Goal: Task Accomplishment & Management: Use online tool/utility

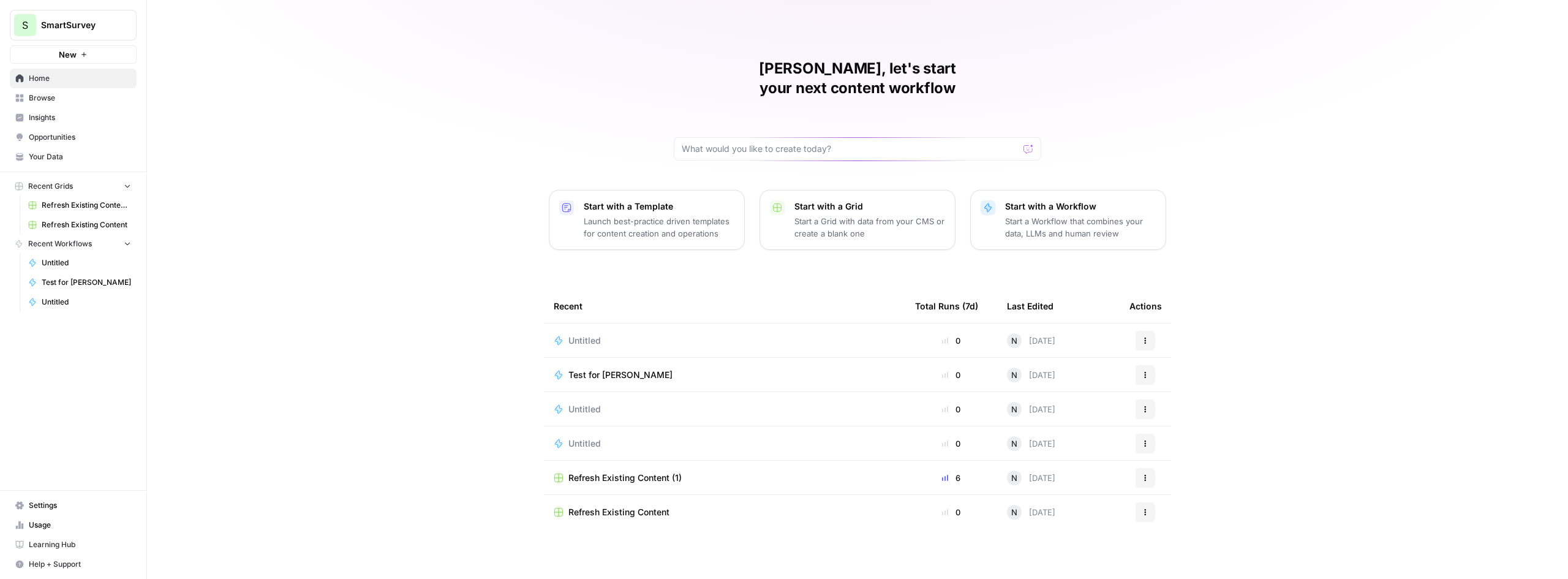
click at [633, 472] on span "Refresh Existing Content (1)" at bounding box center [625, 478] width 113 height 12
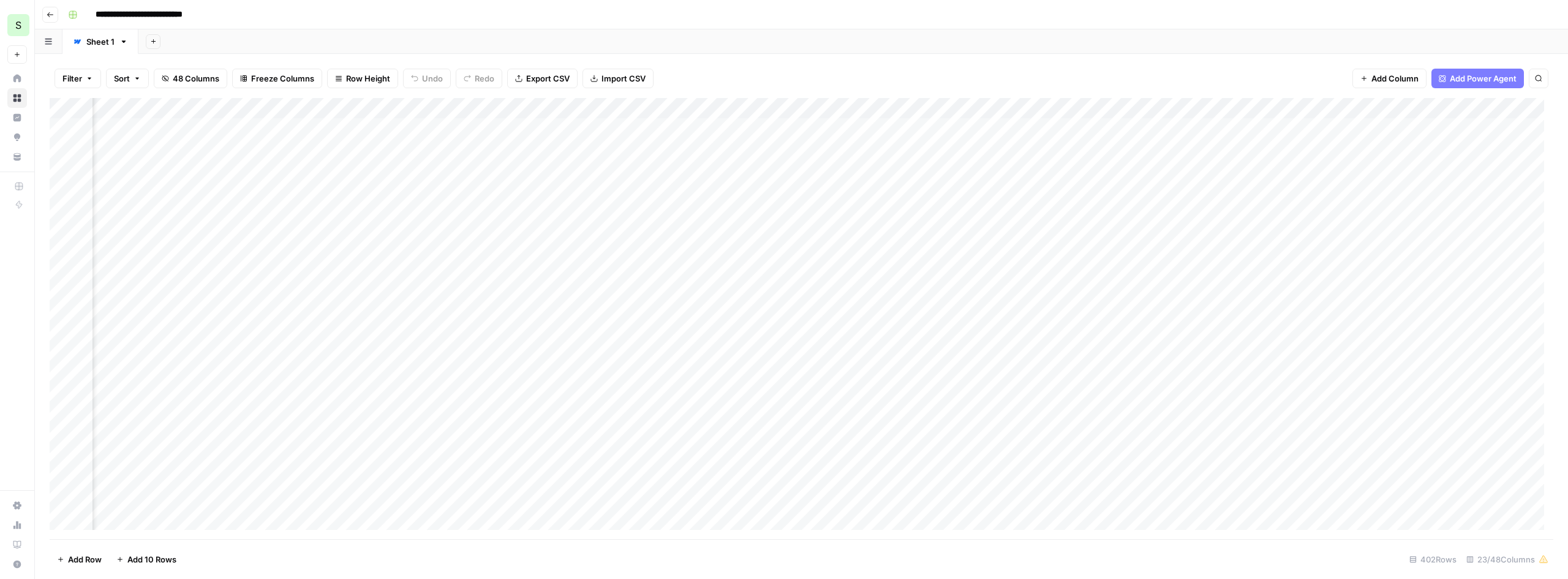
scroll to position [0, 1875]
click at [1448, 149] on div "Add Column" at bounding box center [802, 318] width 1504 height 441
click at [53, 43] on button "button" at bounding box center [49, 41] width 28 height 24
click at [84, 94] on div "Sheet 1" at bounding box center [86, 97] width 28 height 12
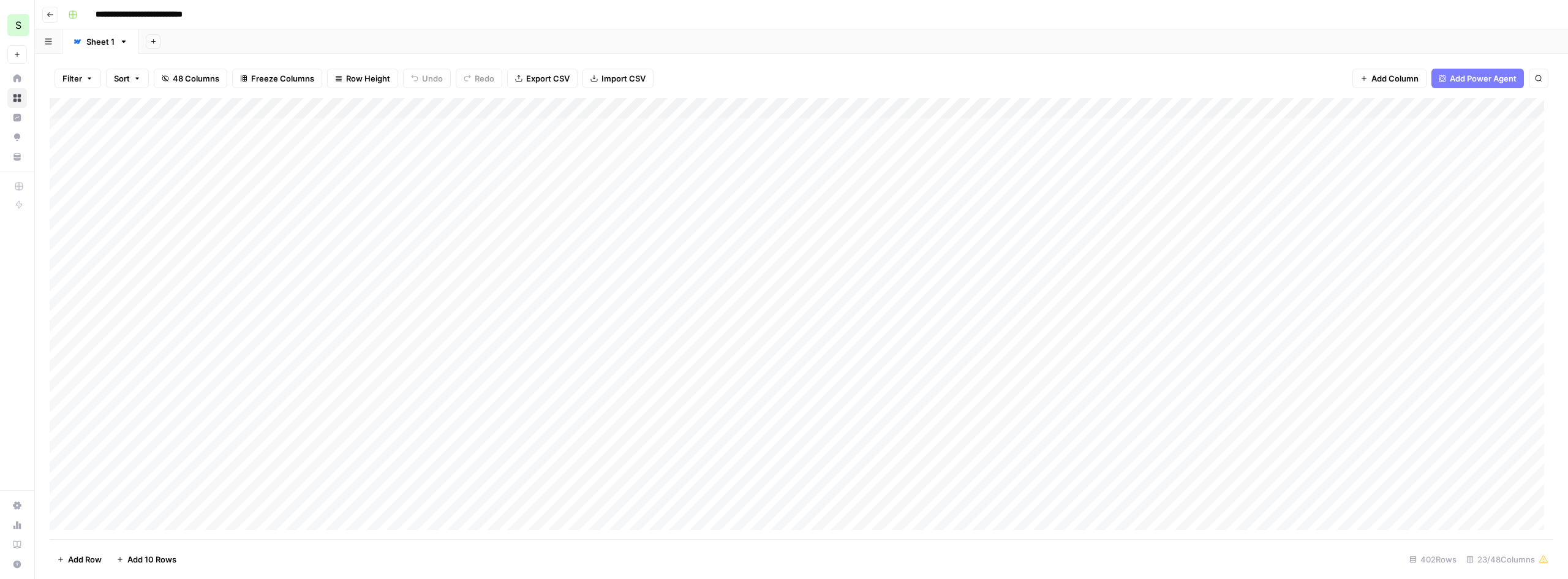
click at [196, 77] on span "48 Columns" at bounding box center [196, 78] width 46 height 12
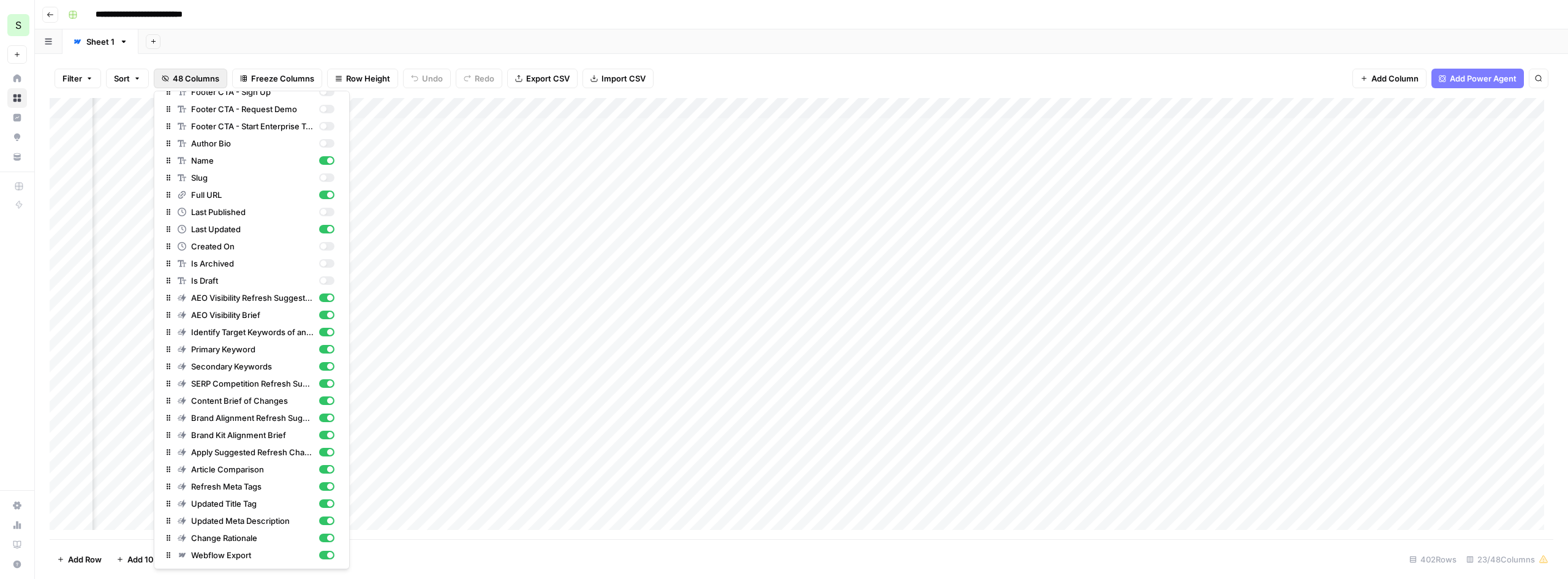
scroll to position [0, 1875]
click at [1416, 149] on div "Add Column" at bounding box center [802, 318] width 1504 height 441
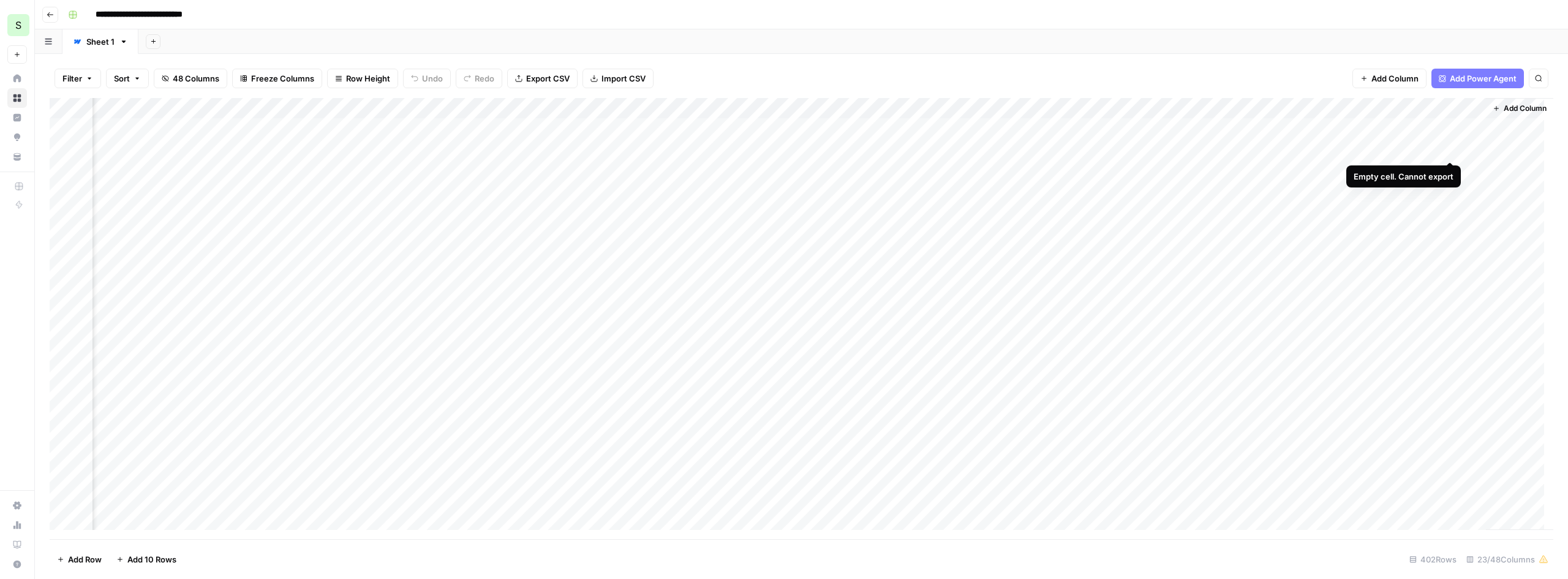
click at [1451, 151] on div "Add Column" at bounding box center [802, 318] width 1504 height 441
click at [141, 111] on div "Add Column" at bounding box center [802, 318] width 1504 height 441
click at [1450, 148] on div "Add Column" at bounding box center [802, 318] width 1504 height 441
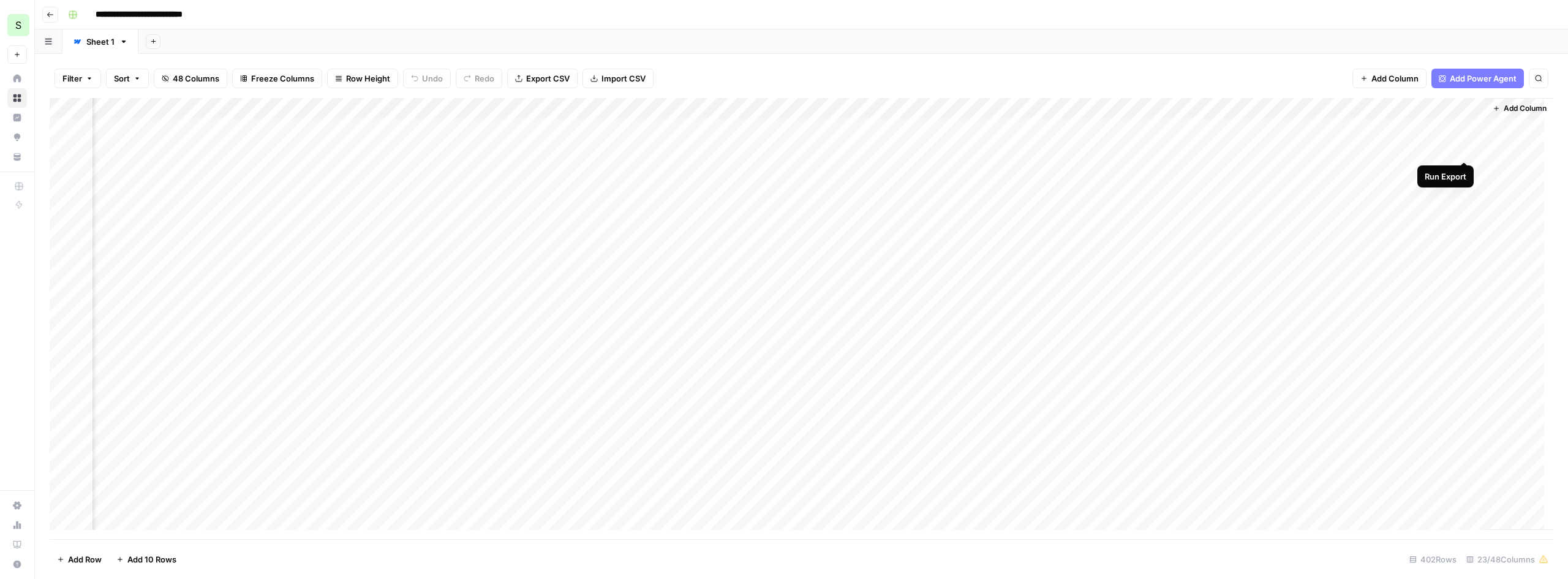
click at [1464, 149] on div "Add Column" at bounding box center [802, 318] width 1504 height 441
click at [191, 107] on div "Add Column" at bounding box center [802, 318] width 1504 height 441
click at [422, 29] on header "**********" at bounding box center [802, 15] width 1534 height 29
click at [1289, 146] on div "Add Column" at bounding box center [802, 318] width 1504 height 441
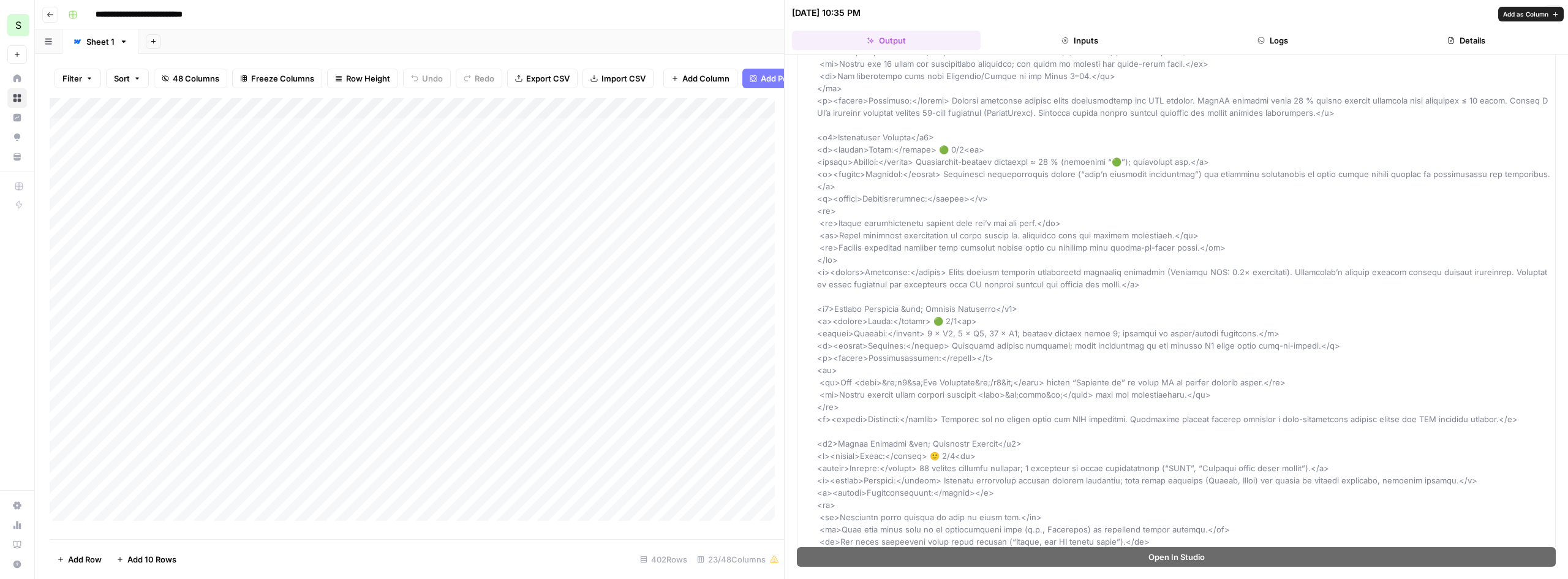
scroll to position [1164, 0]
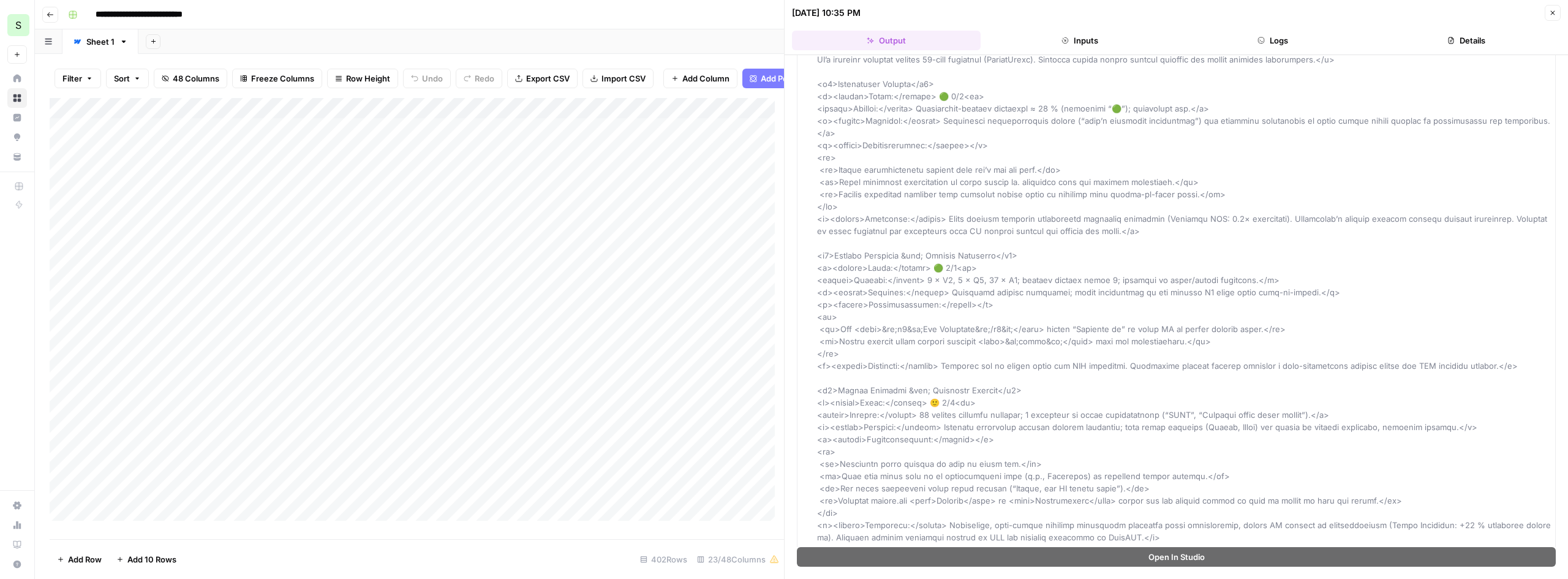
click at [1550, 9] on button "Close" at bounding box center [1553, 13] width 16 height 16
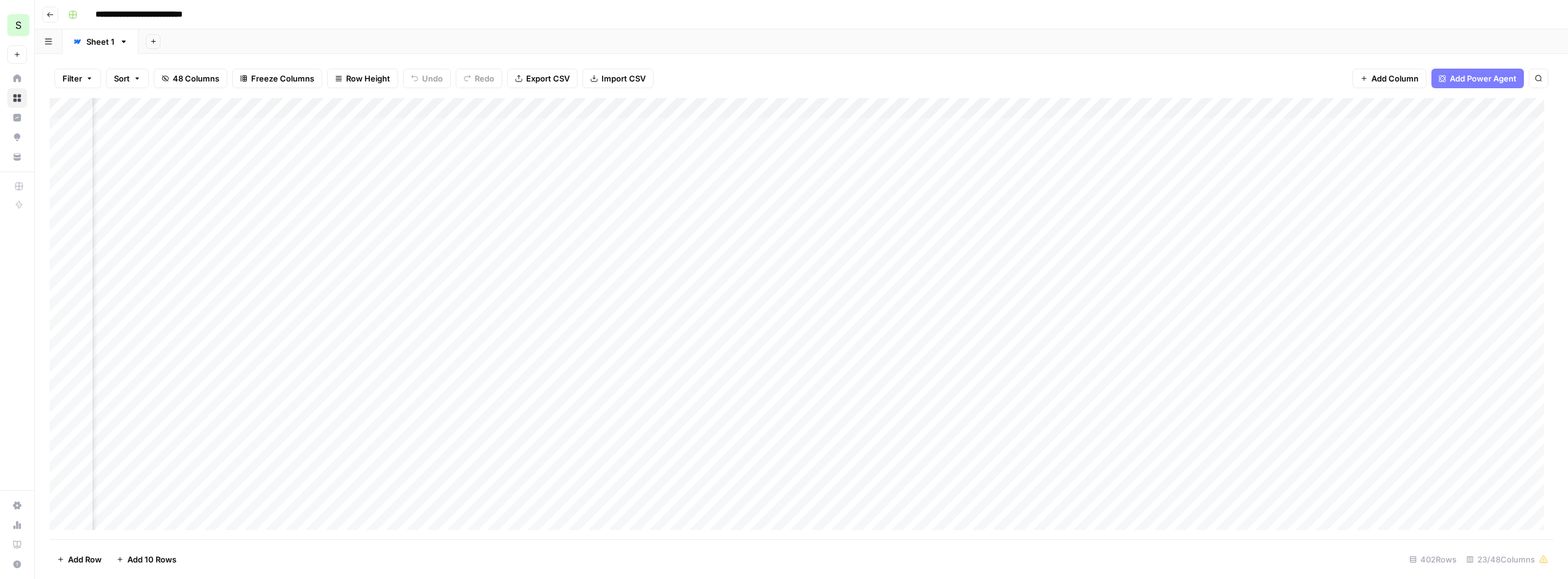
scroll to position [0, 886]
click at [529, 149] on div "Add Column" at bounding box center [802, 318] width 1504 height 441
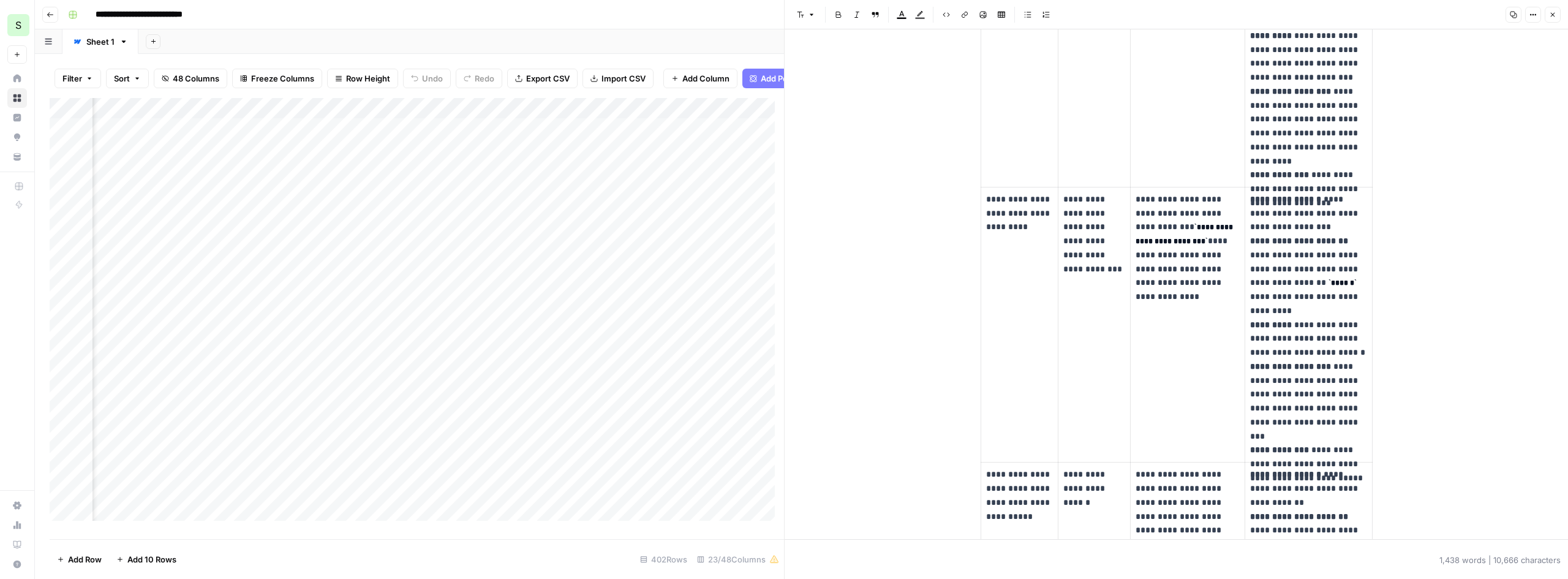
scroll to position [1409, 0]
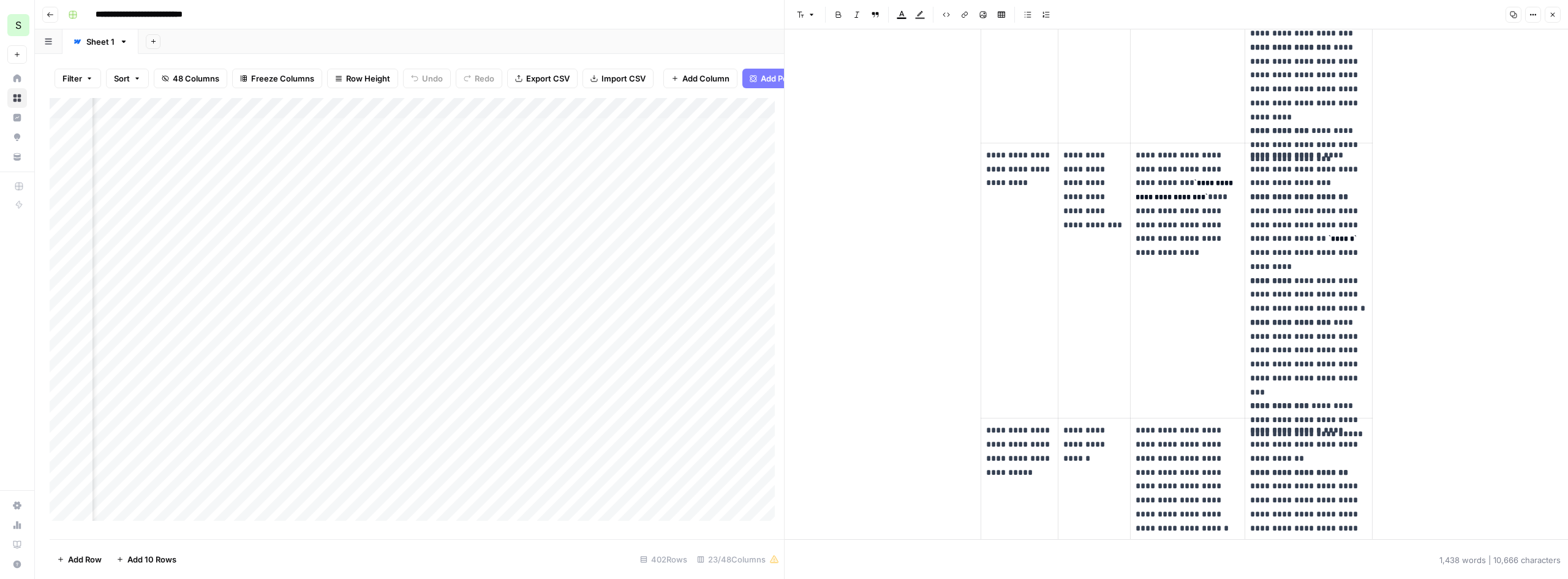
click at [1553, 14] on icon "button" at bounding box center [1553, 15] width 4 height 4
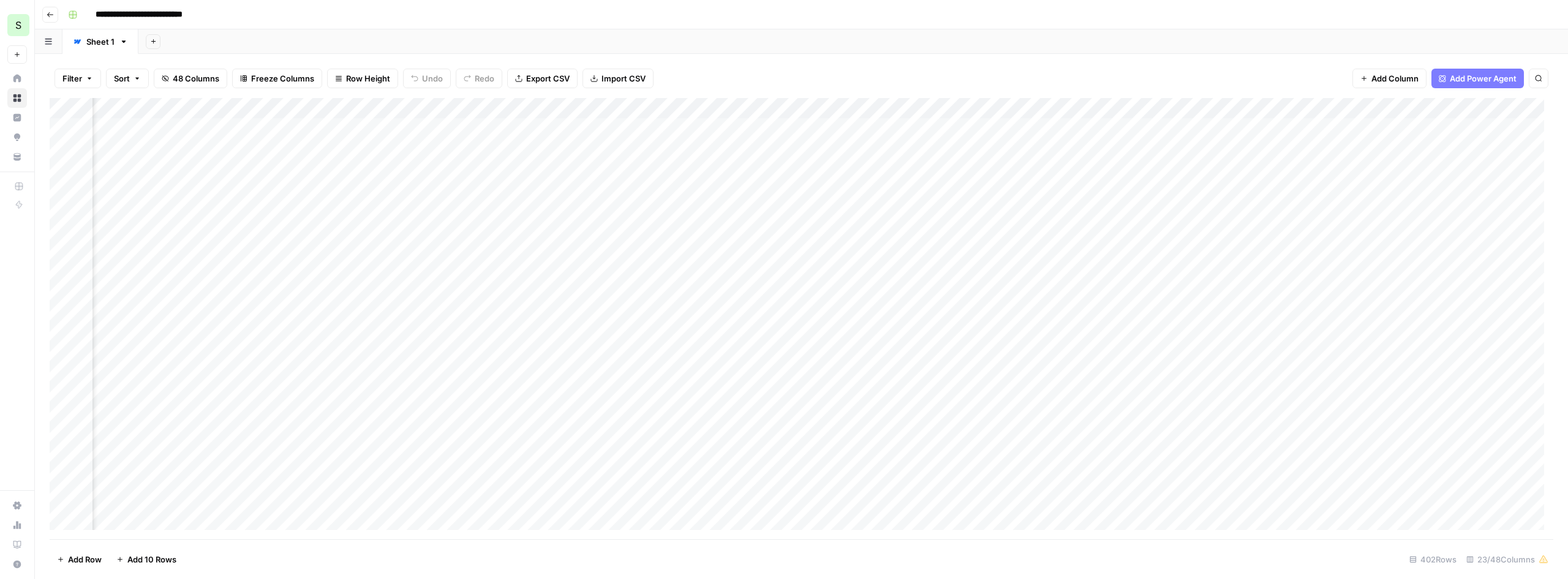
scroll to position [0, 1684]
click at [851, 147] on div "Add Column" at bounding box center [802, 318] width 1504 height 441
click at [960, 148] on div "Add Column" at bounding box center [802, 318] width 1504 height 441
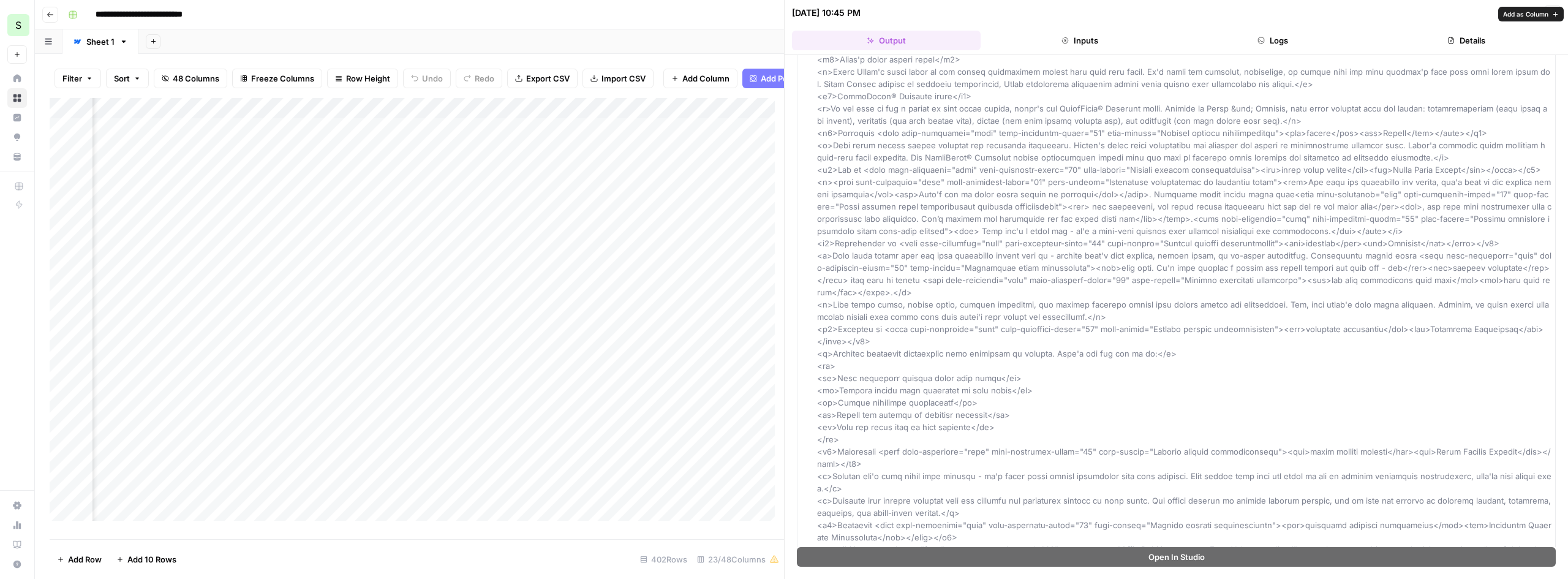
scroll to position [1777, 0]
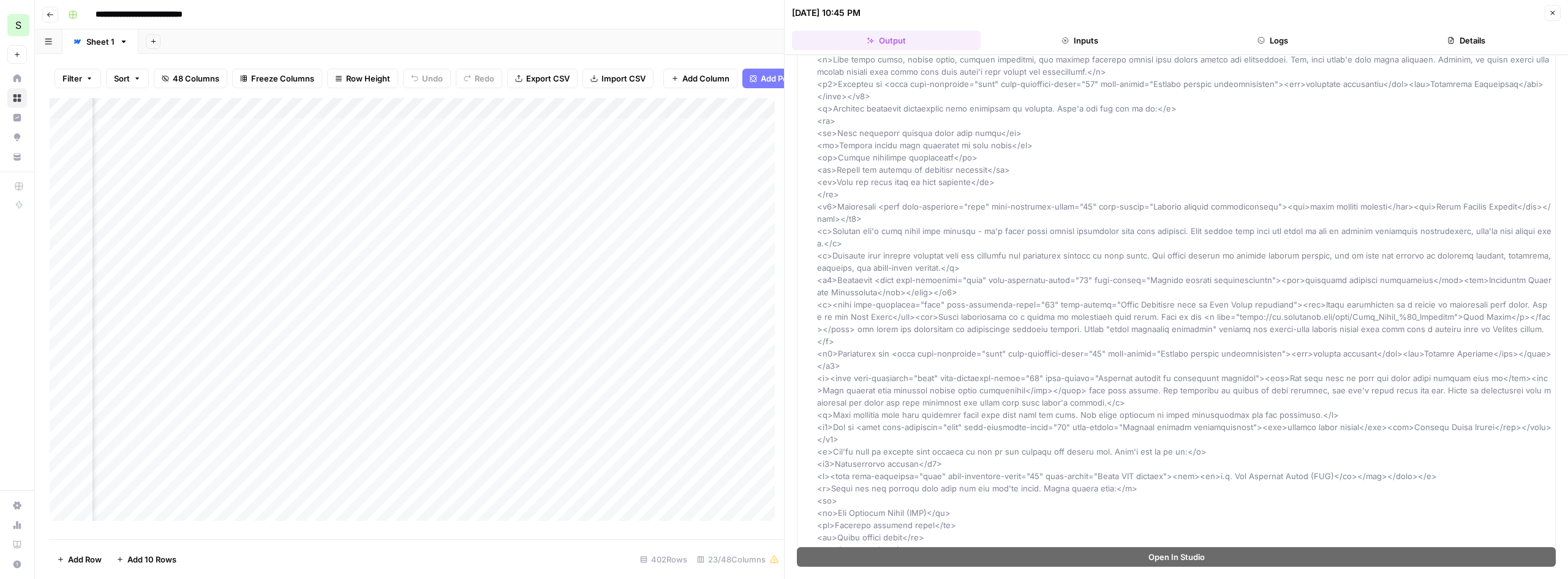
click at [1550, 17] on button "Close" at bounding box center [1553, 13] width 16 height 16
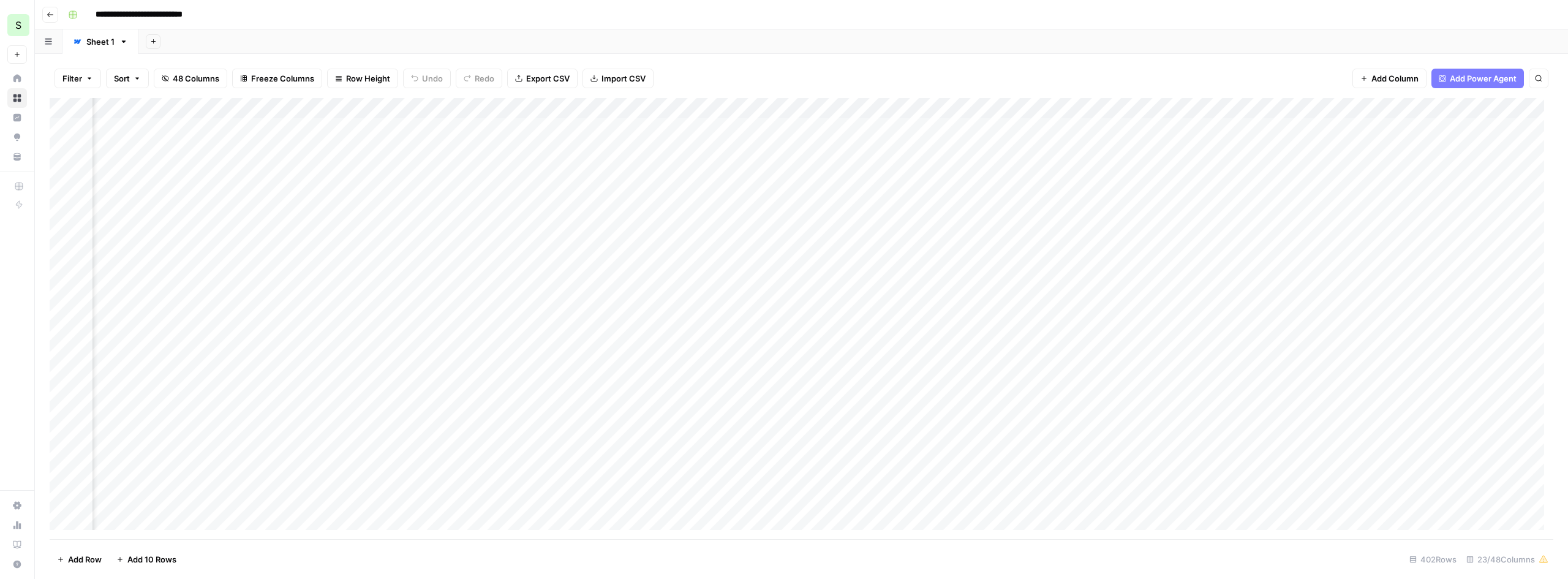
scroll to position [0, 1875]
click at [875, 149] on div "Add Column" at bounding box center [802, 318] width 1504 height 441
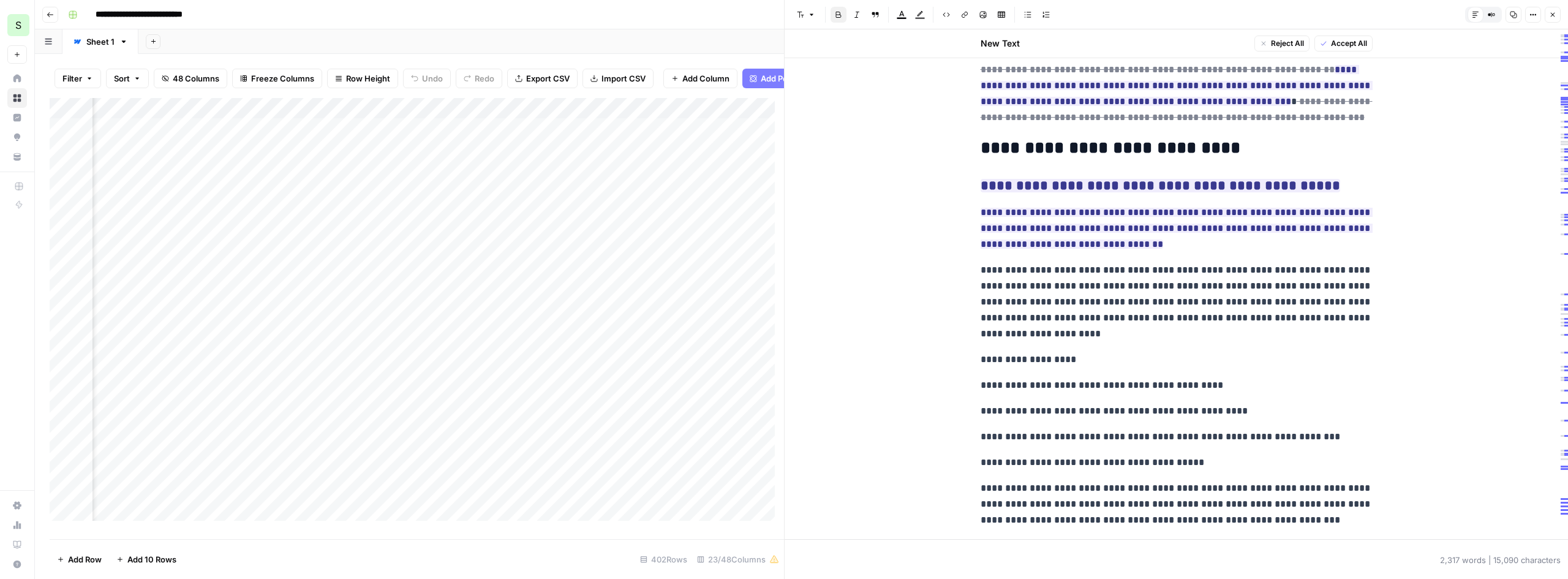
scroll to position [4717, 0]
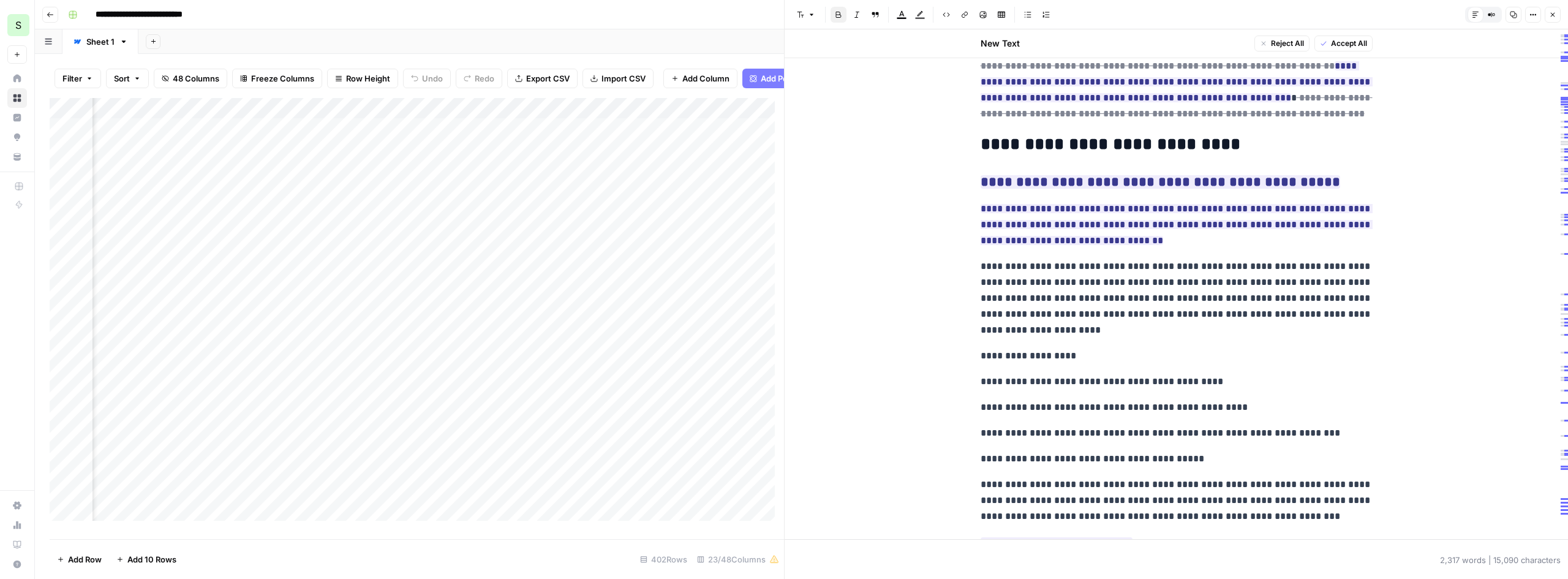
click at [1555, 15] on icon "button" at bounding box center [1553, 15] width 7 height 7
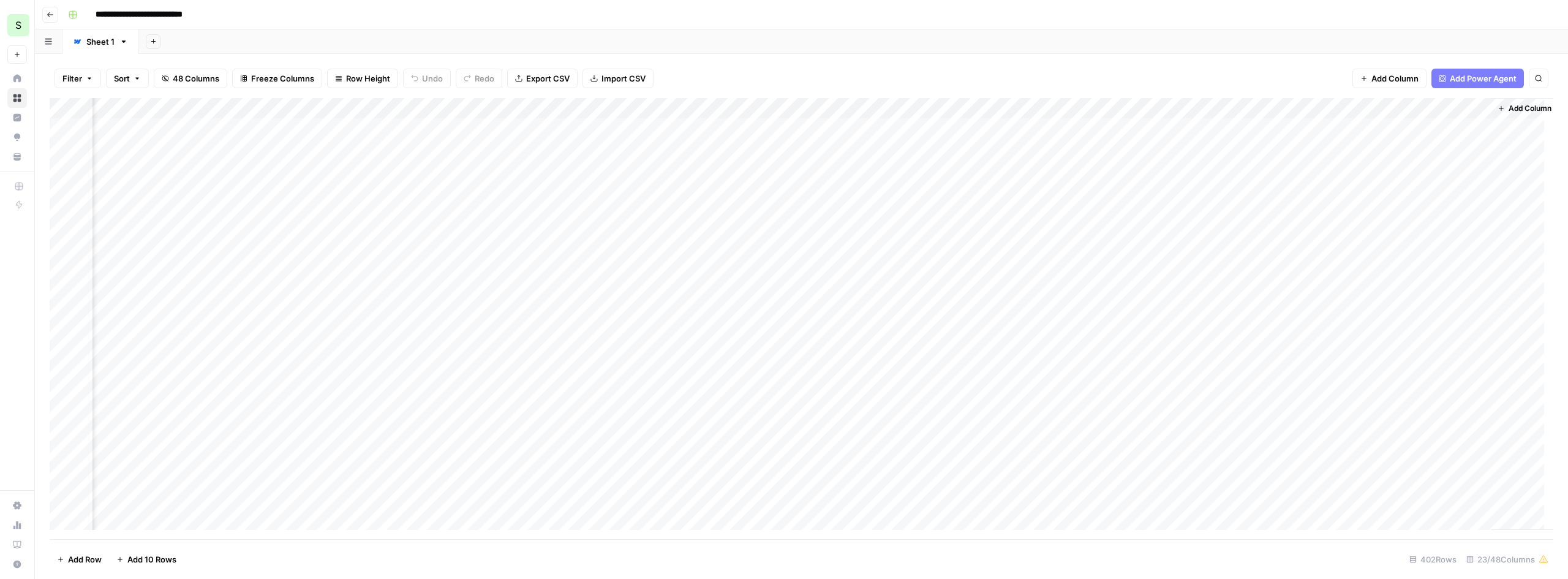
scroll to position [0, 1875]
click at [1467, 149] on div "Add Column" at bounding box center [802, 318] width 1504 height 441
click at [1445, 111] on div "Add Column" at bounding box center [802, 318] width 1504 height 441
click at [1396, 183] on span "Edit" at bounding box center [1443, 184] width 107 height 12
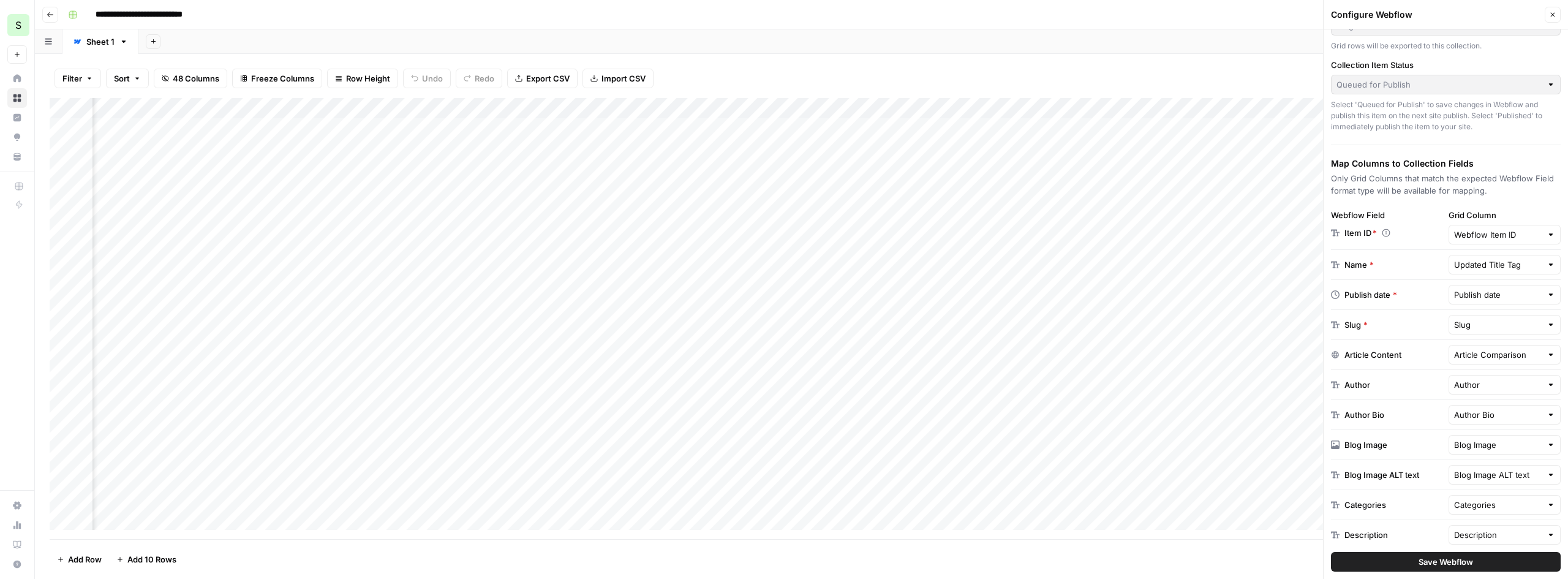
scroll to position [123, 0]
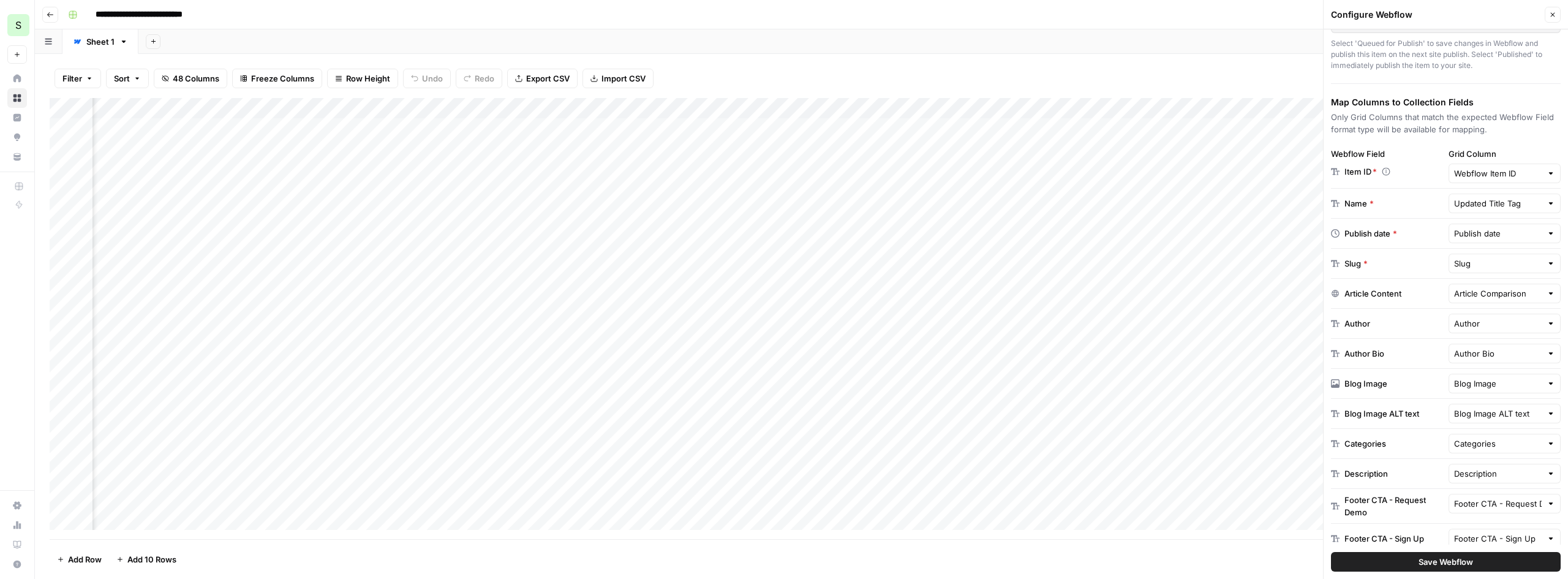
click at [1502, 212] on div "Updated Title Tag" at bounding box center [1505, 204] width 113 height 20
click at [1488, 255] on span "Name" at bounding box center [1485, 251] width 61 height 12
type input "Name"
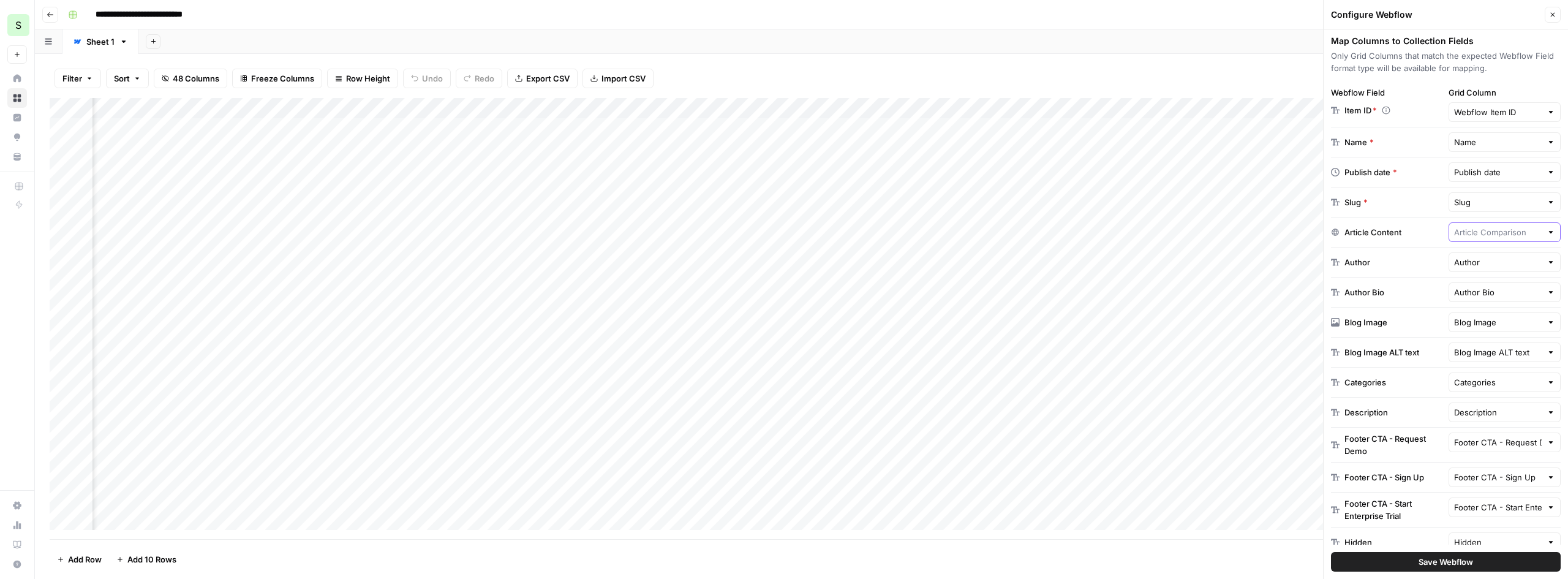
click at [1501, 232] on input "text" at bounding box center [1498, 232] width 88 height 12
drag, startPoint x: 1417, startPoint y: 246, endPoint x: 1442, endPoint y: 244, distance: 25.1
click at [1417, 245] on div "Article Content" at bounding box center [1446, 232] width 229 height 30
click at [1482, 235] on input "text" at bounding box center [1498, 232] width 88 height 12
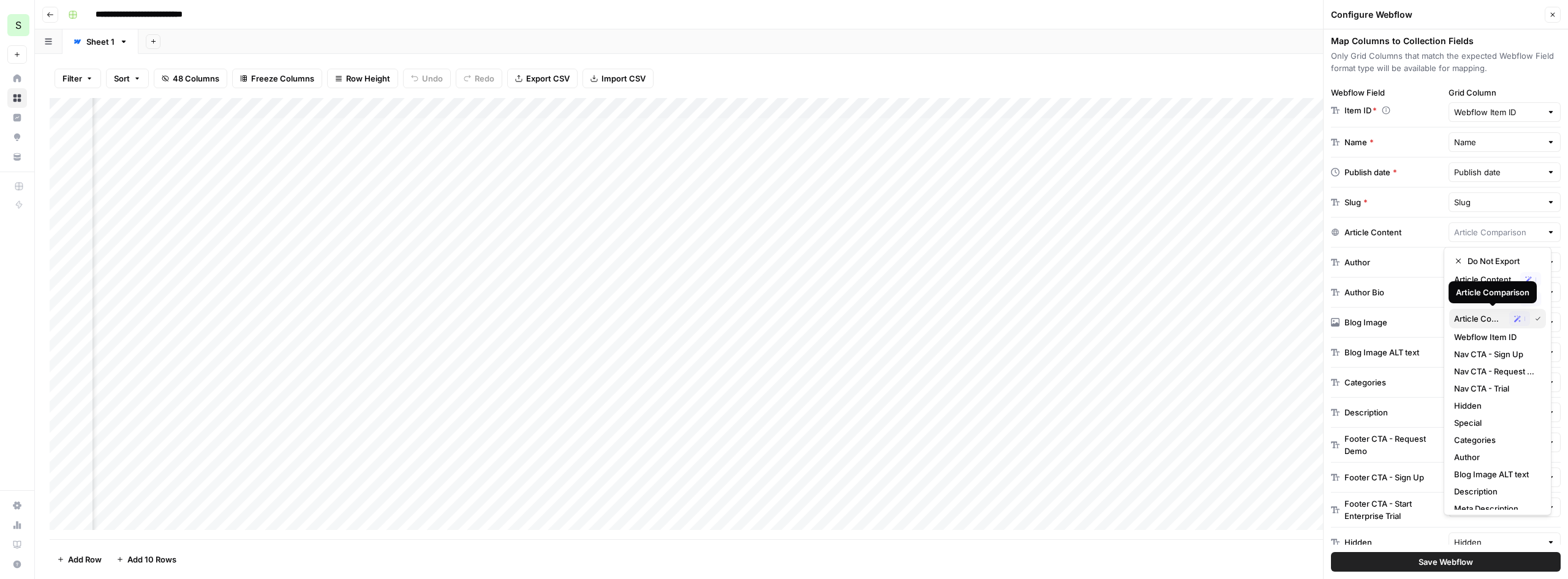
click at [1480, 319] on span "Article Comparison" at bounding box center [1480, 318] width 50 height 12
type input "Article Comparison"
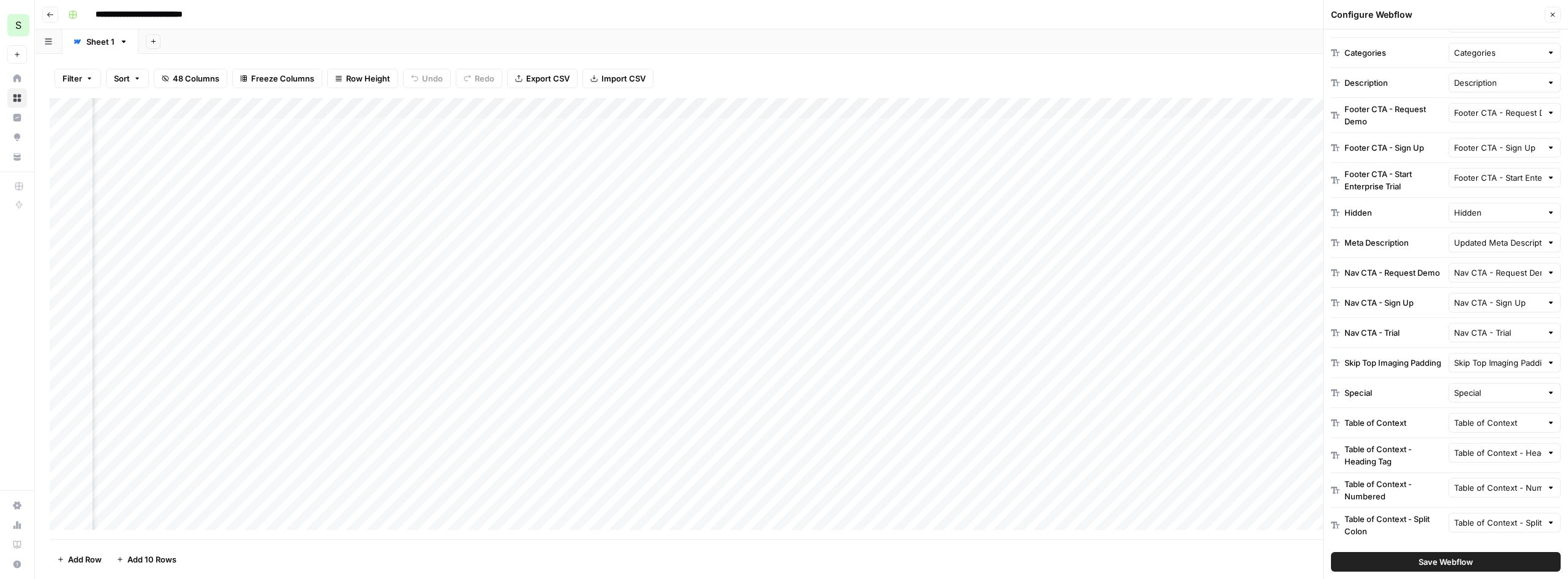
scroll to position [523, 0]
click at [1447, 566] on span "Save Webflow" at bounding box center [1446, 562] width 54 height 12
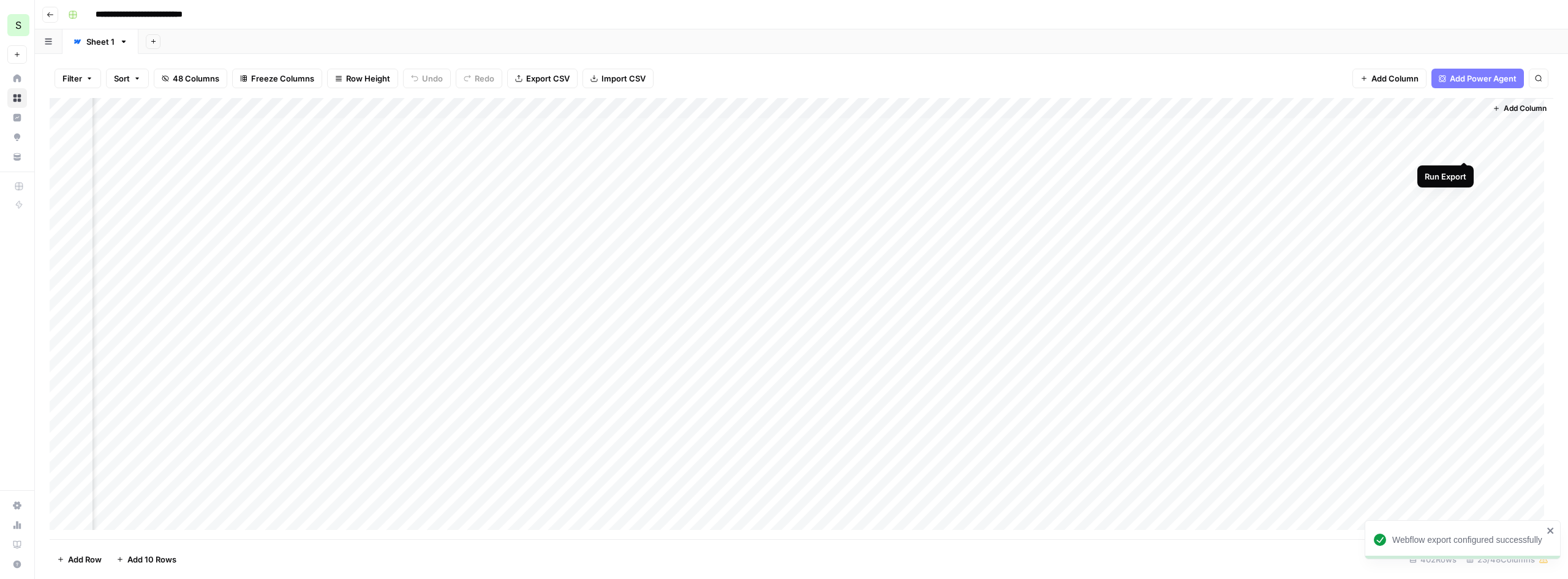
click at [1464, 148] on div "Add Column" at bounding box center [802, 318] width 1504 height 441
click at [1449, 147] on div "Add Column" at bounding box center [802, 318] width 1504 height 441
click at [1449, 111] on div "Add Column" at bounding box center [802, 318] width 1504 height 441
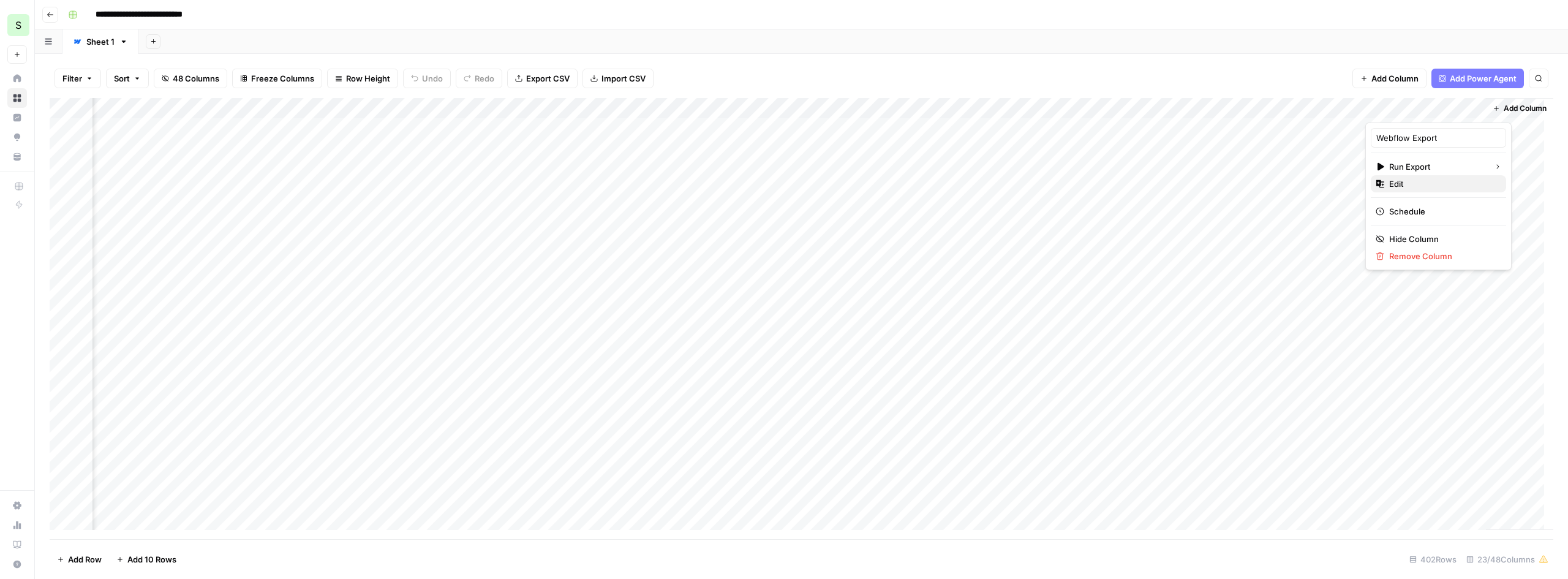
click at [1407, 188] on span "Edit" at bounding box center [1443, 184] width 107 height 12
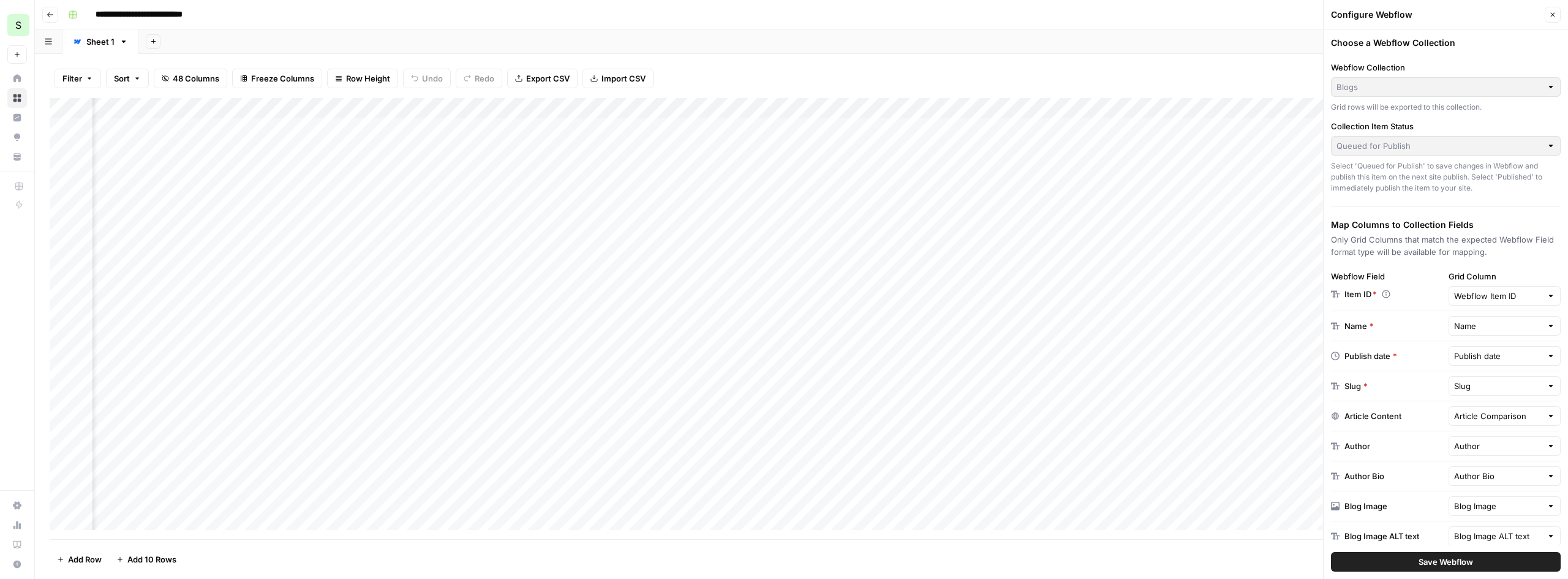
click at [1536, 90] on div "Blogs" at bounding box center [1446, 87] width 229 height 20
click at [1547, 296] on div at bounding box center [1551, 296] width 9 height 12
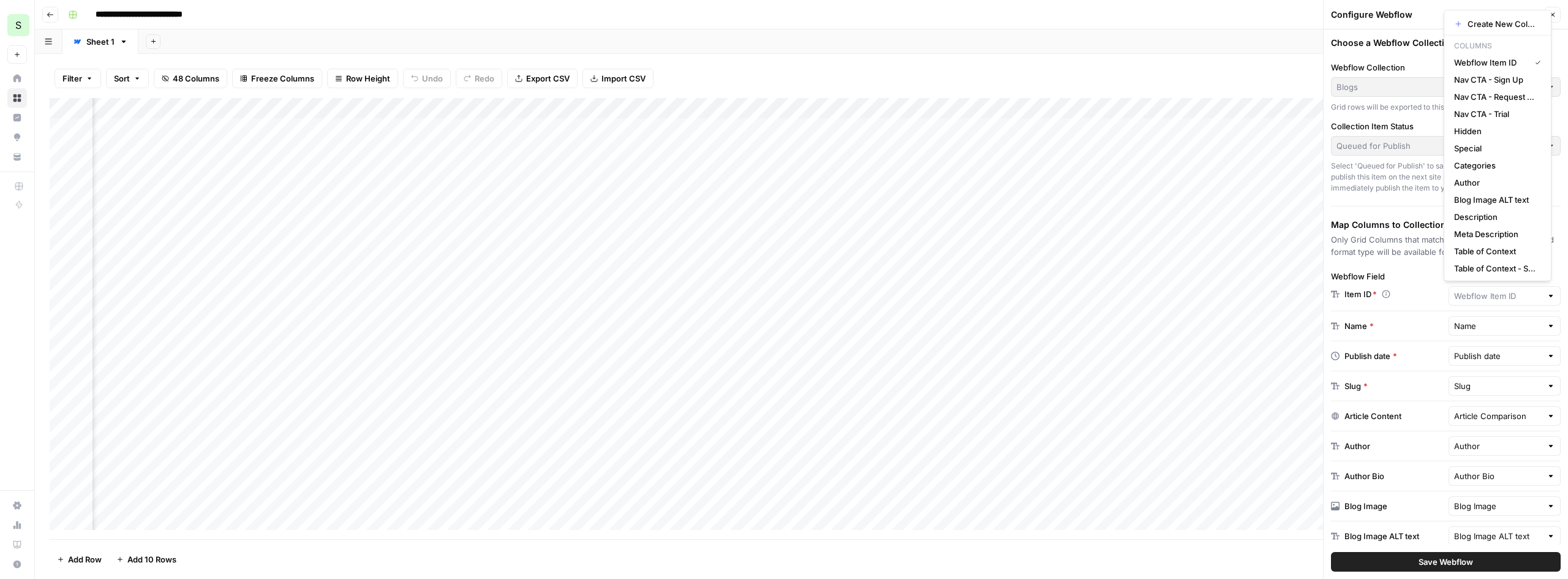
click at [1547, 296] on div at bounding box center [1551, 296] width 9 height 12
type input "Webflow Item ID"
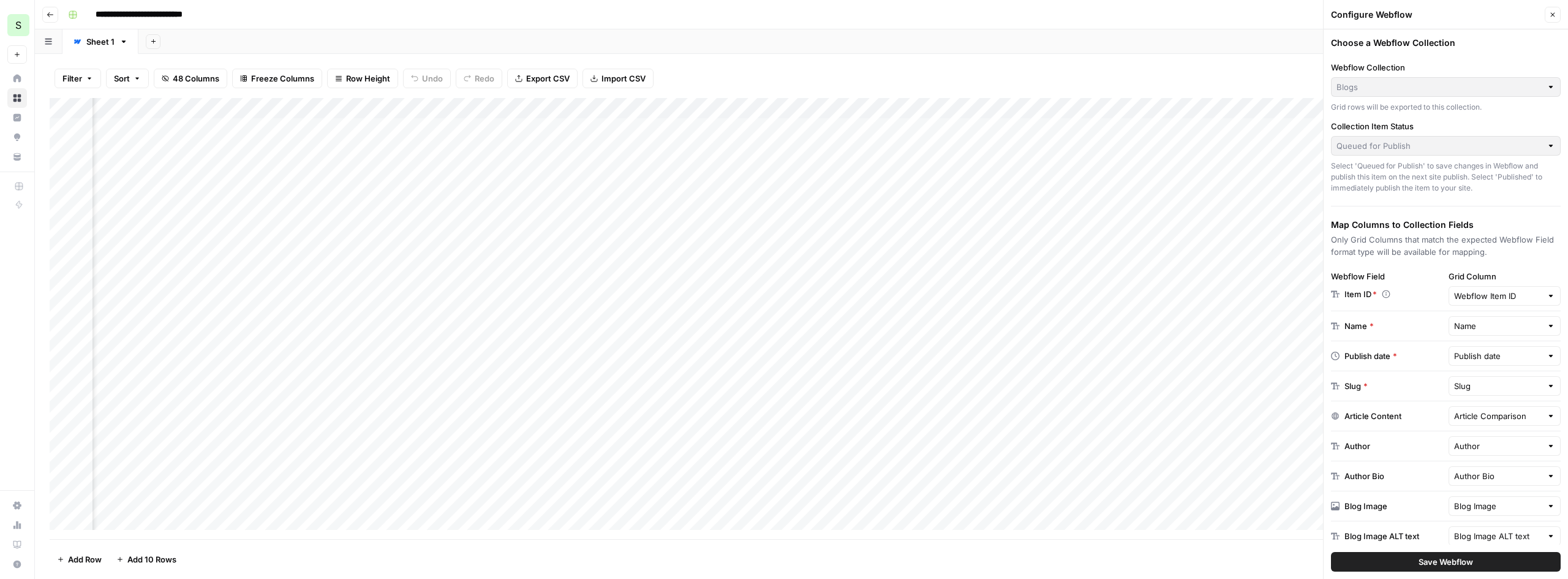
click at [1426, 296] on div "Item ID *" at bounding box center [1388, 294] width 113 height 12
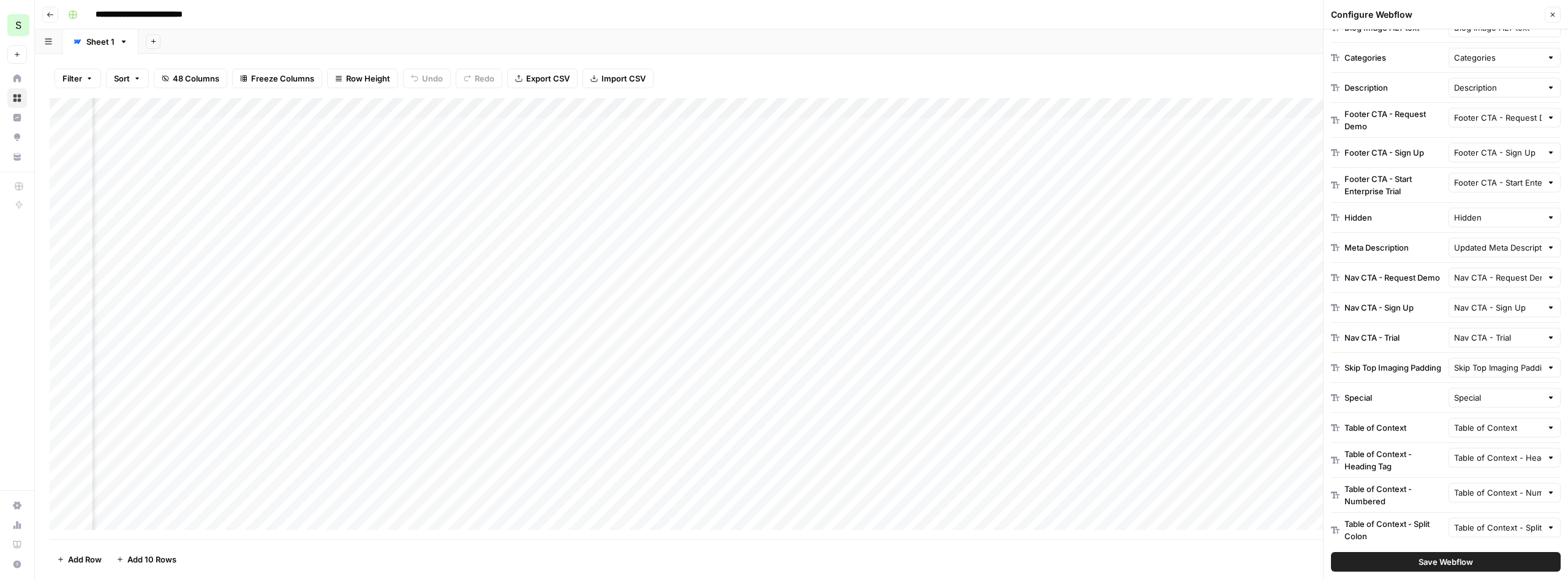
scroll to position [523, 0]
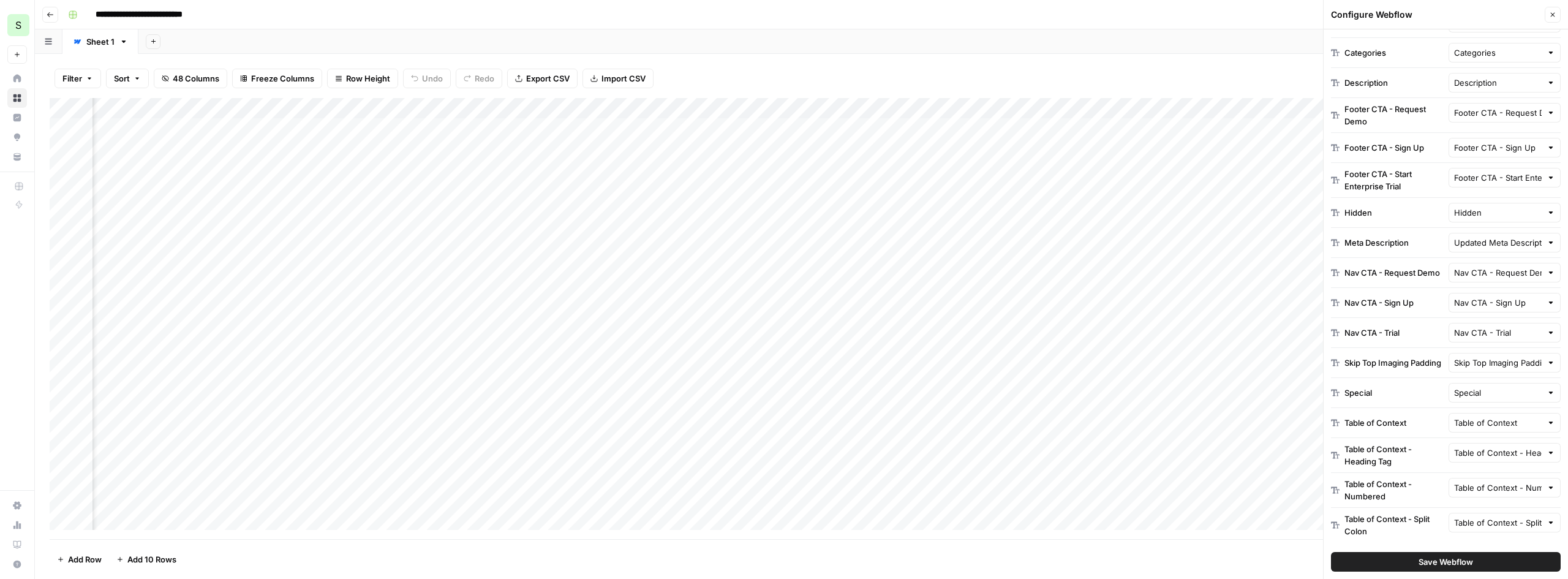
click at [1547, 393] on div at bounding box center [1551, 393] width 9 height 12
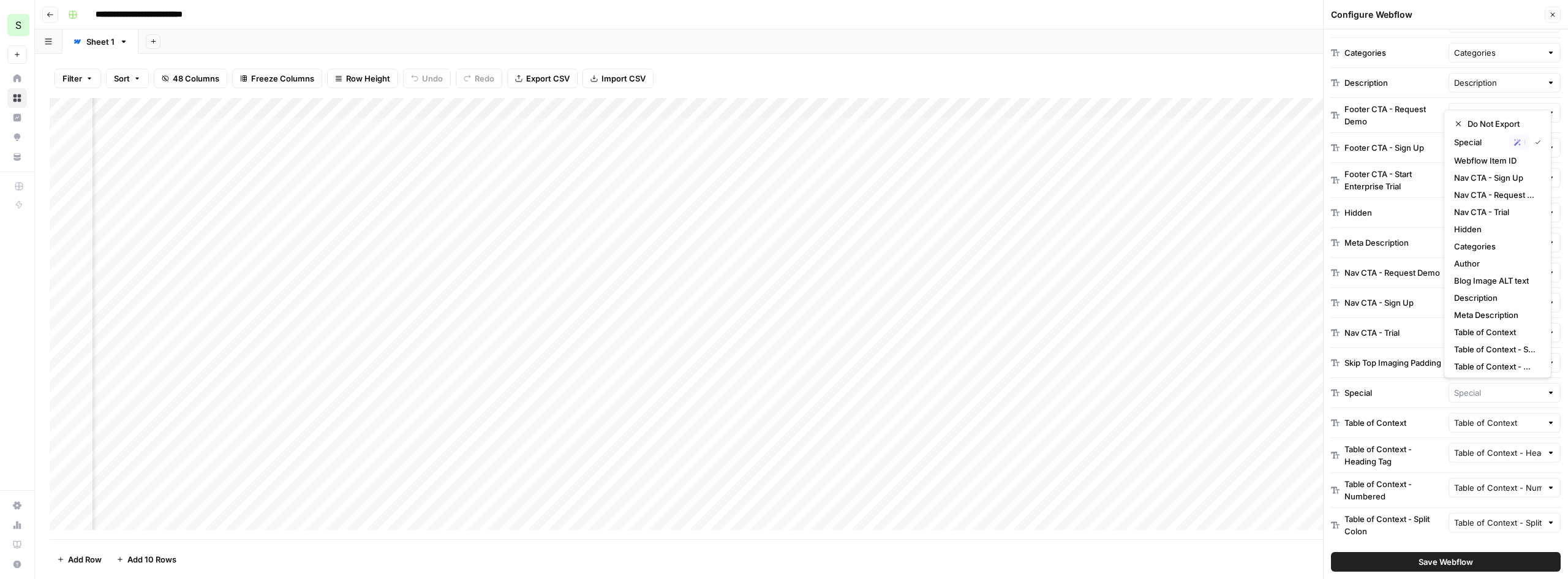
click at [1547, 393] on div at bounding box center [1551, 393] width 9 height 12
type input "Special"
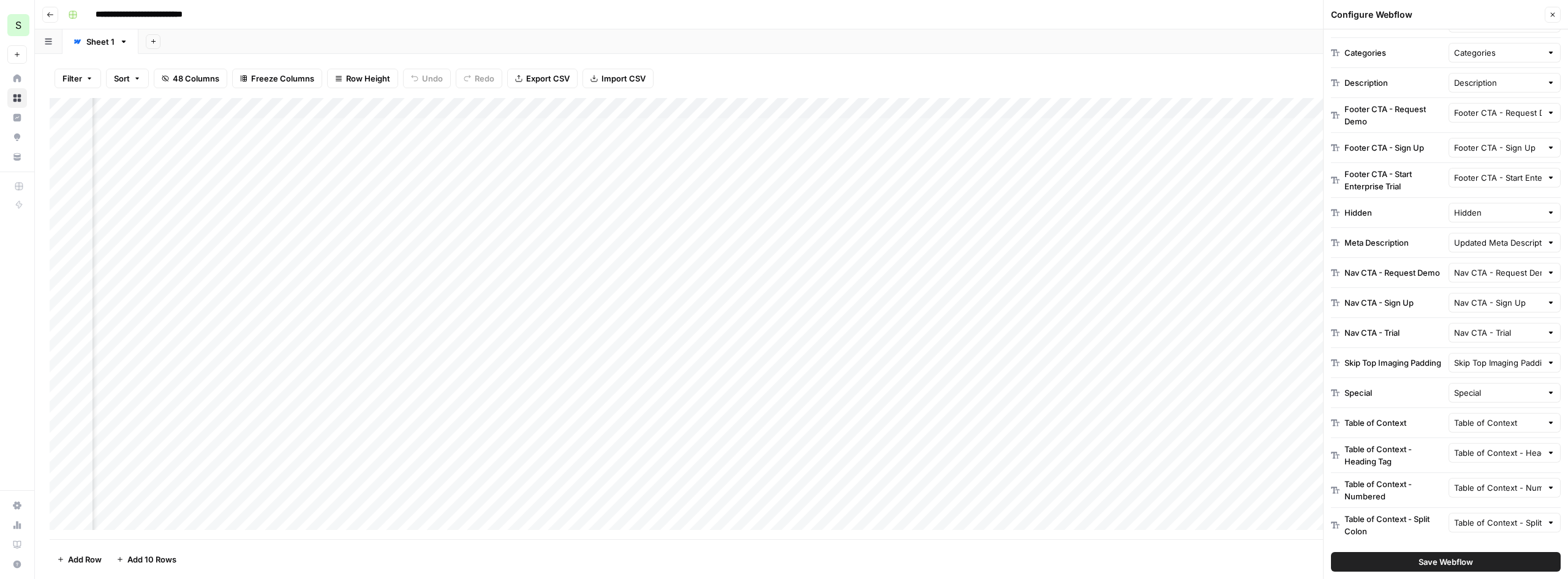
drag, startPoint x: 1392, startPoint y: 385, endPoint x: 1406, endPoint y: 394, distance: 16.6
click at [1391, 385] on div "Special Special" at bounding box center [1446, 393] width 229 height 30
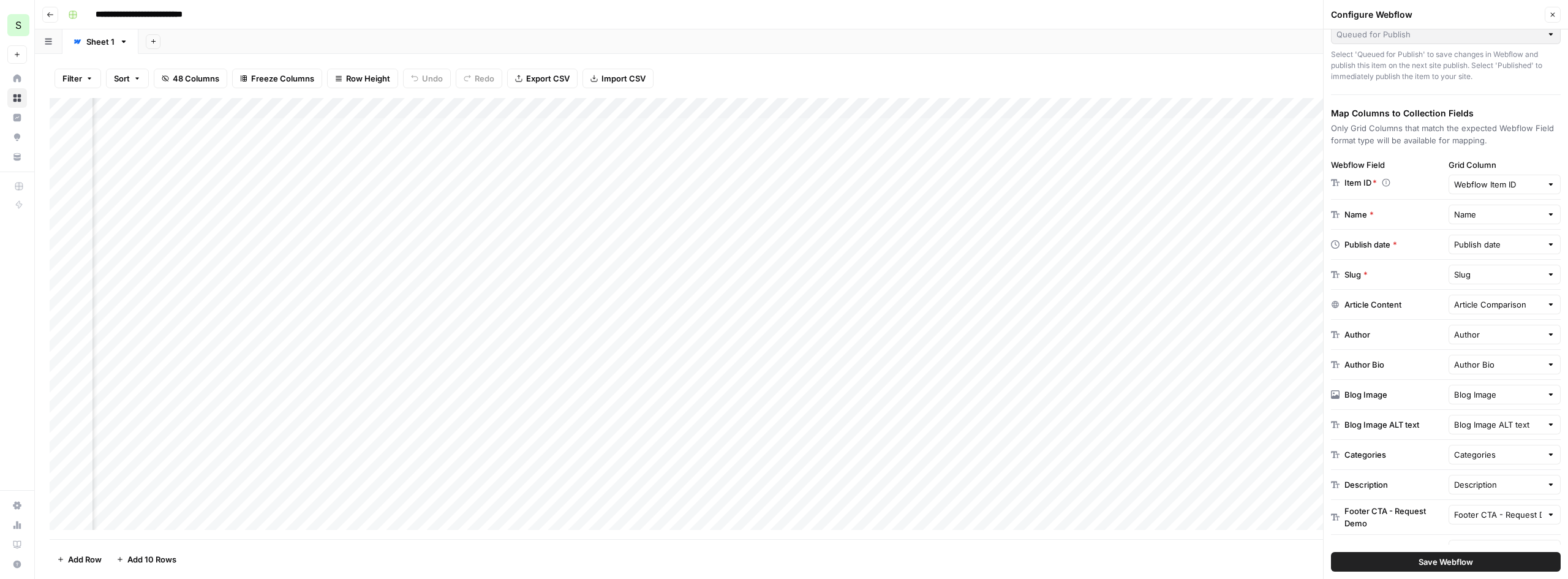
scroll to position [94, 0]
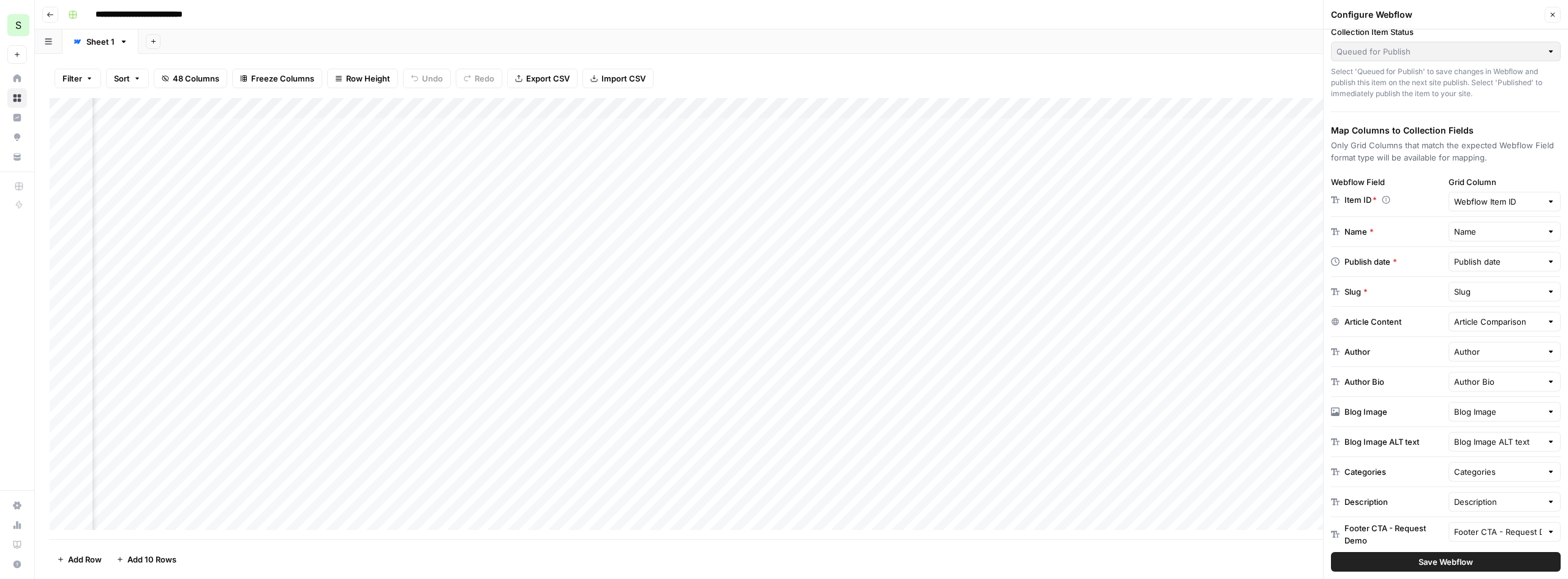
click at [1547, 204] on div at bounding box center [1551, 202] width 9 height 12
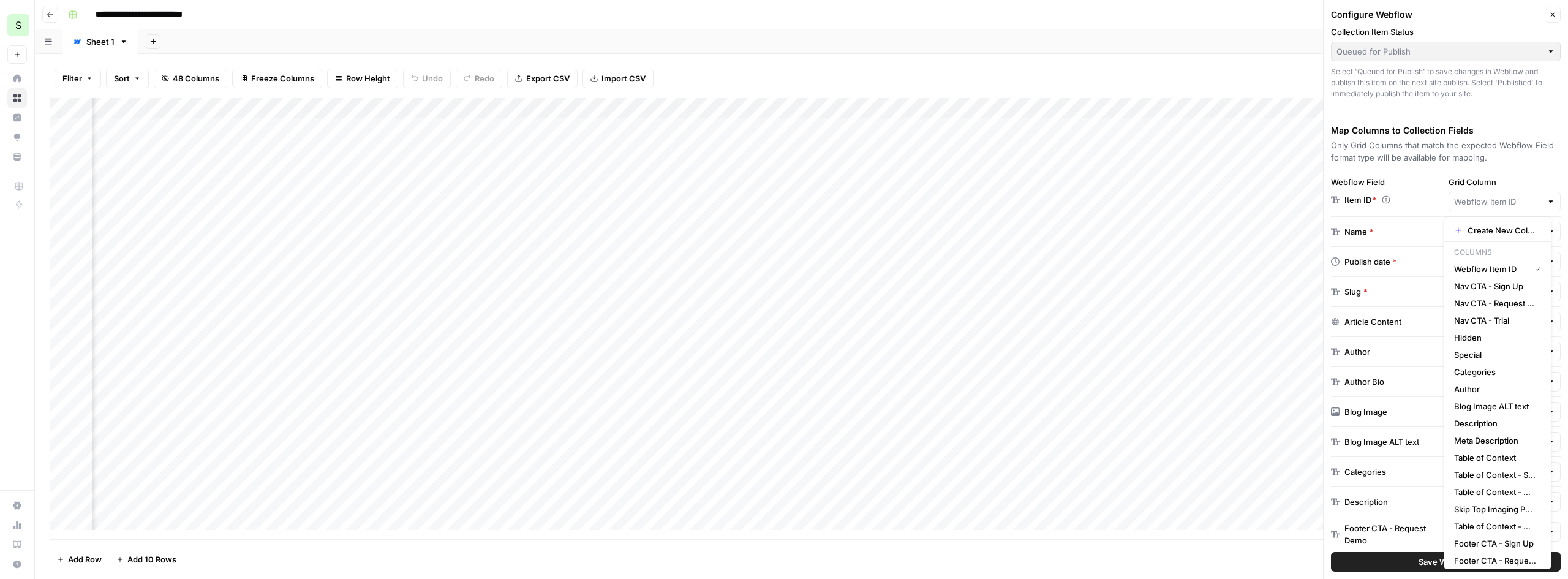
click at [1547, 204] on div at bounding box center [1551, 202] width 9 height 12
type input "Webflow Item ID"
click at [1533, 176] on label "Grid Column" at bounding box center [1505, 182] width 113 height 12
click at [1533, 196] on input "Webflow Item ID" at bounding box center [1498, 202] width 88 height 12
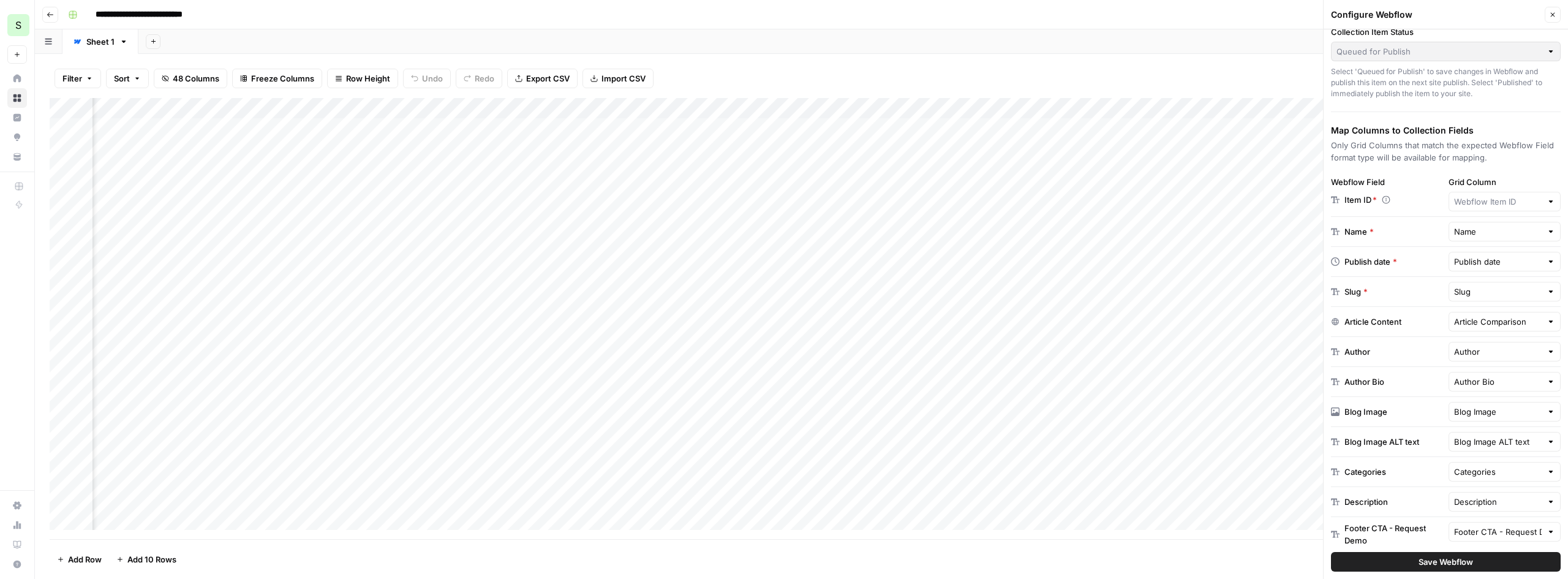
click at [1533, 176] on label "Grid Column" at bounding box center [1505, 182] width 113 height 12
click at [1533, 196] on input "Grid Column" at bounding box center [1498, 202] width 88 height 12
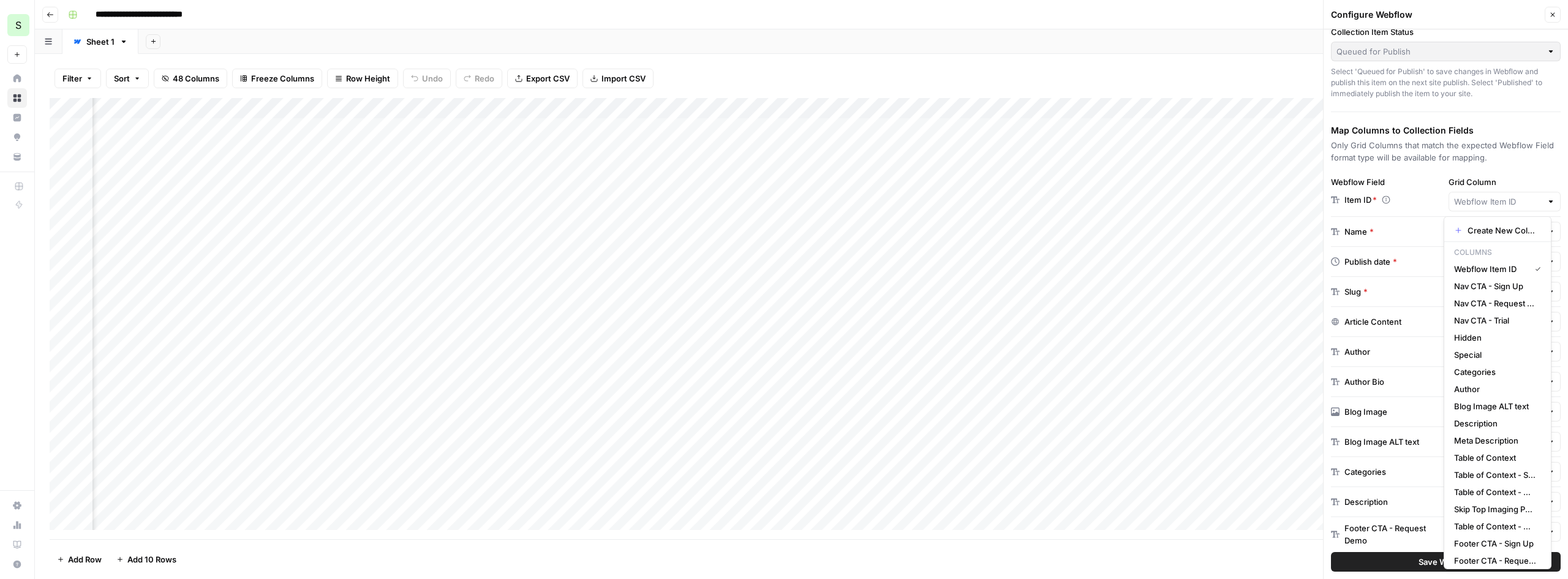
click at [1533, 176] on label "Grid Column" at bounding box center [1505, 182] width 113 height 12
click at [1533, 196] on input "Grid Column" at bounding box center [1498, 202] width 88 height 12
click at [1533, 176] on label "Grid Column" at bounding box center [1505, 182] width 113 height 12
click at [1533, 196] on input "Grid Column" at bounding box center [1498, 202] width 88 height 12
click at [1482, 265] on span "Webflow Item ID" at bounding box center [1490, 269] width 71 height 12
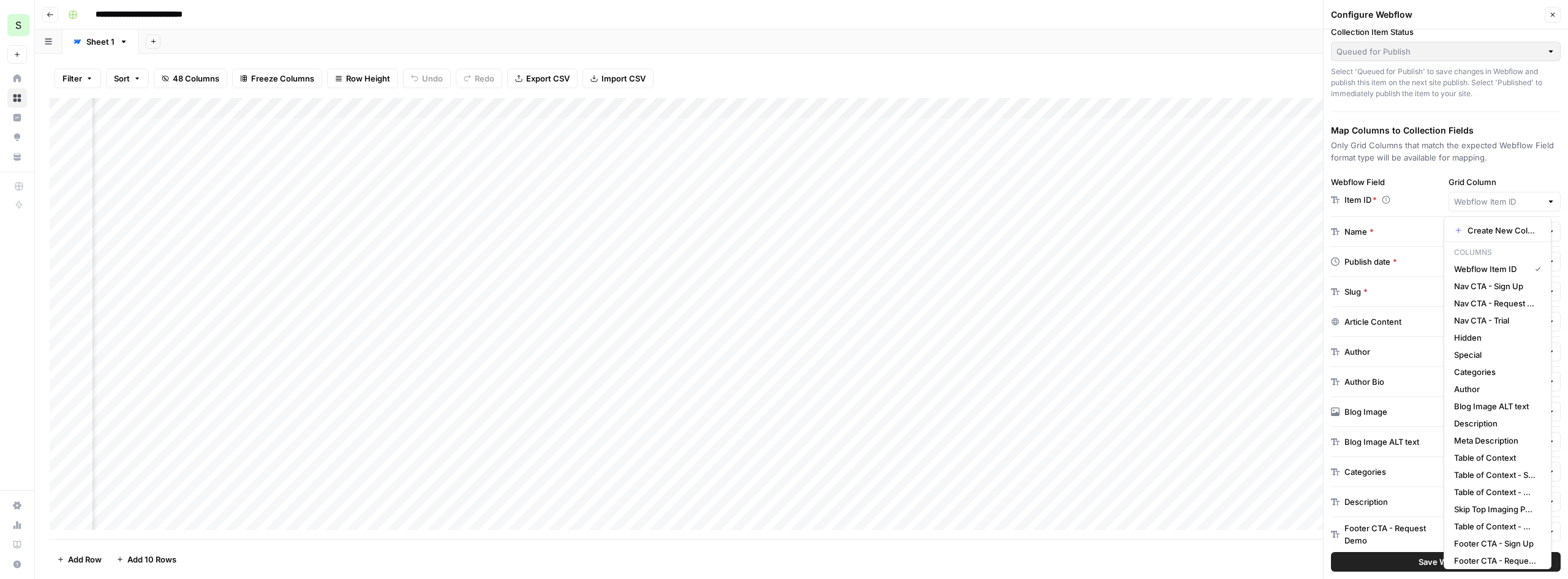
type input "Webflow Item ID"
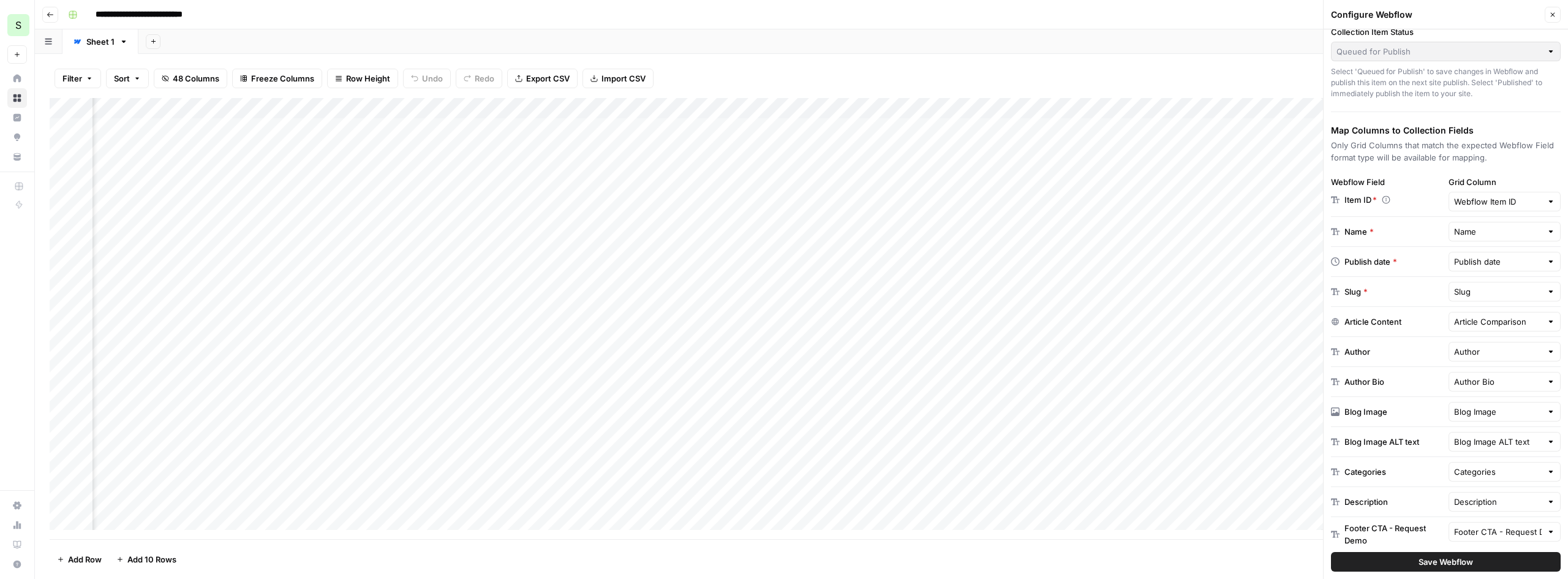
scroll to position [0, 2052]
click at [1547, 322] on div at bounding box center [1551, 322] width 9 height 12
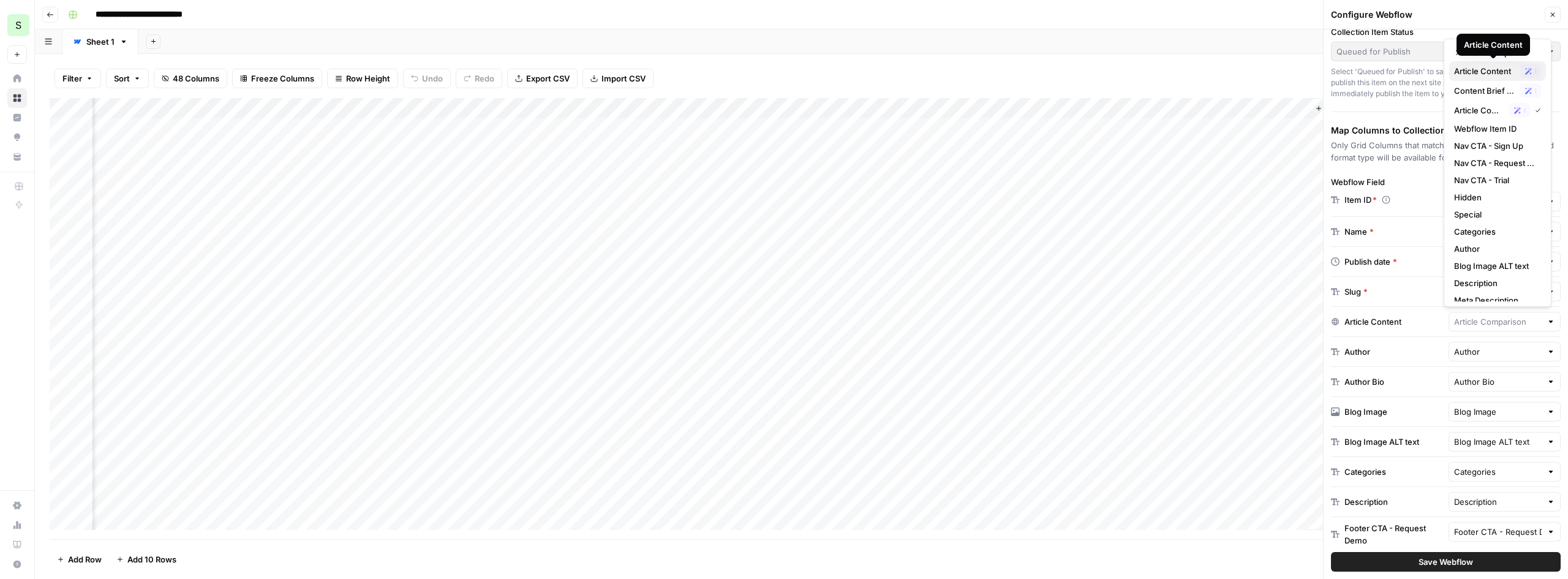
click at [1464, 70] on span "Article Content" at bounding box center [1485, 71] width 61 height 12
type input "Article Content"
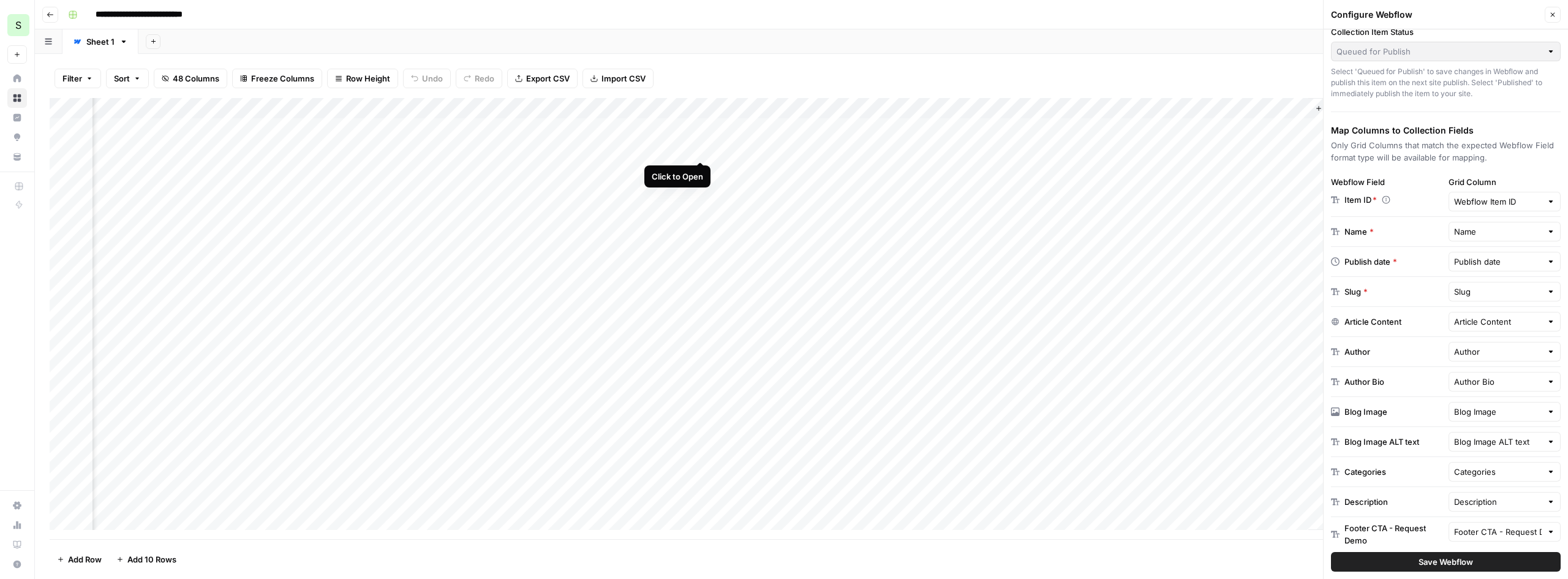
click at [697, 149] on div "Add Column" at bounding box center [802, 318] width 1504 height 441
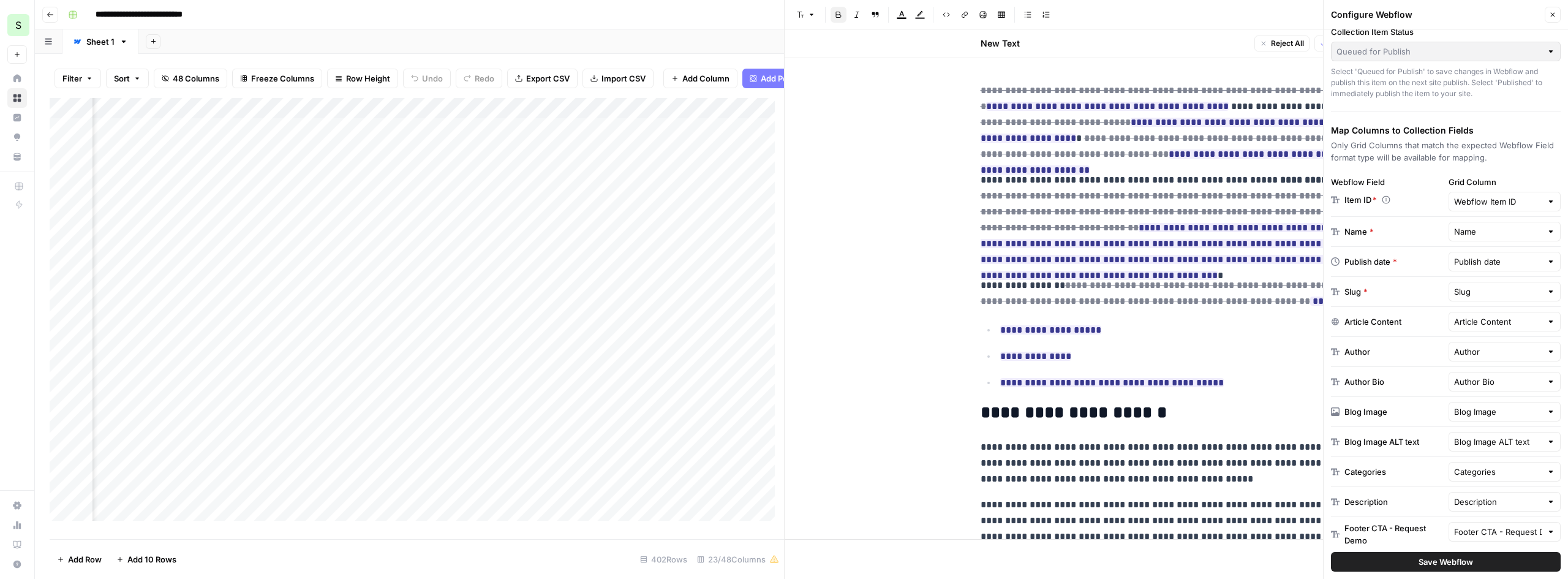
click at [1320, 42] on icon "button" at bounding box center [1323, 43] width 7 height 7
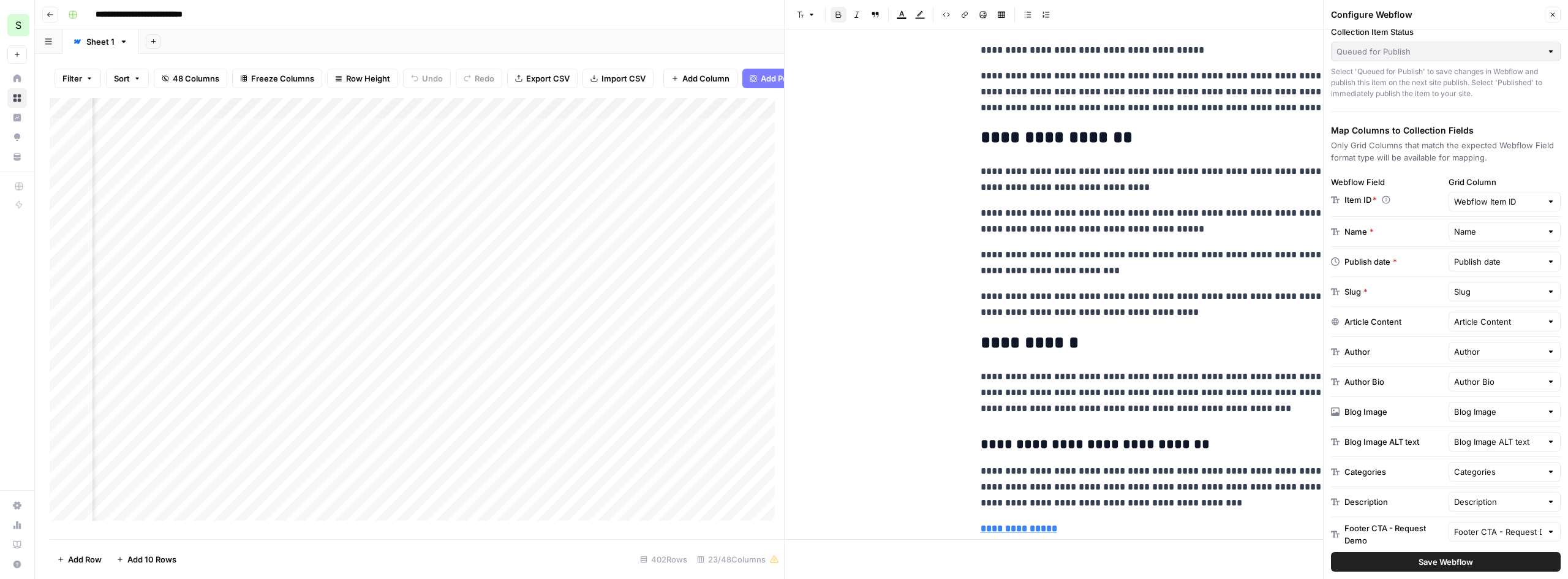
click at [1557, 14] on button "Close" at bounding box center [1553, 15] width 16 height 16
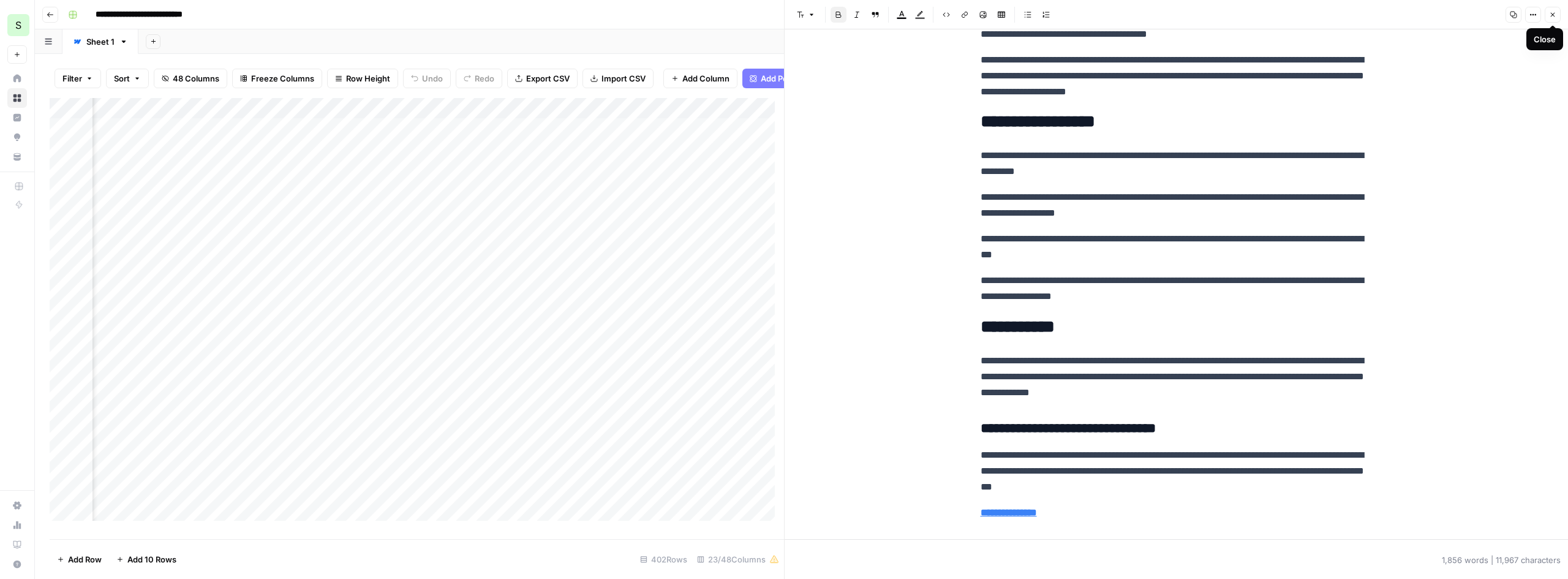
click at [1556, 15] on icon "button" at bounding box center [1553, 15] width 7 height 7
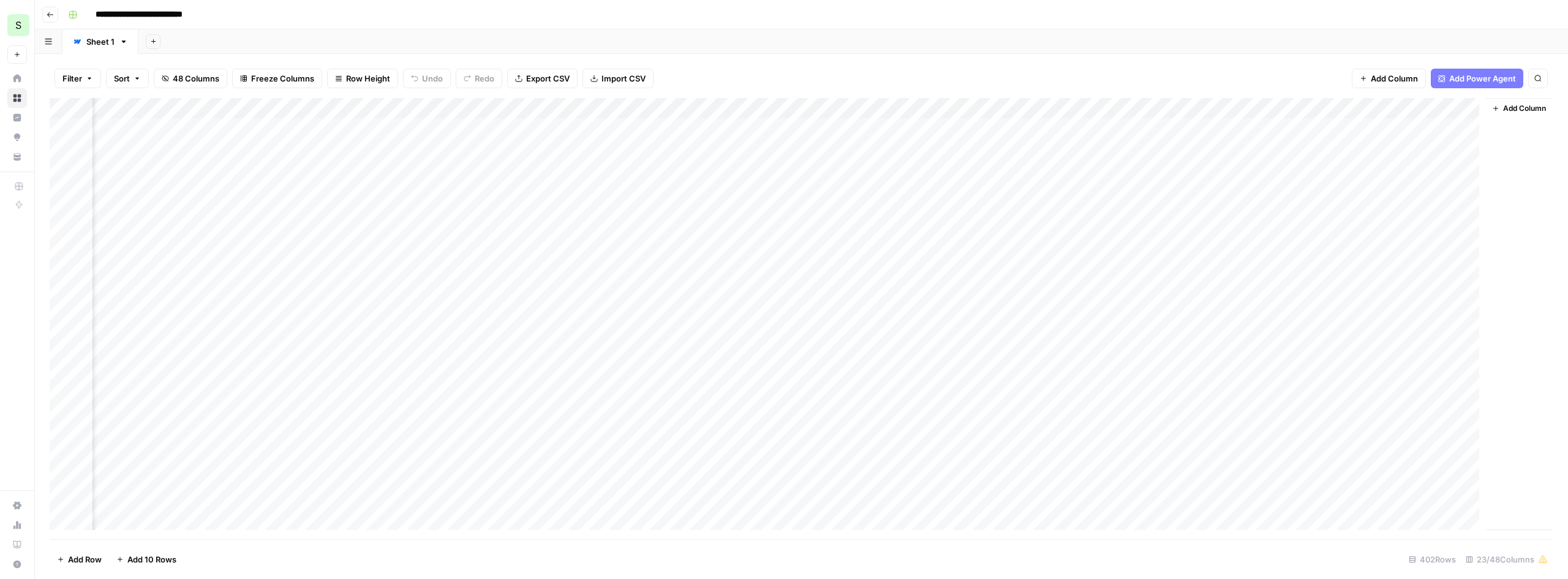
scroll to position [0, 1861]
click at [1465, 109] on div "Add Column" at bounding box center [802, 318] width 1504 height 441
click at [1419, 176] on button "Edit" at bounding box center [1453, 184] width 135 height 17
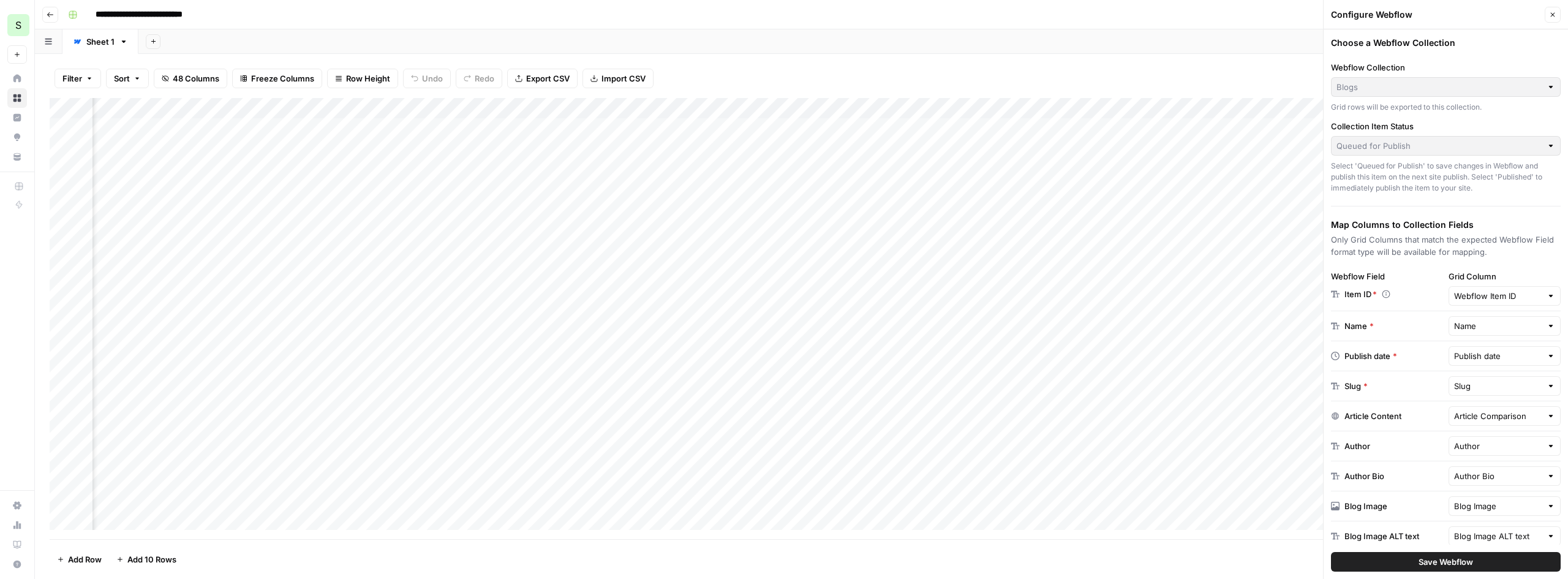
click at [1467, 559] on span "Save Webflow" at bounding box center [1446, 562] width 54 height 12
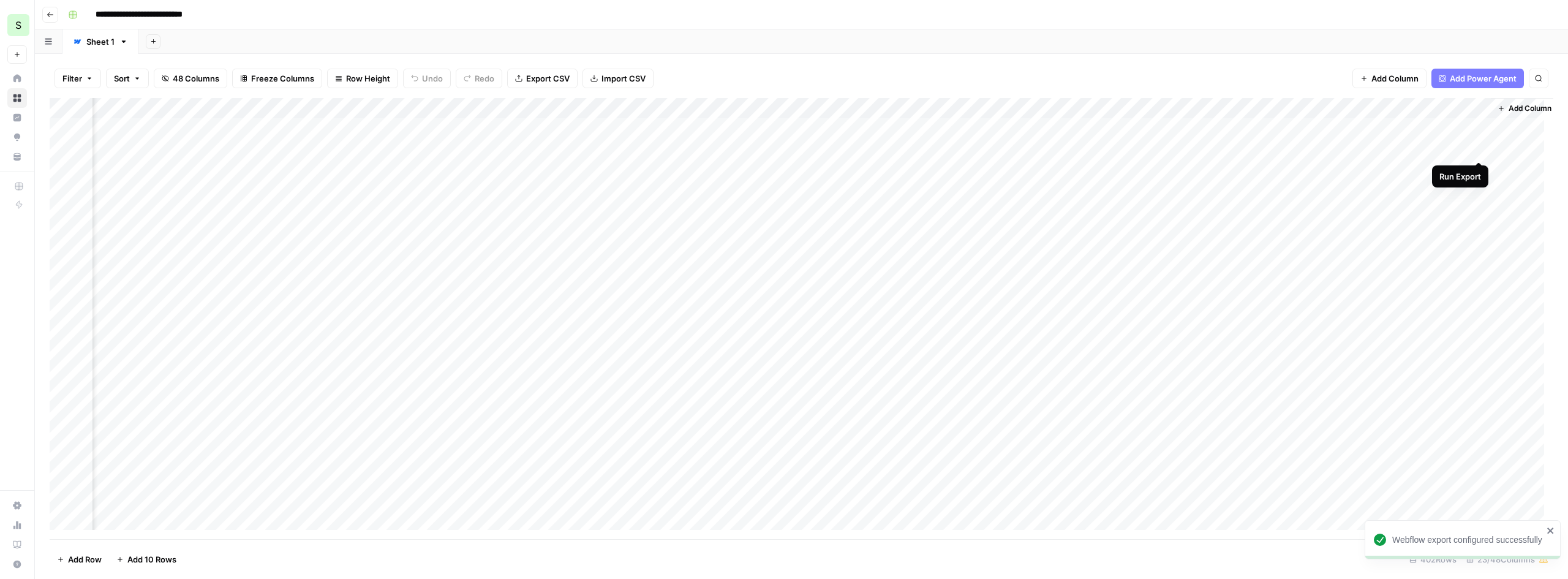
click at [1480, 147] on div "Add Column" at bounding box center [802, 318] width 1504 height 441
click at [1463, 148] on div "Add Column" at bounding box center [802, 318] width 1504 height 441
click at [1400, 151] on div "Add Column" at bounding box center [802, 318] width 1504 height 441
click at [1465, 150] on div "Add Column" at bounding box center [802, 318] width 1504 height 441
click at [1268, 147] on div "Add Column" at bounding box center [802, 318] width 1504 height 441
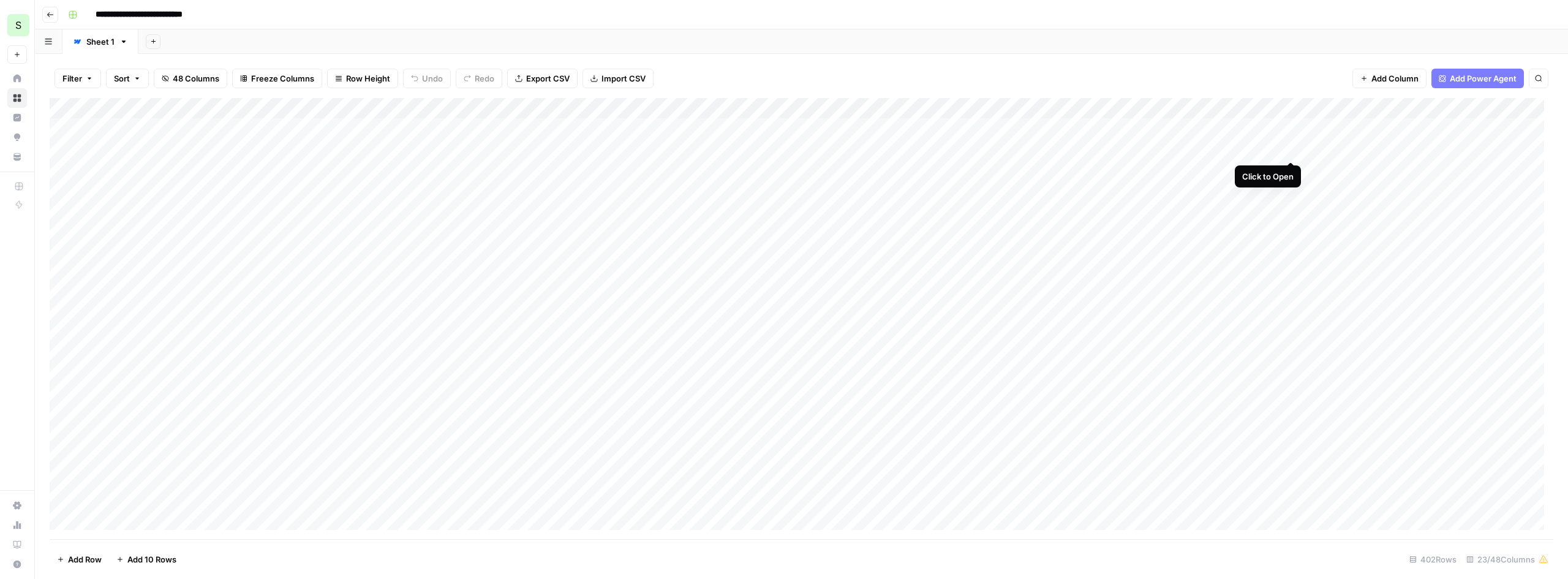
click at [1293, 150] on div "Add Column" at bounding box center [802, 318] width 1504 height 441
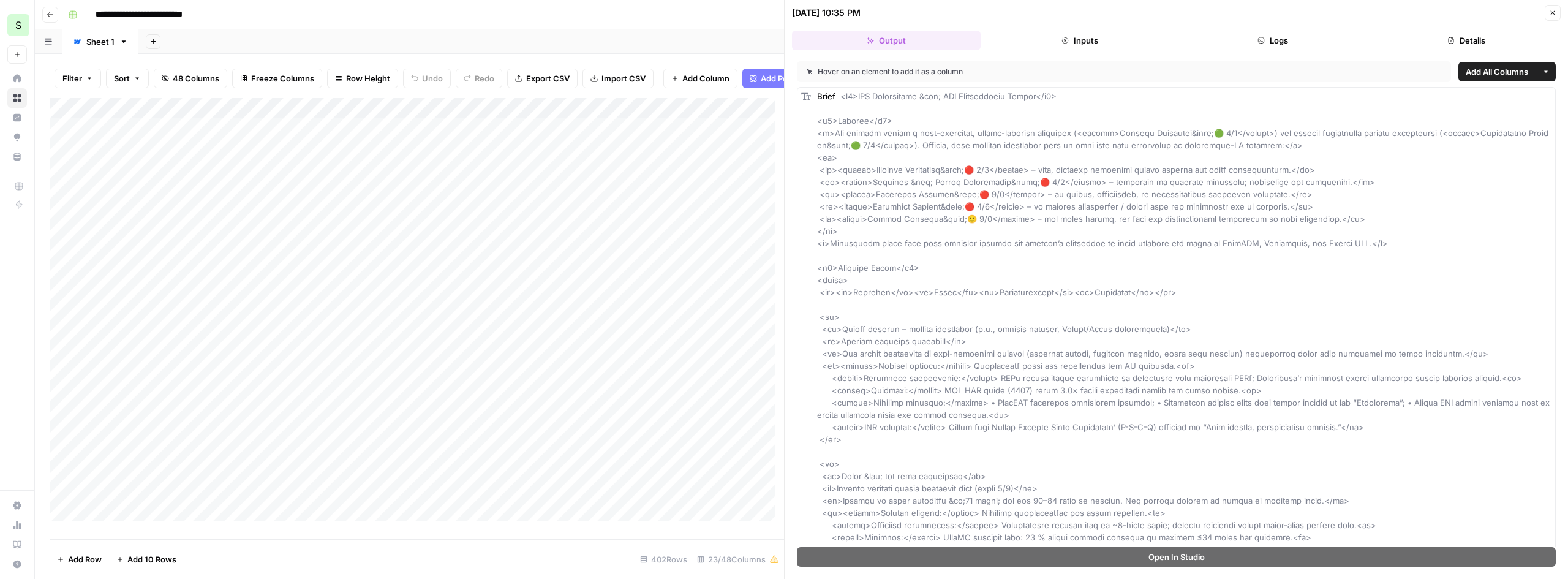
click at [1543, 75] on icon "button" at bounding box center [1546, 72] width 7 height 7
click at [1553, 11] on icon "button" at bounding box center [1553, 13] width 7 height 7
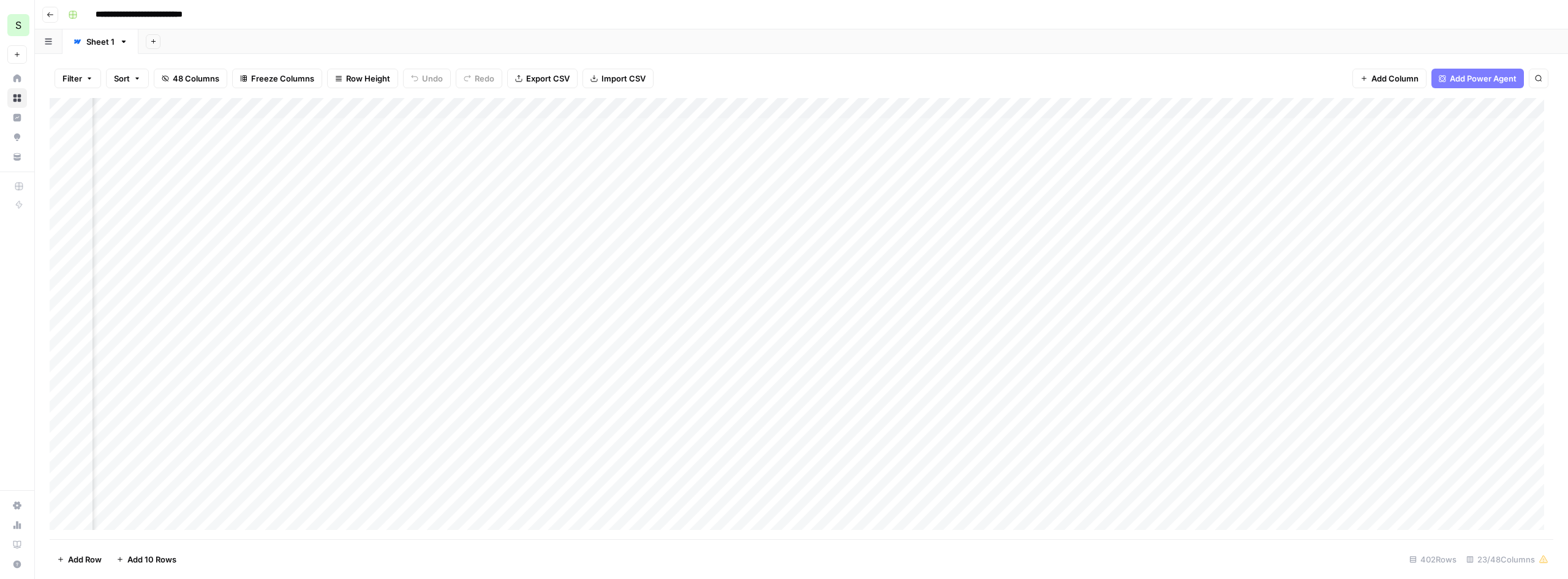
scroll to position [0, 834]
click at [566, 149] on div "Add Column" at bounding box center [802, 318] width 1504 height 441
click at [581, 149] on div "Add Column" at bounding box center [802, 318] width 1504 height 441
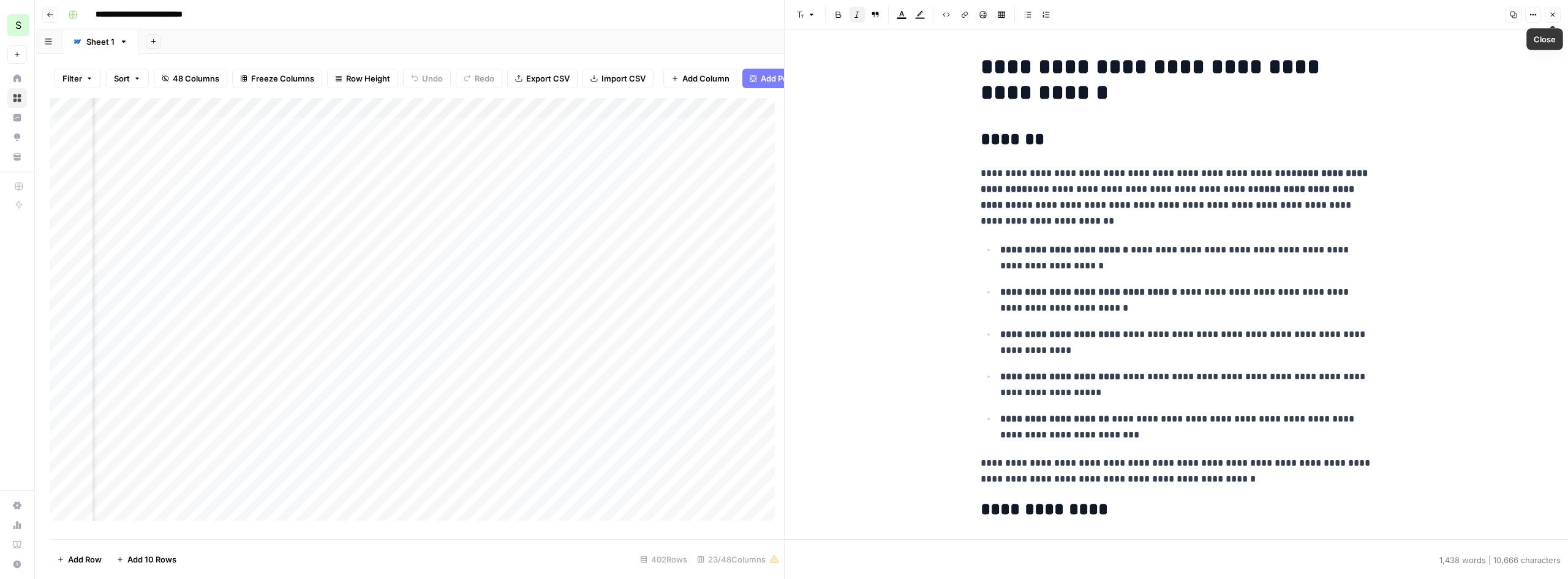
click at [1555, 19] on button "Close" at bounding box center [1553, 15] width 16 height 16
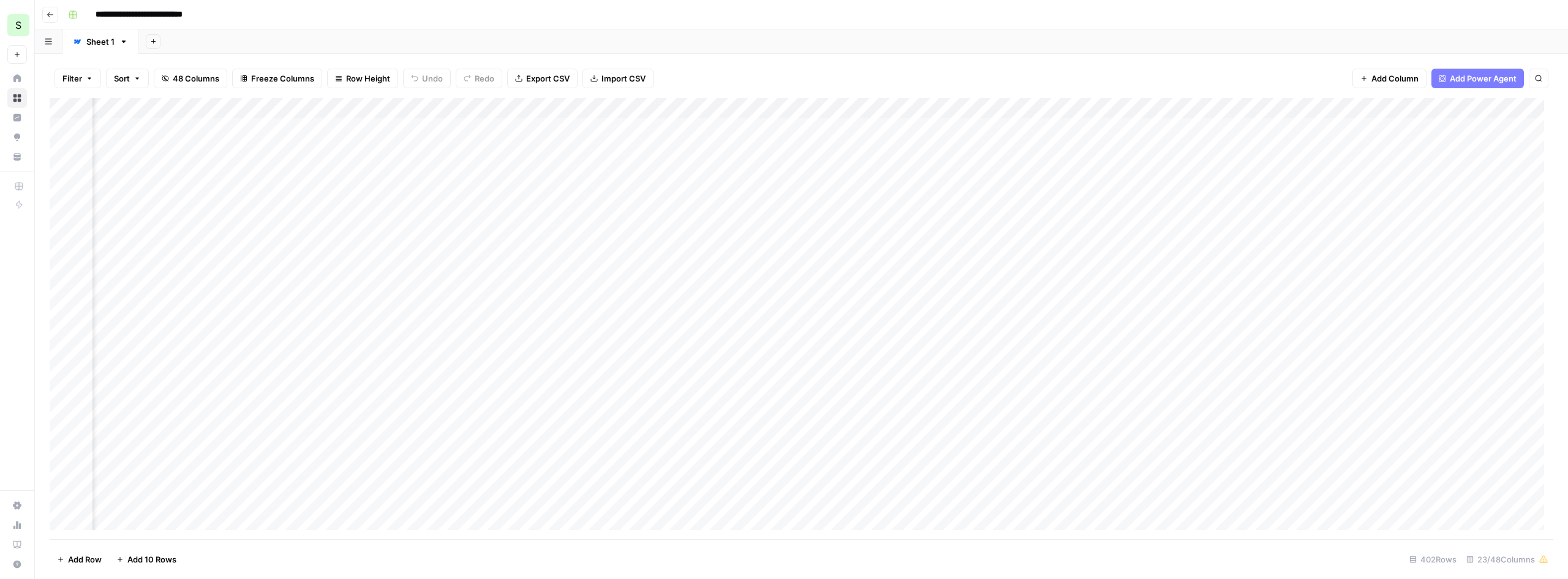
click at [782, 151] on div "Add Column" at bounding box center [802, 318] width 1504 height 441
click at [790, 149] on div "Add Column" at bounding box center [802, 318] width 1504 height 441
click at [833, 149] on div "Add Column" at bounding box center [802, 318] width 1504 height 441
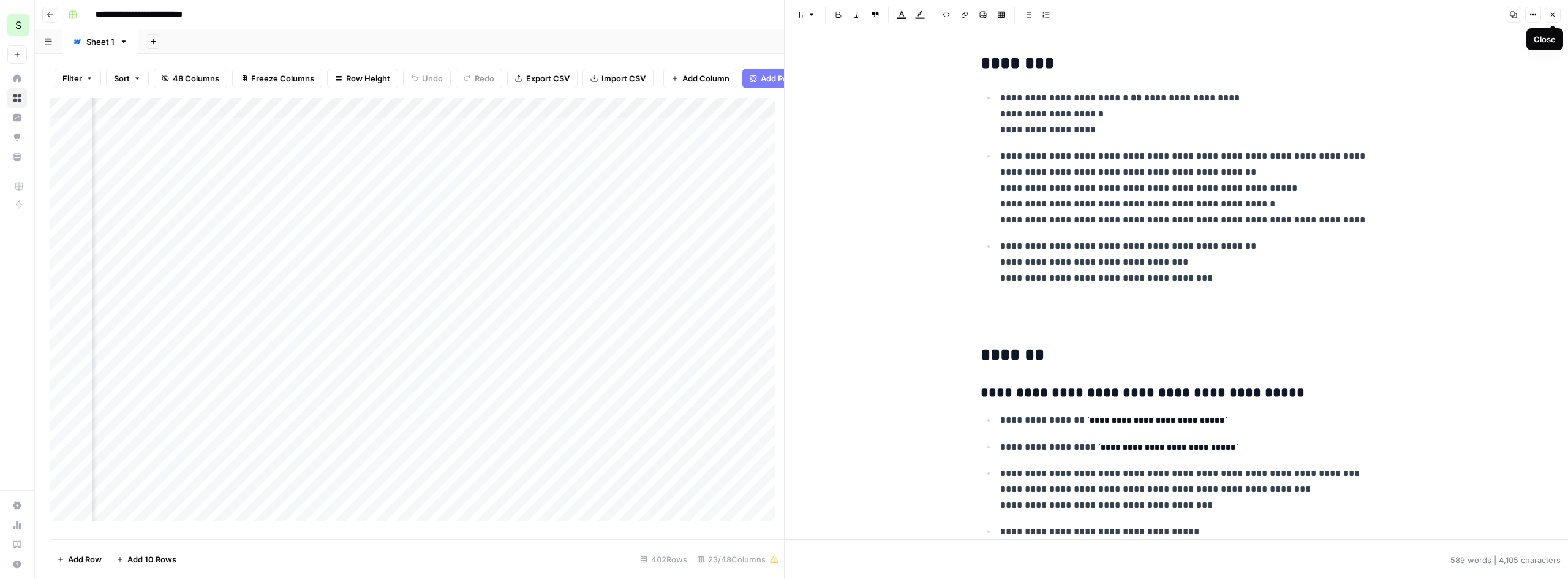
click at [1558, 12] on button "Close" at bounding box center [1553, 15] width 16 height 16
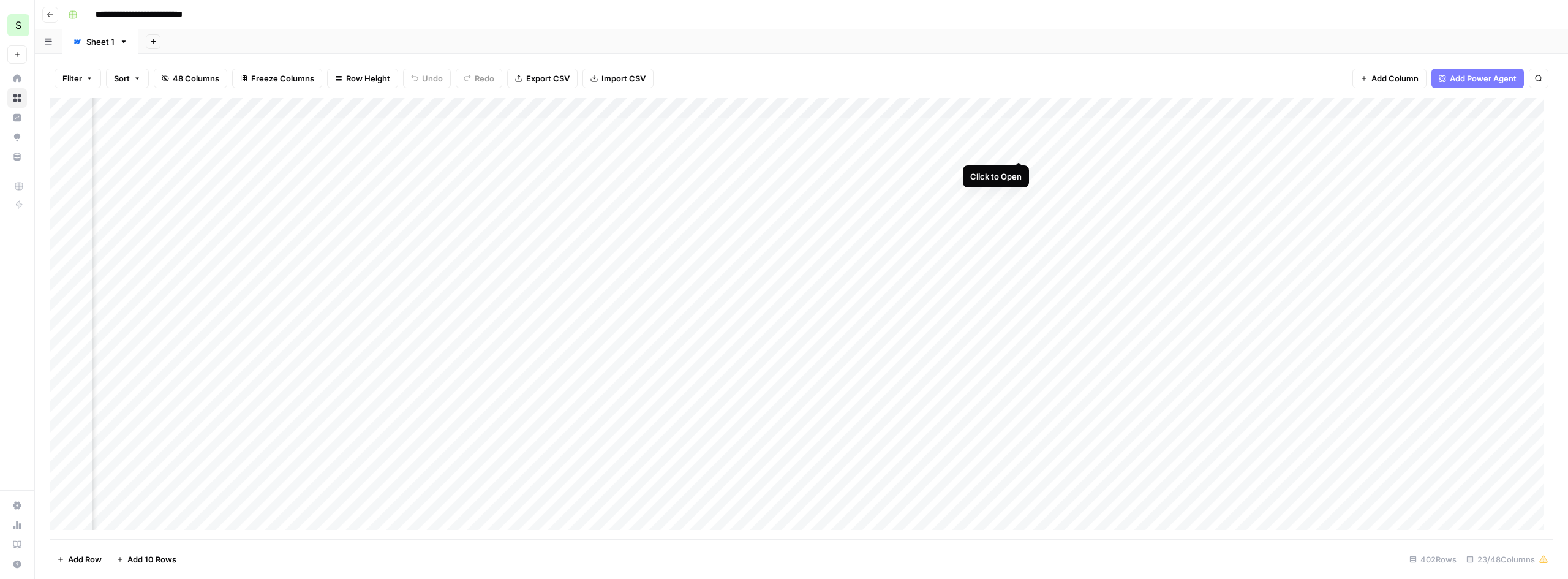
click at [1018, 146] on div "Add Column" at bounding box center [802, 318] width 1504 height 441
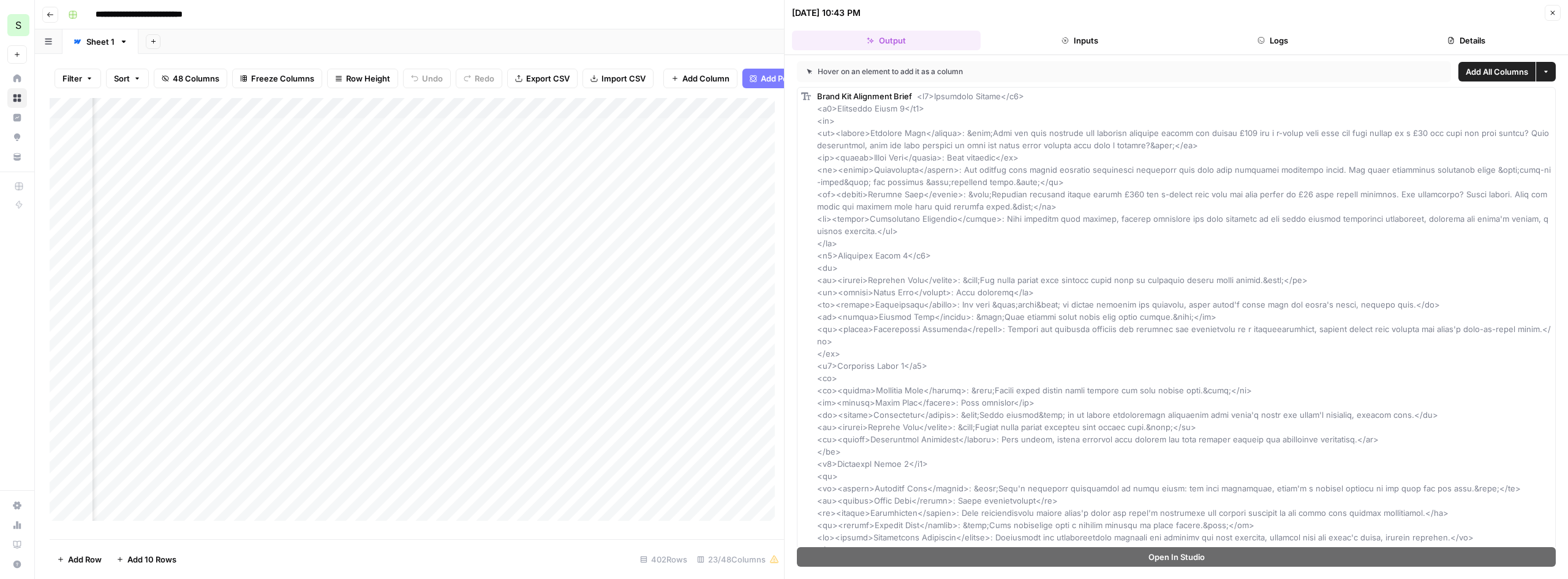
click at [1561, 17] on header "[DATE] 10:43 PM Close Output Inputs Logs Details" at bounding box center [1176, 27] width 783 height 55
click at [1555, 20] on button "Close" at bounding box center [1553, 13] width 16 height 16
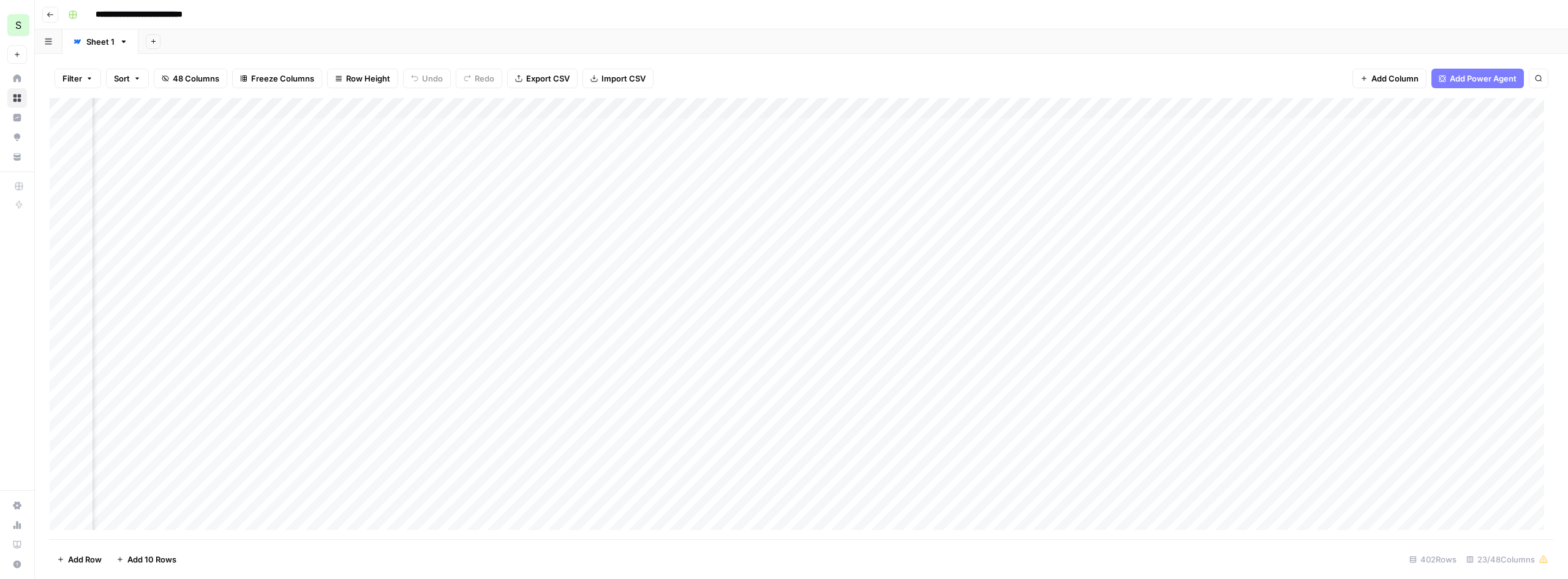
scroll to position [0, 1875]
click at [1175, 153] on div "Add Column" at bounding box center [802, 318] width 1504 height 441
click at [1312, 149] on div "Add Column" at bounding box center [802, 318] width 1504 height 441
click at [1464, 151] on div "Add Column" at bounding box center [802, 318] width 1504 height 441
click at [1448, 150] on div "Add Column" at bounding box center [802, 318] width 1504 height 441
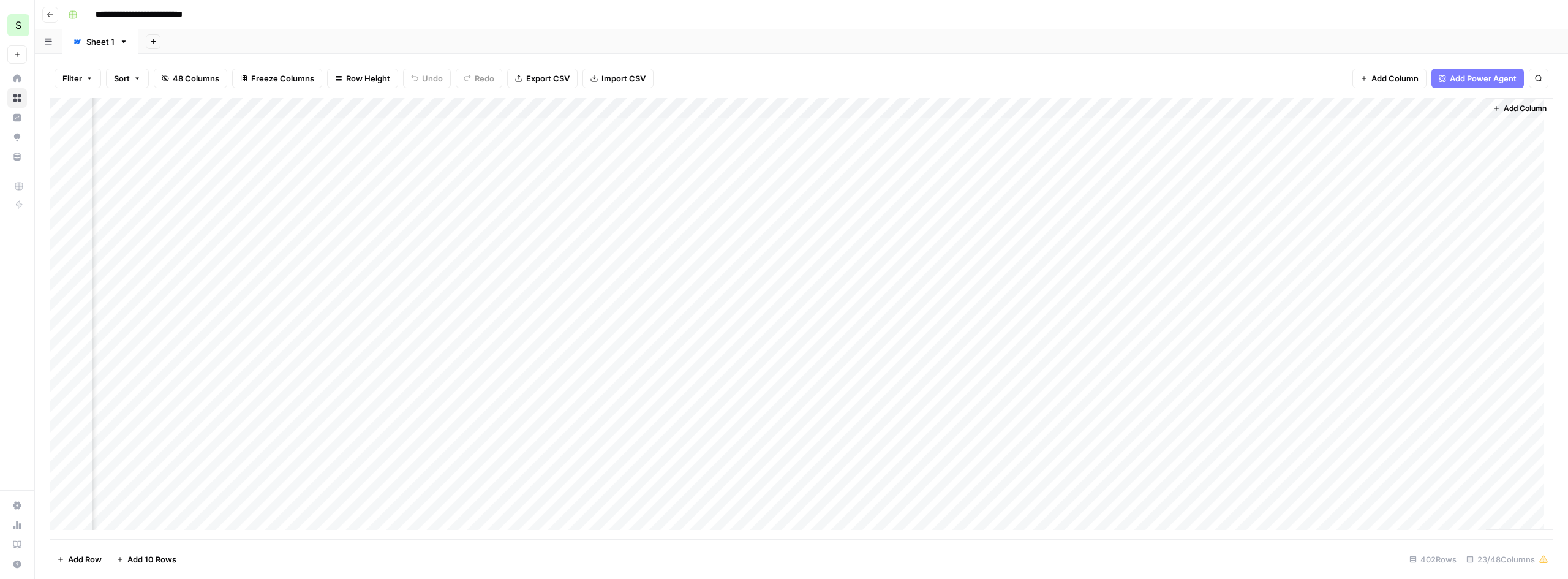
click at [1544, 562] on icon at bounding box center [1544, 562] width 1 height 1
click at [1449, 150] on div "Add Column" at bounding box center [802, 318] width 1504 height 441
click at [78, 76] on span "Filter" at bounding box center [72, 78] width 20 height 12
click at [171, 136] on button "Add Filter" at bounding box center [298, 139] width 456 height 16
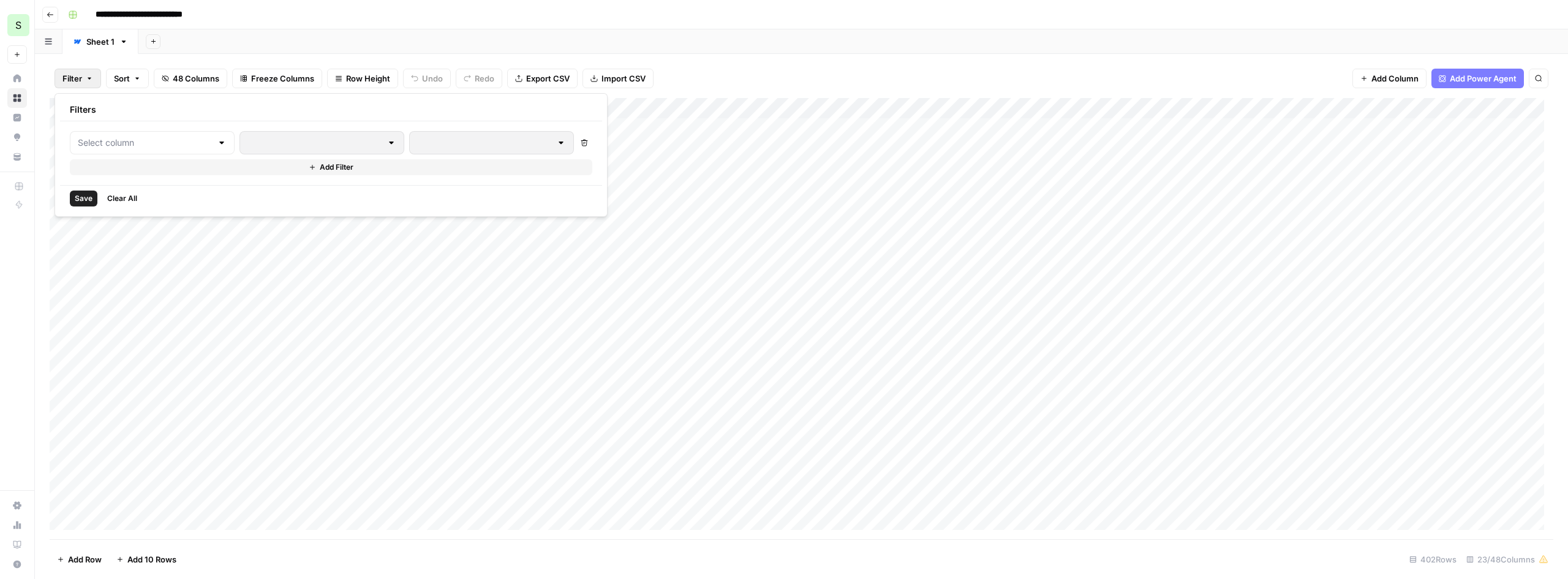
click at [217, 145] on div at bounding box center [222, 143] width 10 height 12
click at [523, 149] on div "Delete" at bounding box center [331, 143] width 523 height 23
click at [217, 141] on div at bounding box center [222, 143] width 10 height 12
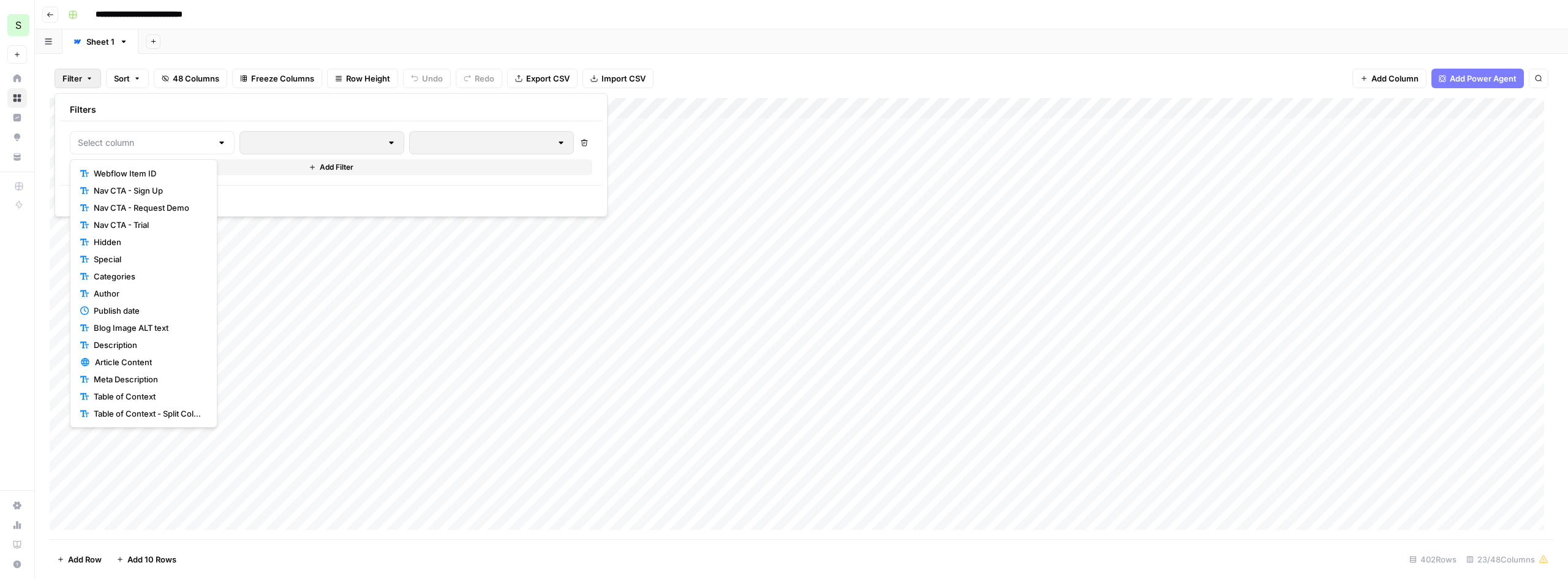
click at [151, 174] on span "Webflow Item ID" at bounding box center [147, 173] width 108 height 12
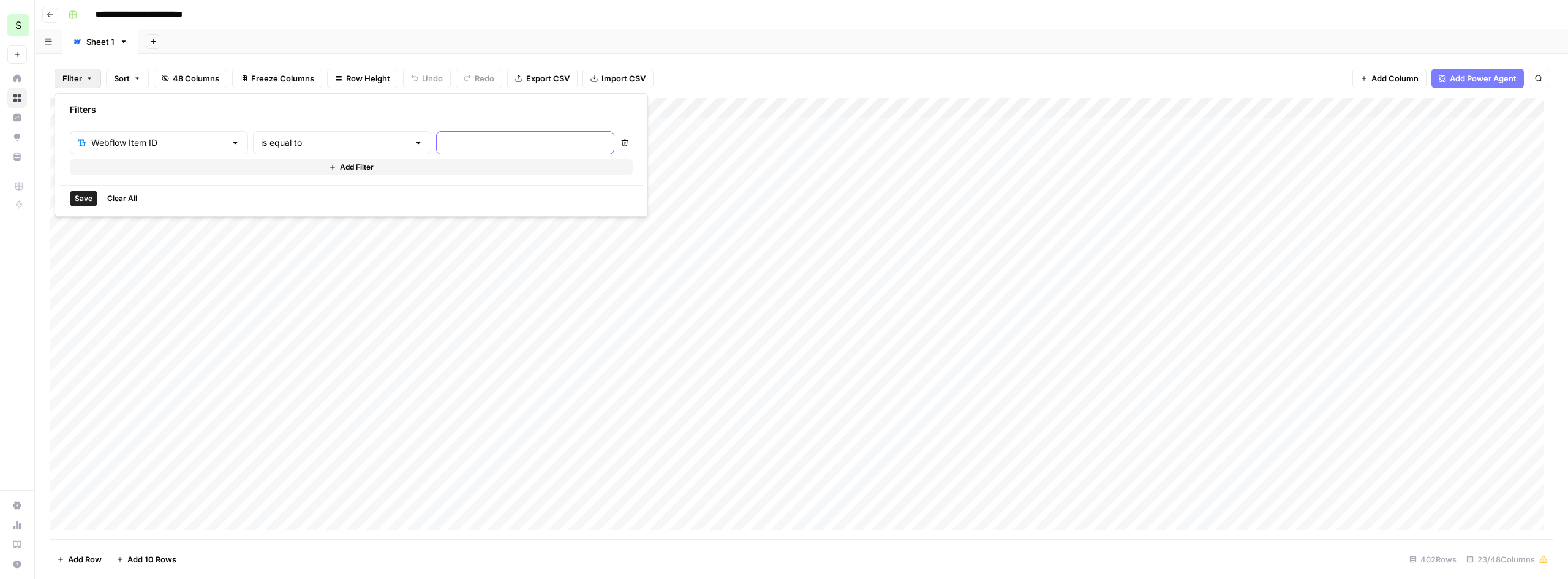
click at [446, 142] on input "text" at bounding box center [525, 143] width 163 height 12
click at [413, 137] on div at bounding box center [418, 143] width 10 height 12
click at [617, 139] on button "Delete" at bounding box center [625, 143] width 16 height 16
click at [755, 84] on div "Filter Sort 48 Columns Freeze Columns Row Height Undo Redo Export CSV Import CS…" at bounding box center [802, 78] width 1504 height 39
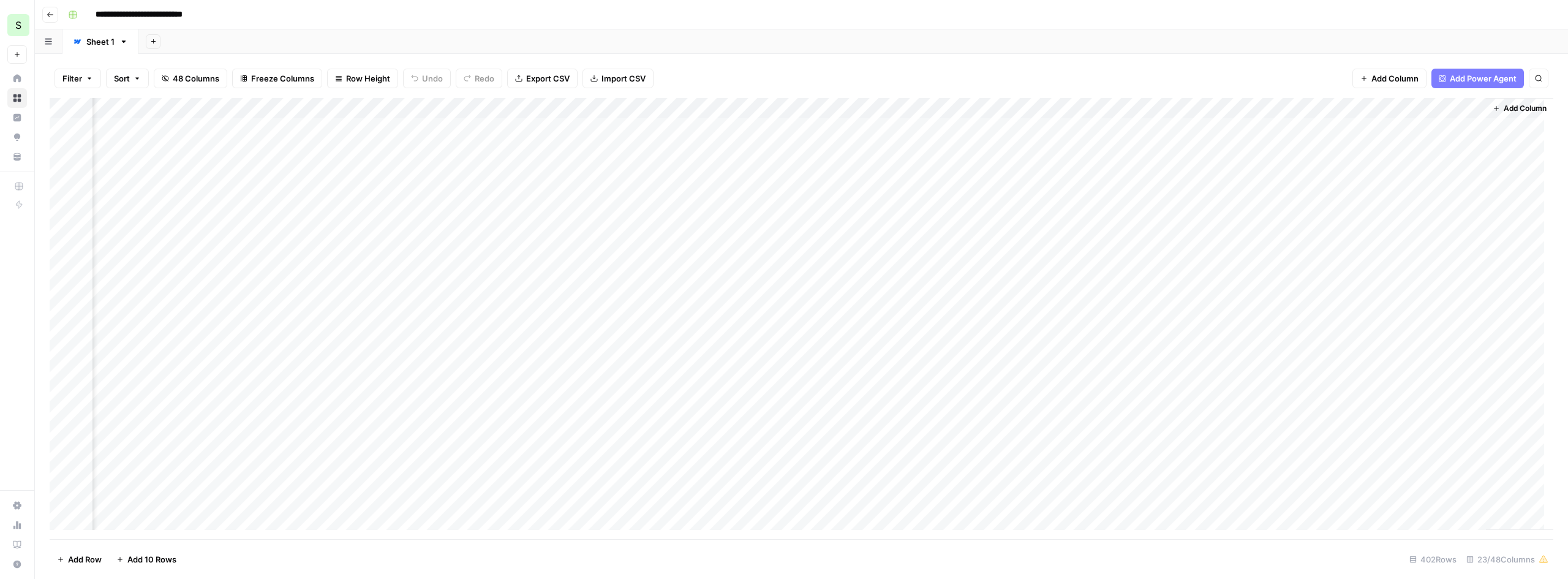
click at [1463, 149] on div "Add Column" at bounding box center [802, 318] width 1504 height 441
click at [1449, 149] on div "Add Column" at bounding box center [802, 318] width 1504 height 441
click at [1448, 106] on div "Add Column" at bounding box center [802, 318] width 1504 height 441
click at [1422, 193] on div "Webflow Export Run Export Edit Schedule Hide Column Remove Column" at bounding box center [1439, 196] width 147 height 148
click at [1421, 186] on span "Edit" at bounding box center [1443, 184] width 107 height 12
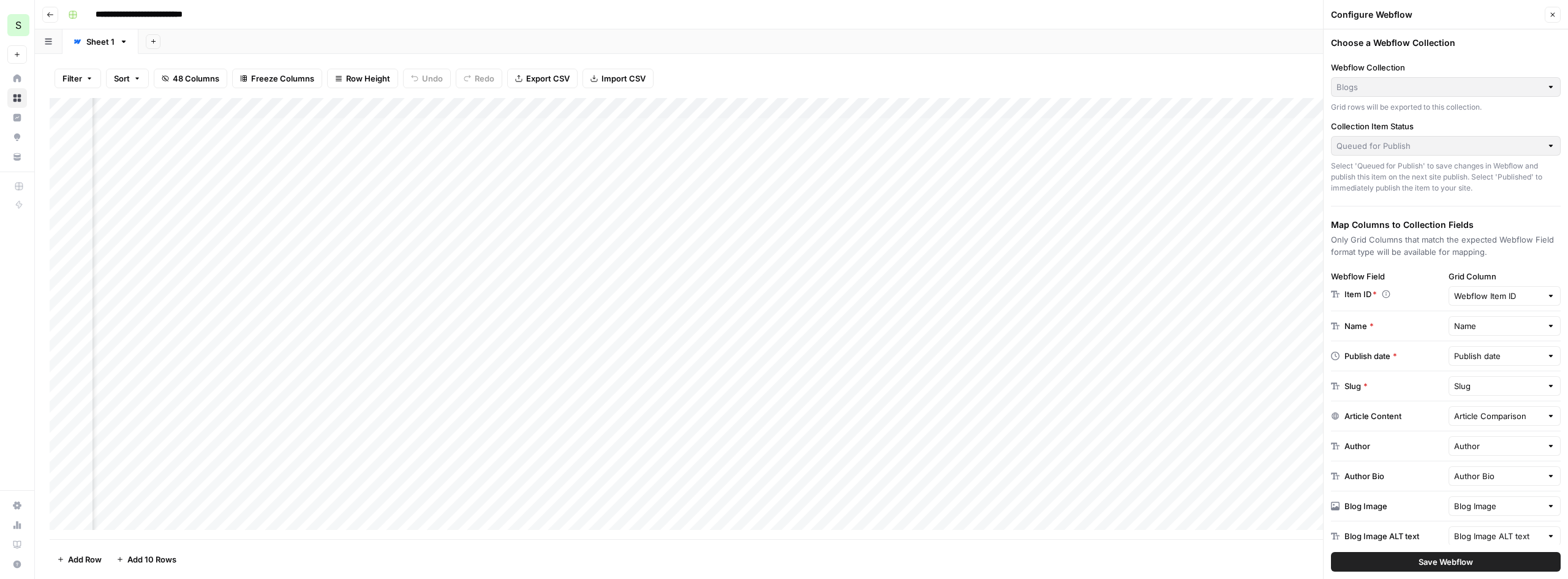
click at [1547, 292] on div at bounding box center [1551, 296] width 9 height 12
click at [1400, 236] on p "Only Grid Columns that match the expected Webflow Field format type will be ava…" at bounding box center [1446, 245] width 229 height 25
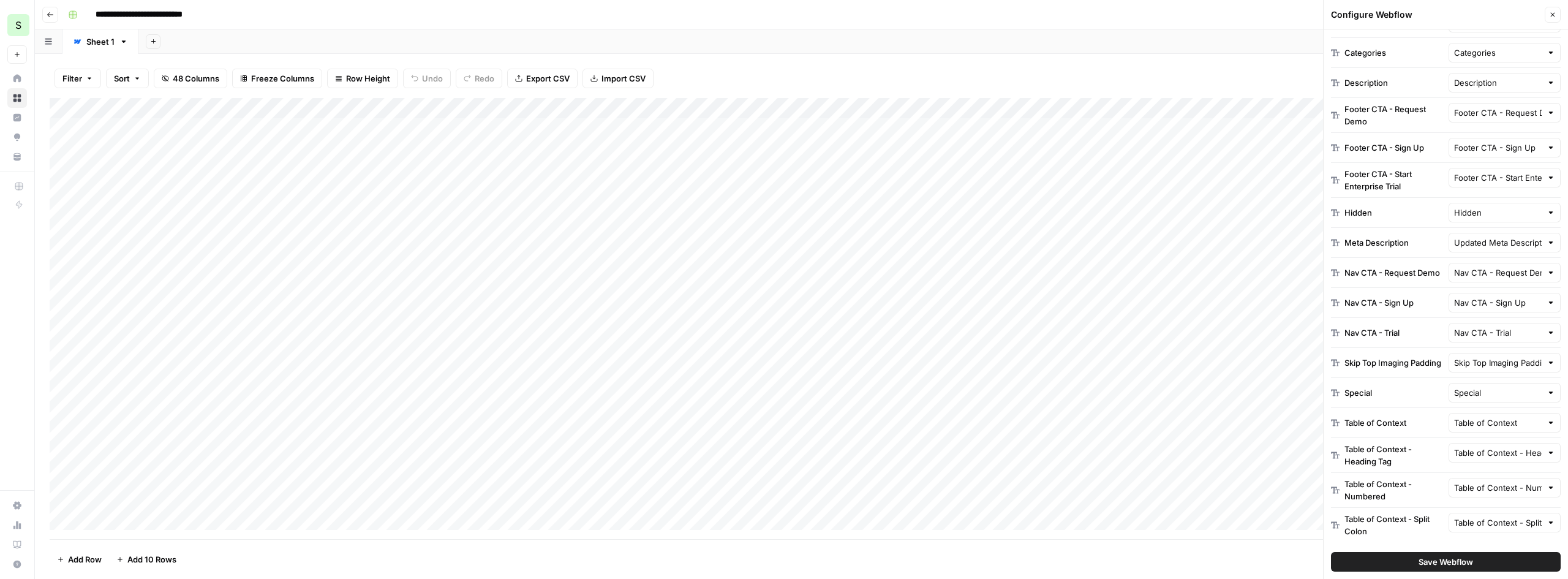
click at [1535, 525] on div "Table of Context - Split Colon" at bounding box center [1505, 523] width 113 height 20
click at [1490, 249] on span "Do Not Export" at bounding box center [1502, 253] width 68 height 12
type input "Do Not Export"
click at [1547, 491] on div at bounding box center [1551, 487] width 9 height 12
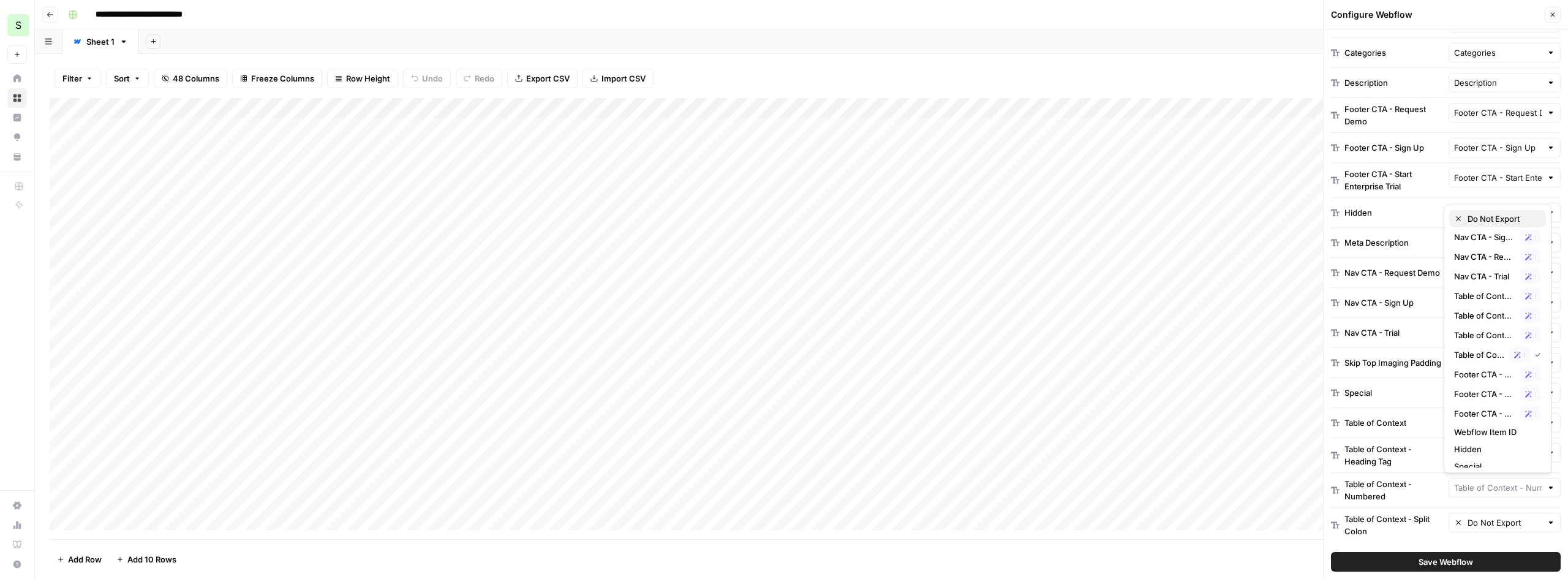
click at [1490, 222] on span "Do Not Export" at bounding box center [1502, 218] width 68 height 12
type input "Do Not Export"
click at [1547, 454] on div at bounding box center [1551, 452] width 9 height 12
click at [1472, 182] on span "Do Not Export" at bounding box center [1502, 184] width 68 height 12
type input "Do Not Export"
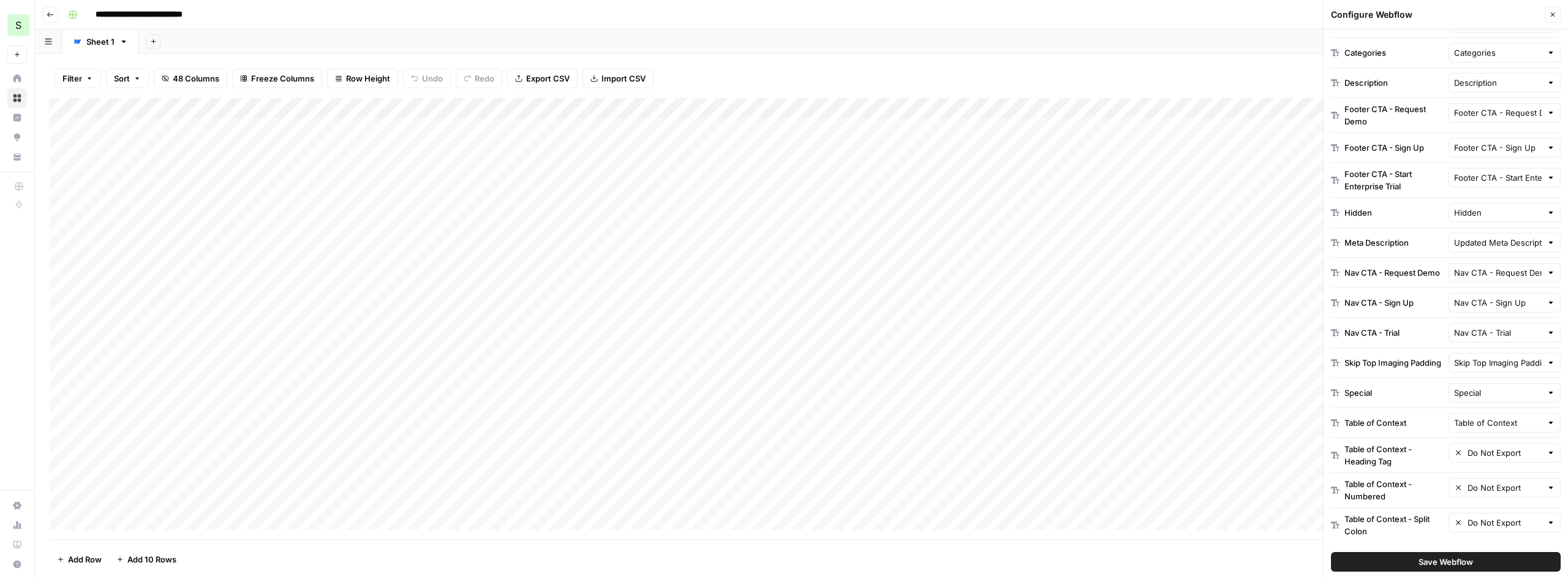
click at [1547, 424] on div at bounding box center [1551, 422] width 9 height 12
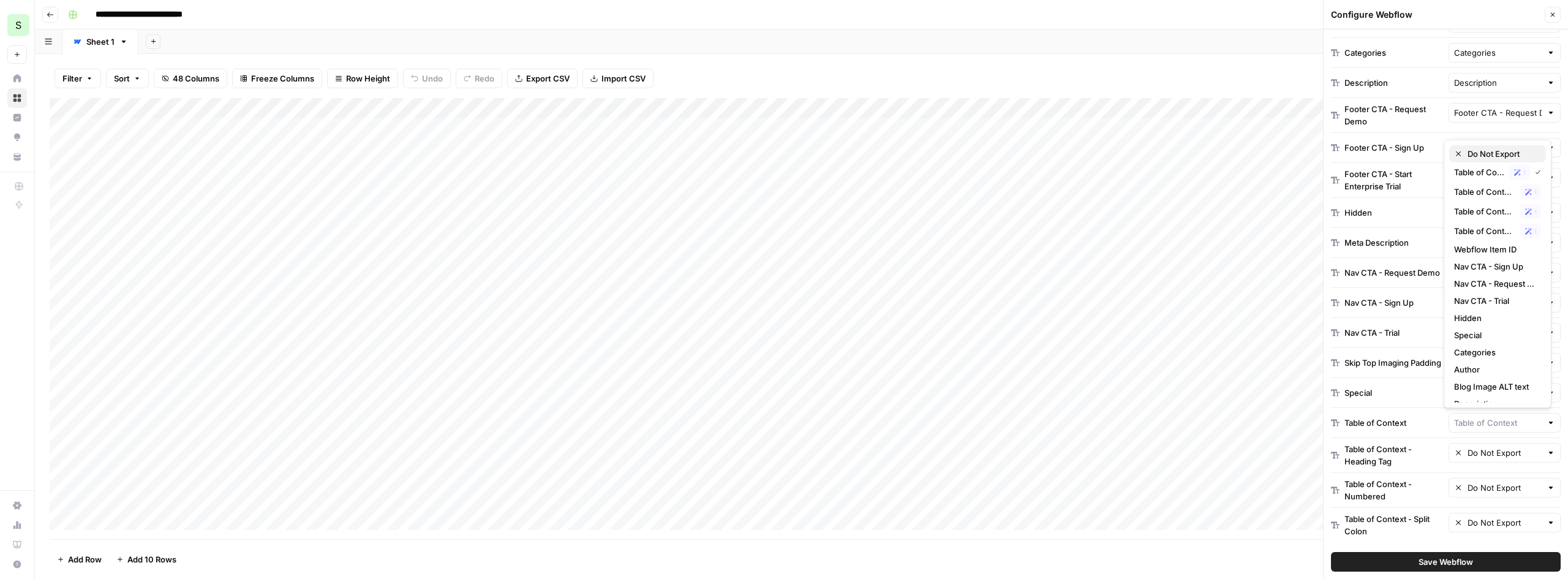
click at [1485, 153] on span "Do Not Export" at bounding box center [1502, 154] width 68 height 12
type input "Do Not Export"
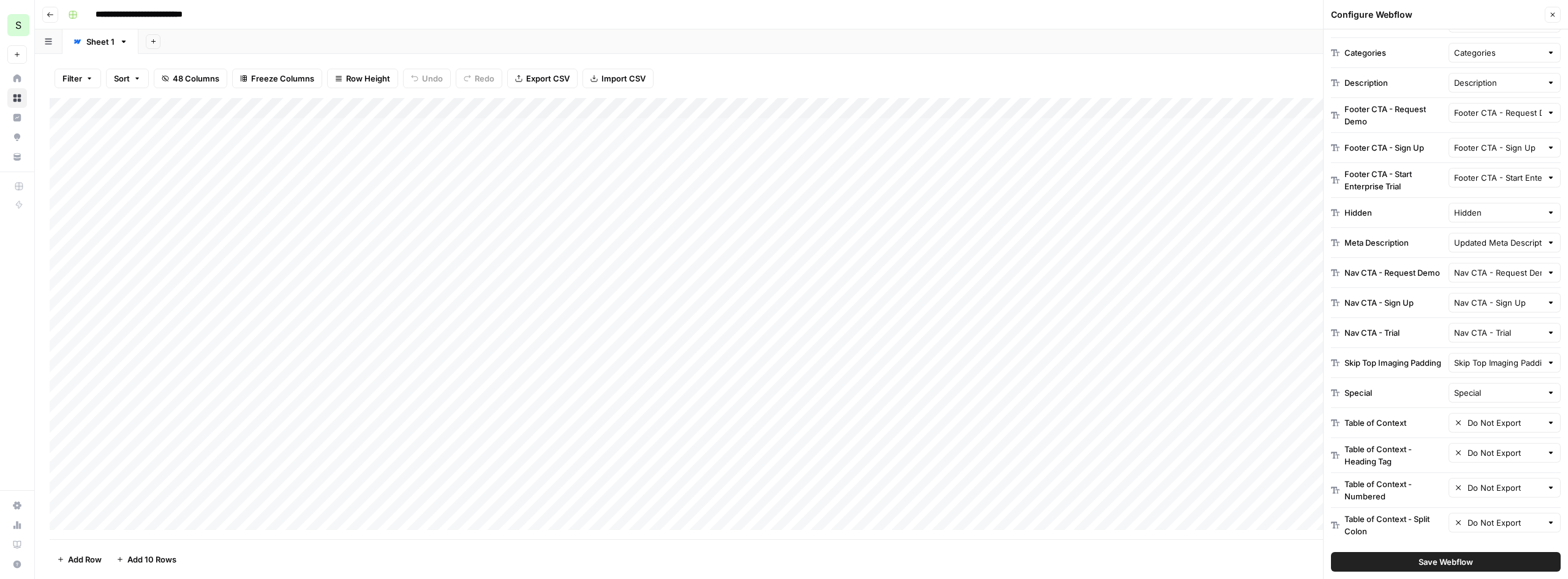
click at [1547, 391] on div at bounding box center [1551, 393] width 9 height 12
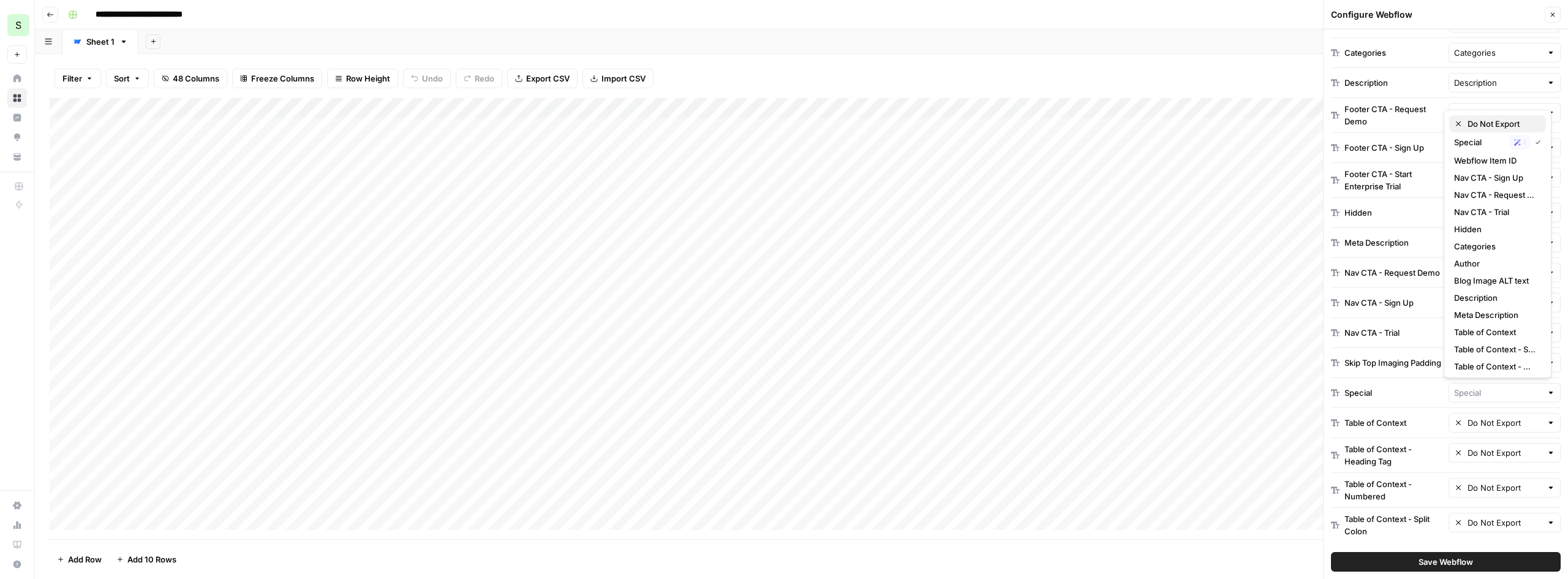
click at [1467, 120] on div "Do Not Export" at bounding box center [1498, 123] width 87 height 12
type input "Do Not Export"
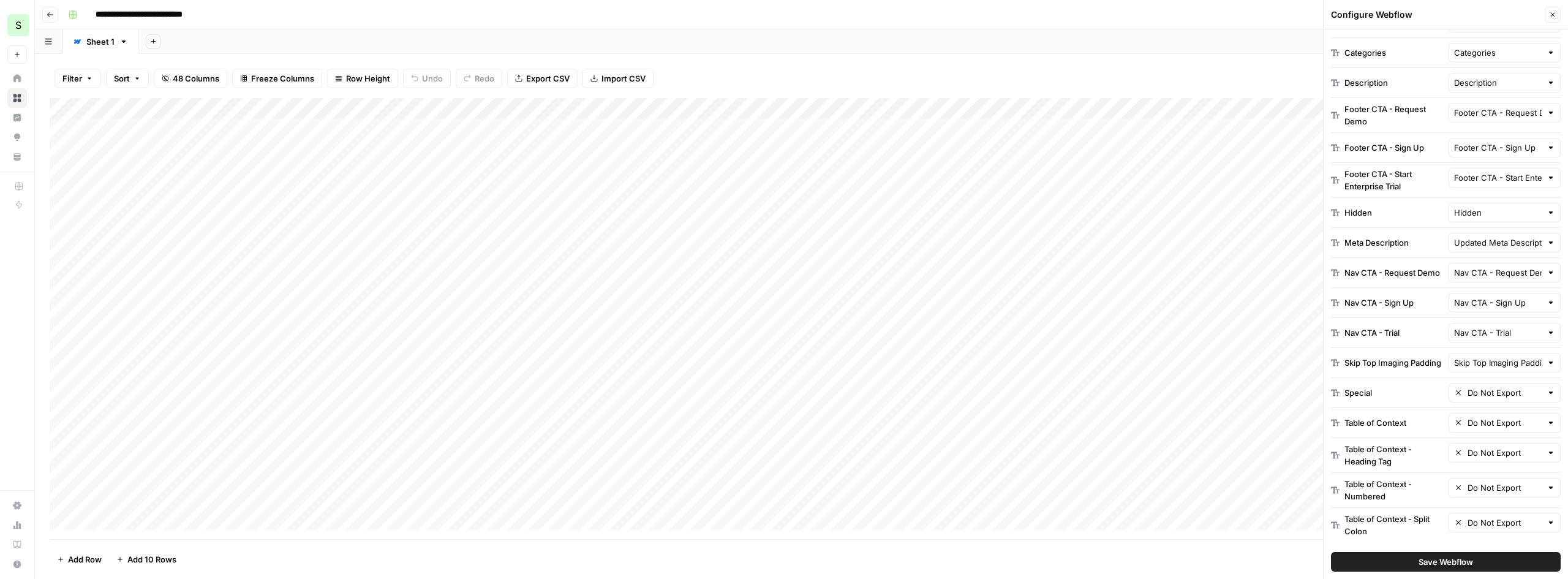
click at [1547, 357] on div at bounding box center [1551, 363] width 9 height 12
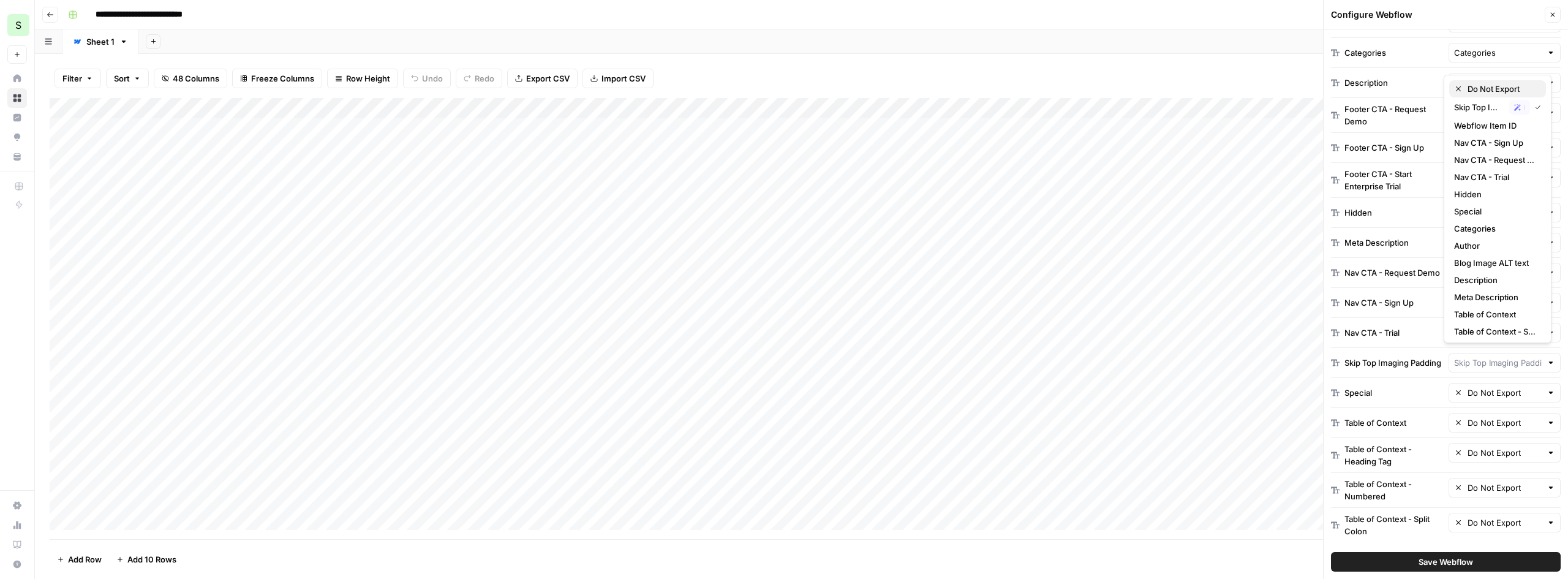
click at [1472, 89] on span "Do Not Export" at bounding box center [1502, 89] width 68 height 12
type input "Do Not Export"
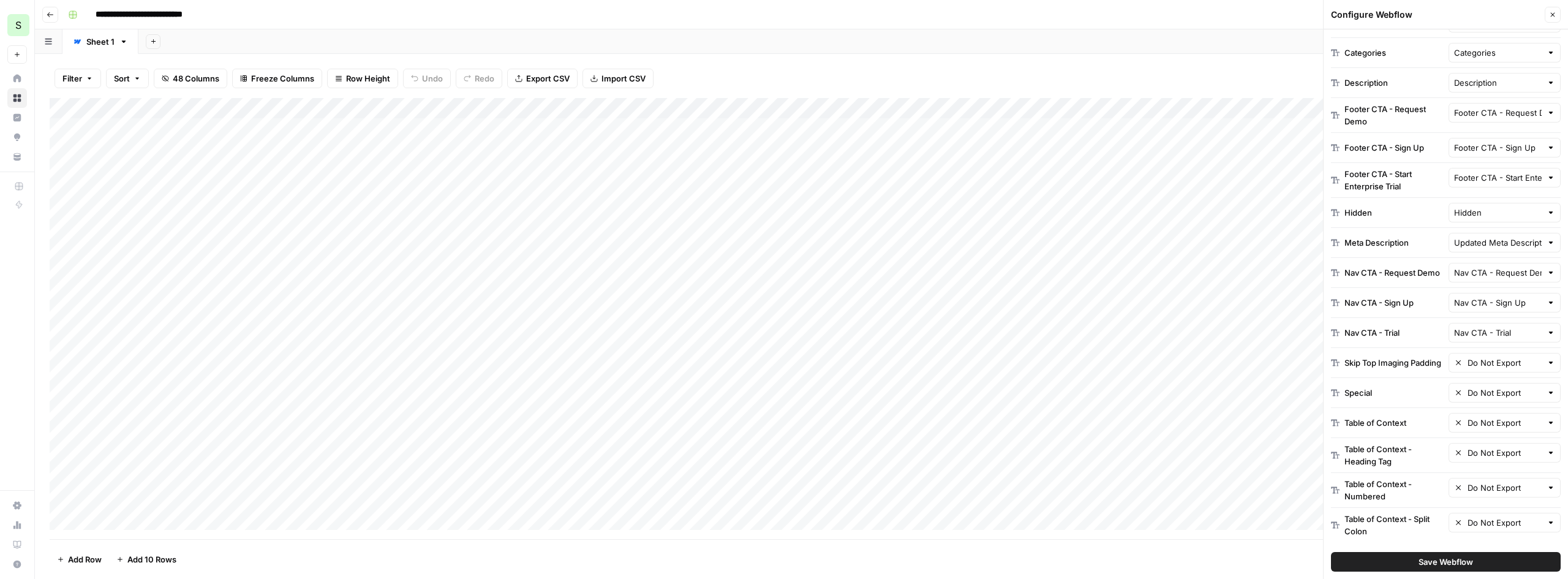
click at [1547, 326] on div at bounding box center [1551, 332] width 9 height 12
click at [1474, 57] on span "Do Not Export" at bounding box center [1502, 58] width 68 height 12
type input "Do Not Export"
click at [1547, 296] on div at bounding box center [1551, 302] width 9 height 12
drag, startPoint x: 1494, startPoint y: 38, endPoint x: 1469, endPoint y: 20, distance: 30.8
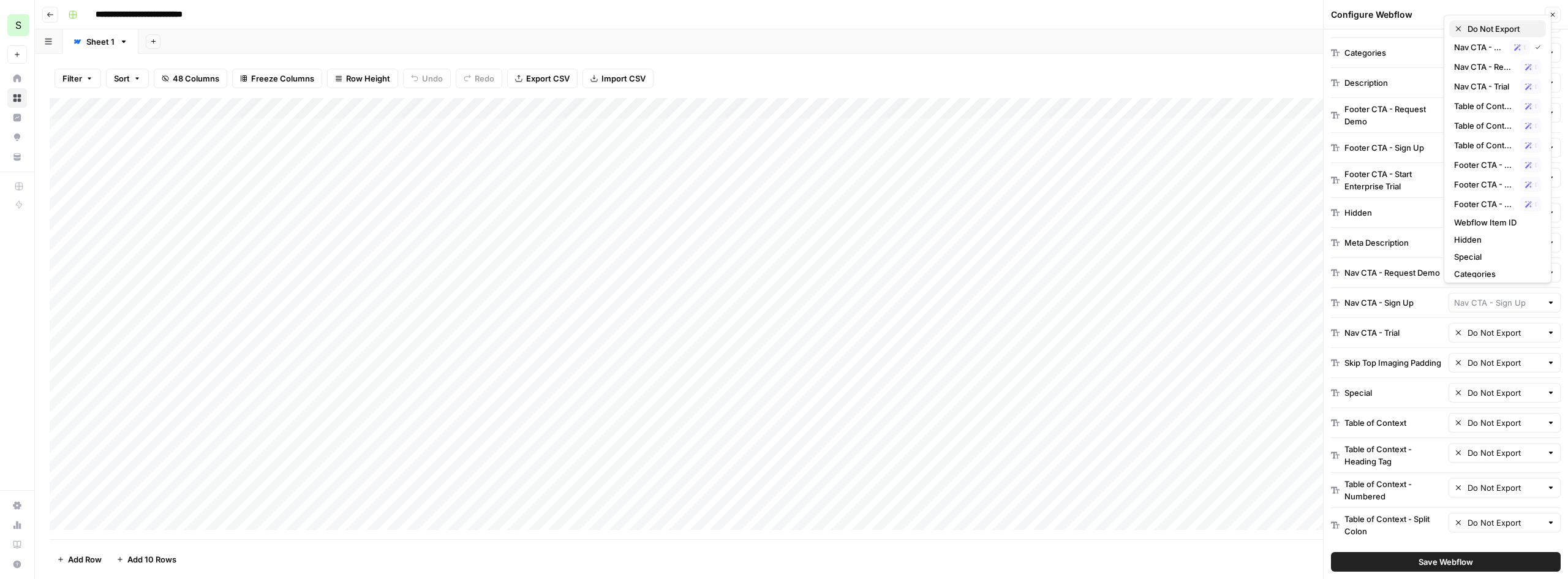
click at [1469, 20] on button "Do Not Export" at bounding box center [1498, 29] width 97 height 17
type input "Do Not Export"
click at [1547, 297] on div at bounding box center [1551, 302] width 9 height 12
click at [1494, 32] on span "Do Not Export" at bounding box center [1496, 29] width 58 height 12
type input "Do Not Export"
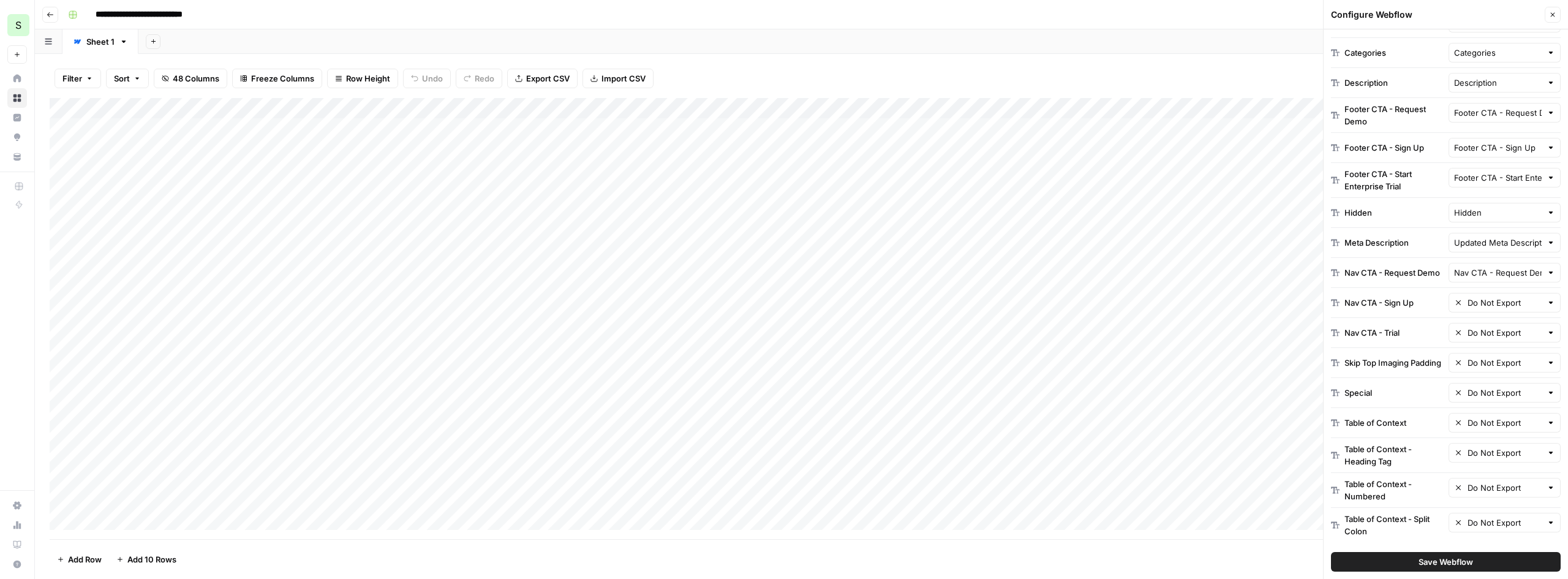
click at [1547, 267] on div at bounding box center [1551, 273] width 9 height 12
click at [1467, 285] on div "Do Not Export Nav CTA - Sign Up Possible Match Nav CTA - Request Demo Possible …" at bounding box center [1498, 417] width 108 height 269
click at [1472, 297] on span "Do Not Export" at bounding box center [1502, 296] width 68 height 12
type input "Do Not Export"
click at [1547, 206] on div at bounding box center [1551, 212] width 9 height 12
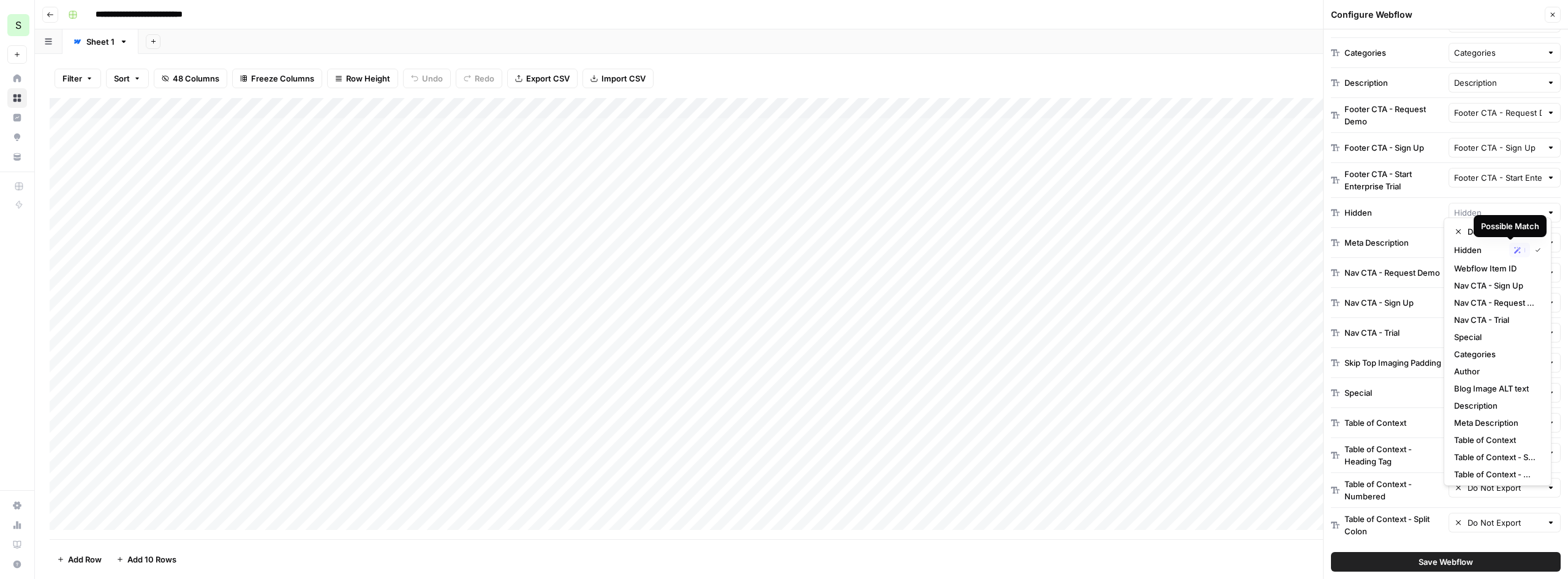
click at [1500, 231] on div "Possible Match" at bounding box center [1510, 226] width 58 height 12
type input "Hidden"
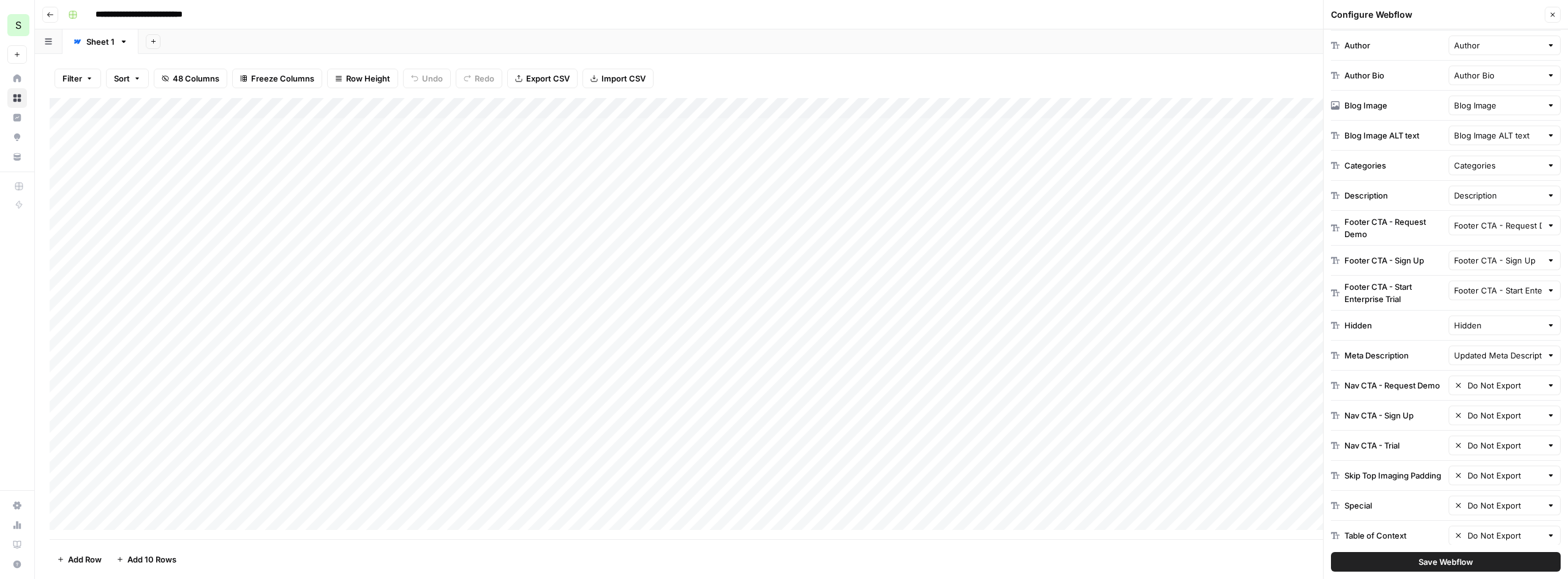
drag, startPoint x: 1544, startPoint y: 289, endPoint x: 1535, endPoint y: 290, distance: 9.1
click at [1547, 289] on div at bounding box center [1551, 290] width 9 height 12
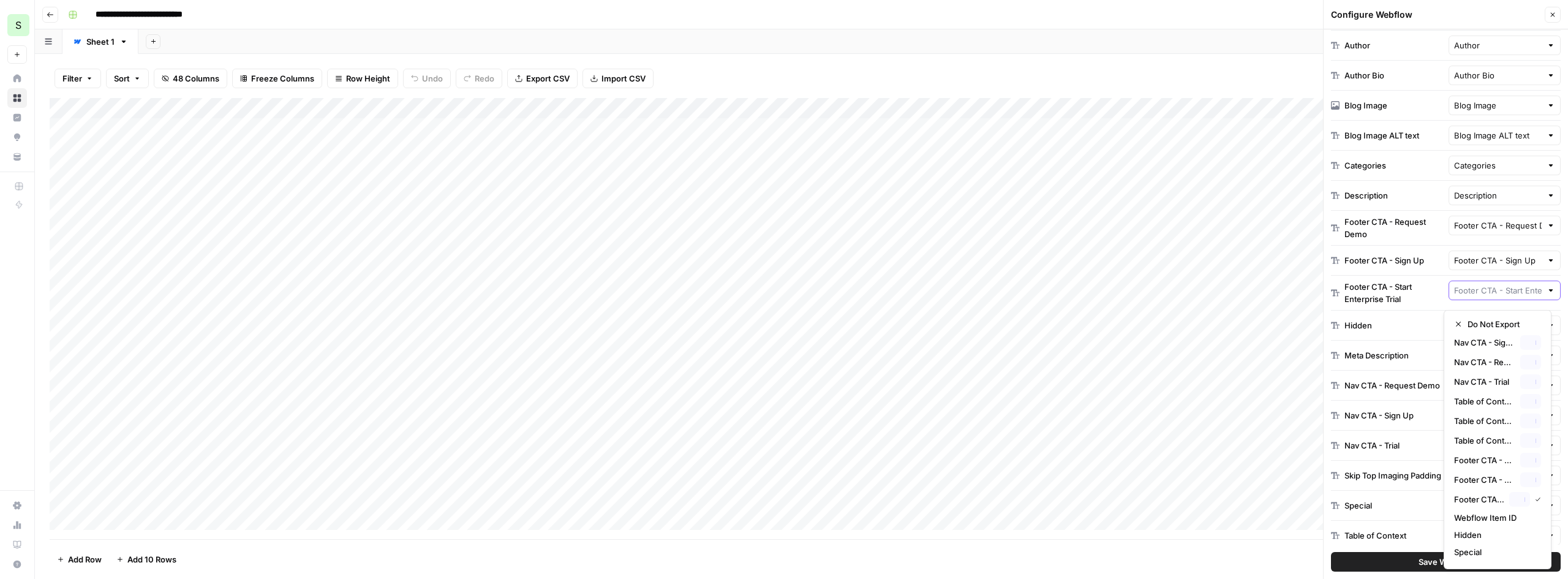
scroll to position [0, 0]
click at [1494, 320] on span "Do Not Export" at bounding box center [1502, 324] width 68 height 12
type input "Do Not Export"
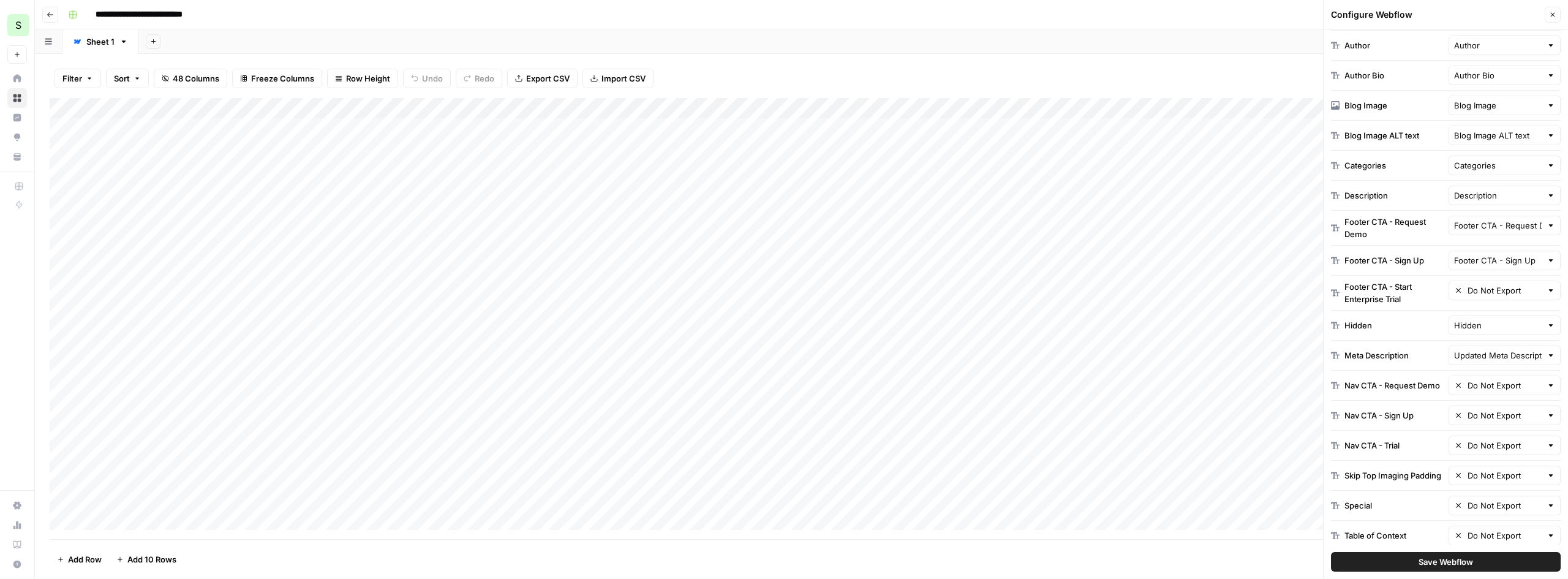
click at [1547, 257] on div at bounding box center [1551, 260] width 9 height 12
click at [1487, 285] on span "Do Not Export" at bounding box center [1502, 289] width 68 height 12
type input "Do Not Export"
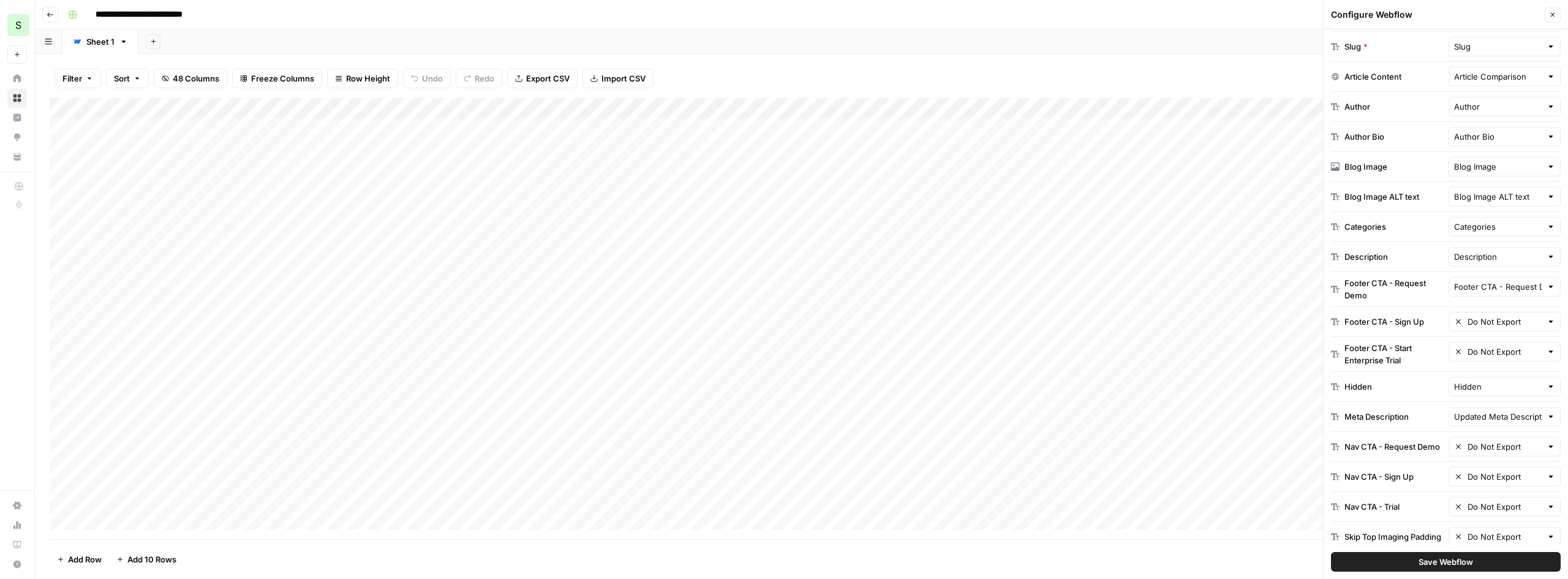
click at [1547, 287] on div at bounding box center [1551, 287] width 9 height 12
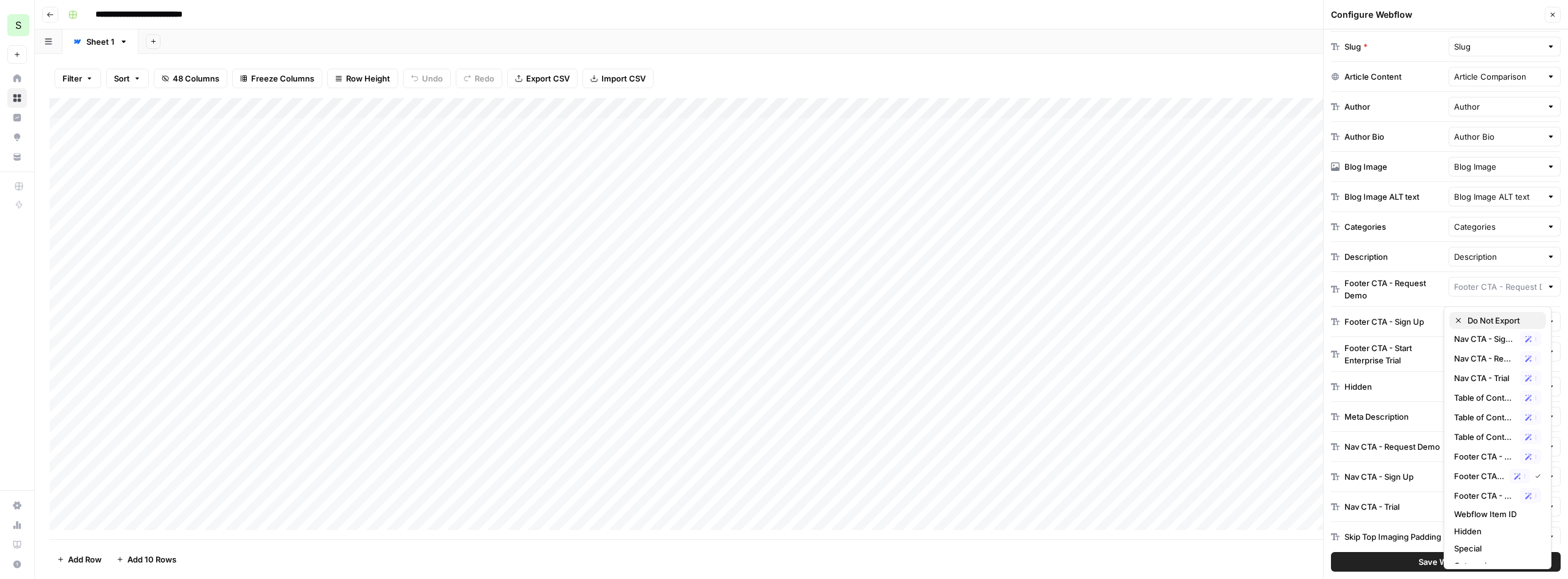
click at [1479, 318] on span "Do Not Export" at bounding box center [1502, 320] width 68 height 12
type input "Do Not Export"
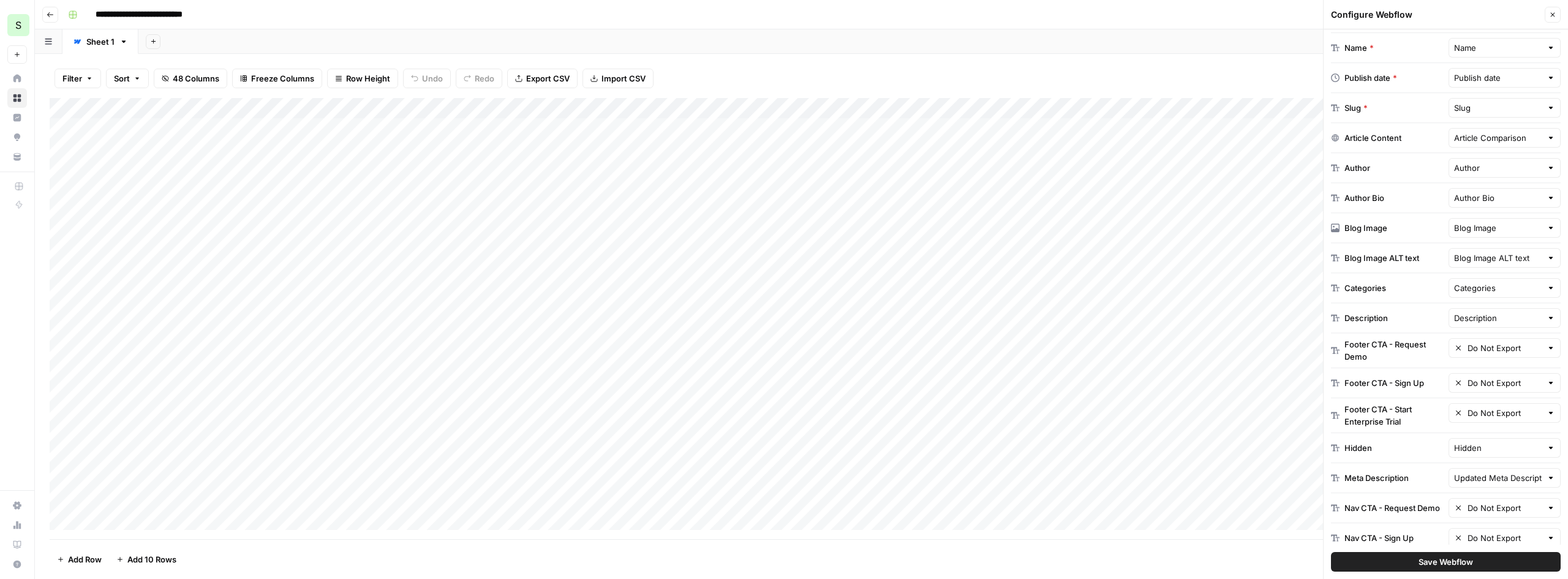
click at [1547, 317] on div at bounding box center [1551, 318] width 9 height 12
click at [1497, 52] on span "Do Not Export" at bounding box center [1502, 49] width 68 height 12
type input "Do Not Export"
click at [1547, 286] on div at bounding box center [1551, 288] width 9 height 12
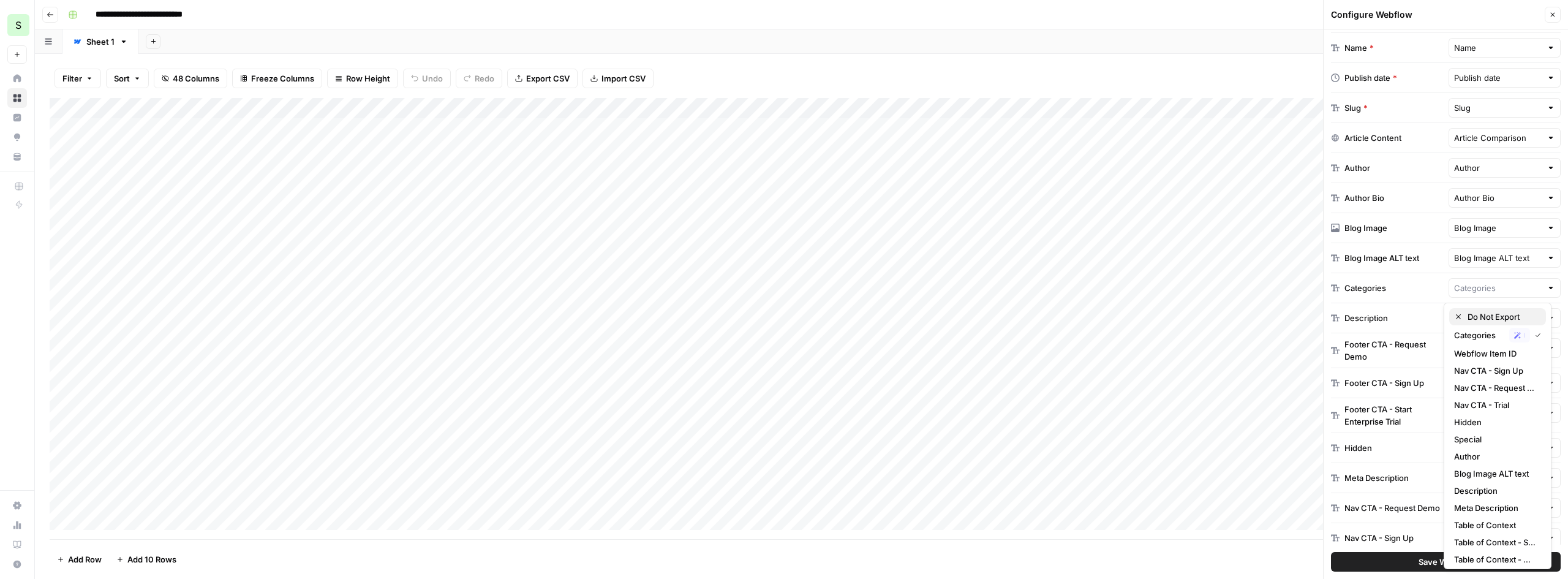
click at [1476, 312] on span "Do Not Export" at bounding box center [1502, 316] width 68 height 12
type input "Do Not Export"
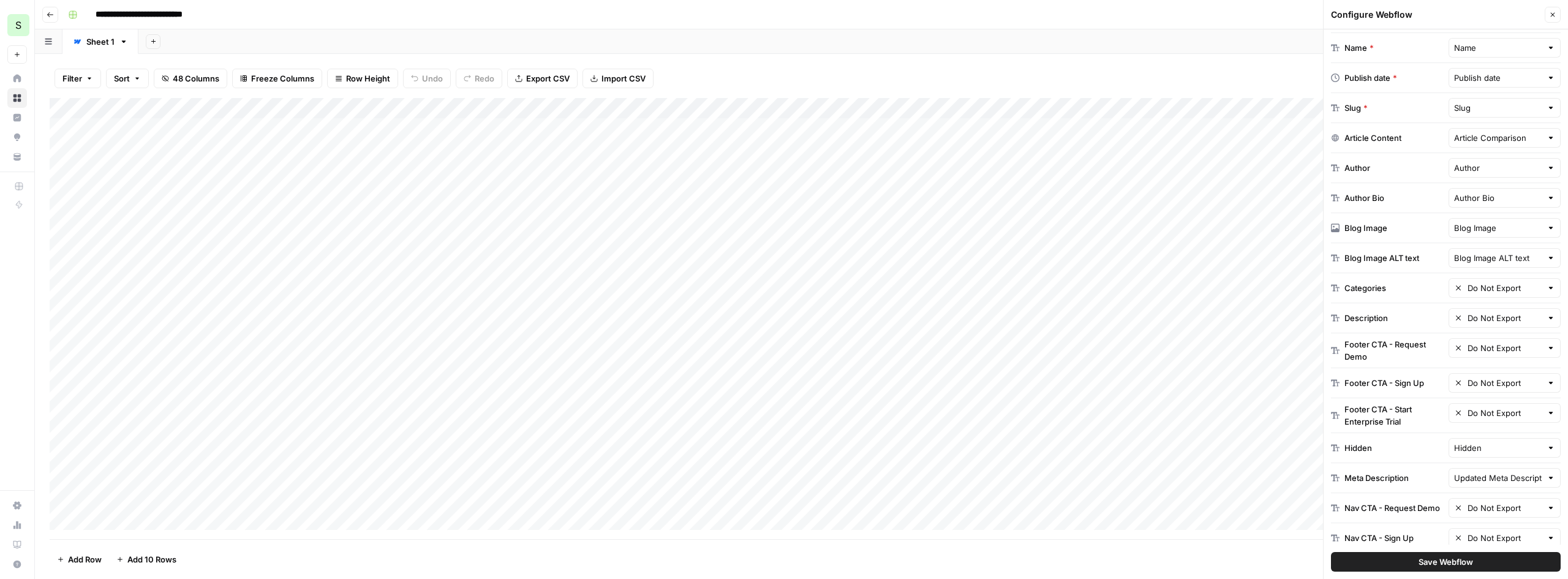
click at [1547, 257] on div at bounding box center [1551, 258] width 9 height 12
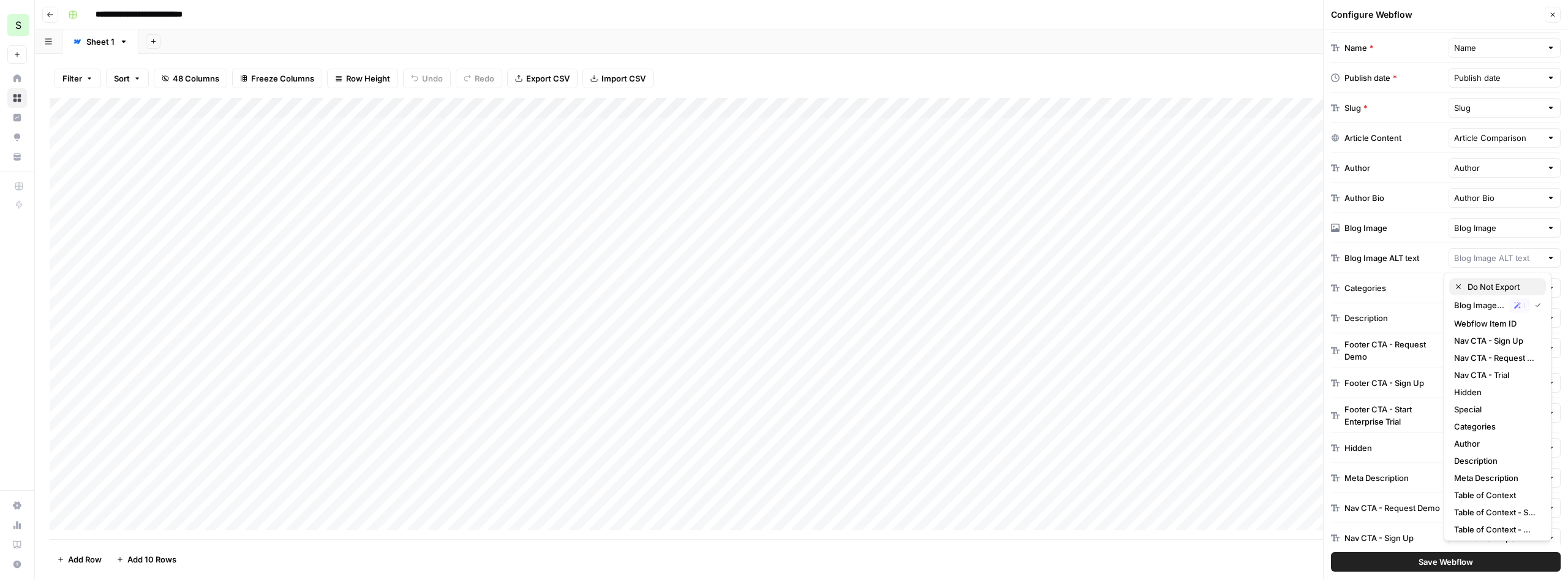
click at [1492, 288] on span "Do Not Export" at bounding box center [1502, 287] width 68 height 12
type input "Do Not Export"
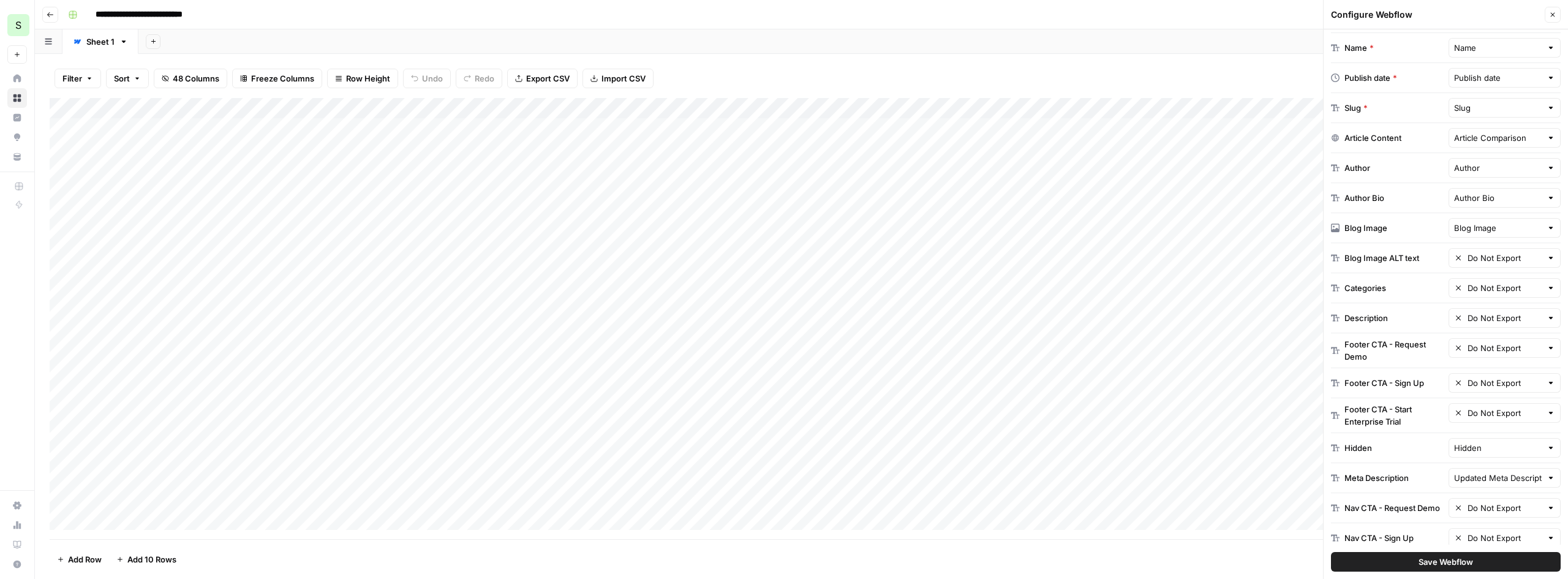
click at [1547, 231] on div at bounding box center [1551, 227] width 9 height 12
click at [1493, 258] on span "Do Not Export" at bounding box center [1502, 257] width 68 height 12
type input "Do Not Export"
click at [1547, 200] on div at bounding box center [1551, 198] width 9 height 12
click at [1489, 226] on span "Do Not Export" at bounding box center [1502, 227] width 68 height 12
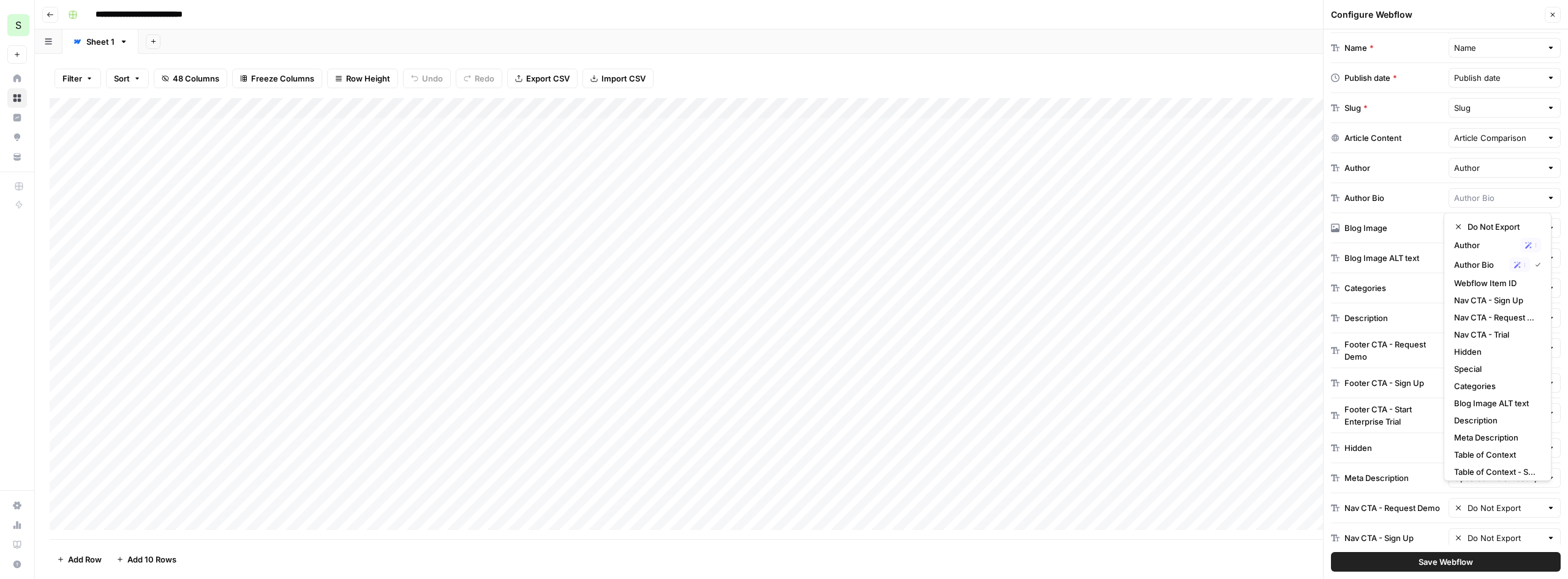
type input "Do Not Export"
click at [1547, 166] on div at bounding box center [1551, 168] width 9 height 12
click at [1497, 201] on span "Do Not Export" at bounding box center [1502, 196] width 68 height 12
type input "Do Not Export"
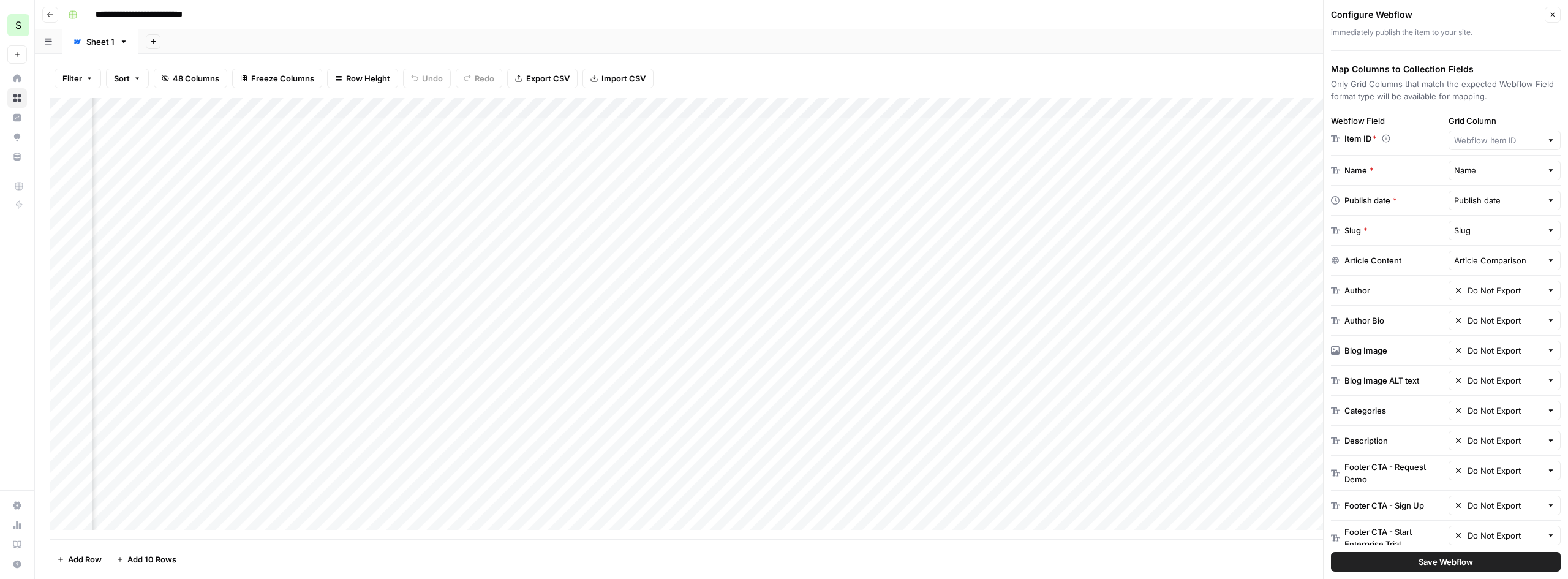
scroll to position [0, 216]
click at [1547, 232] on div at bounding box center [1551, 230] width 9 height 12
click at [789, 126] on div "Add Column" at bounding box center [802, 318] width 1504 height 441
click at [1547, 233] on div at bounding box center [1551, 230] width 9 height 12
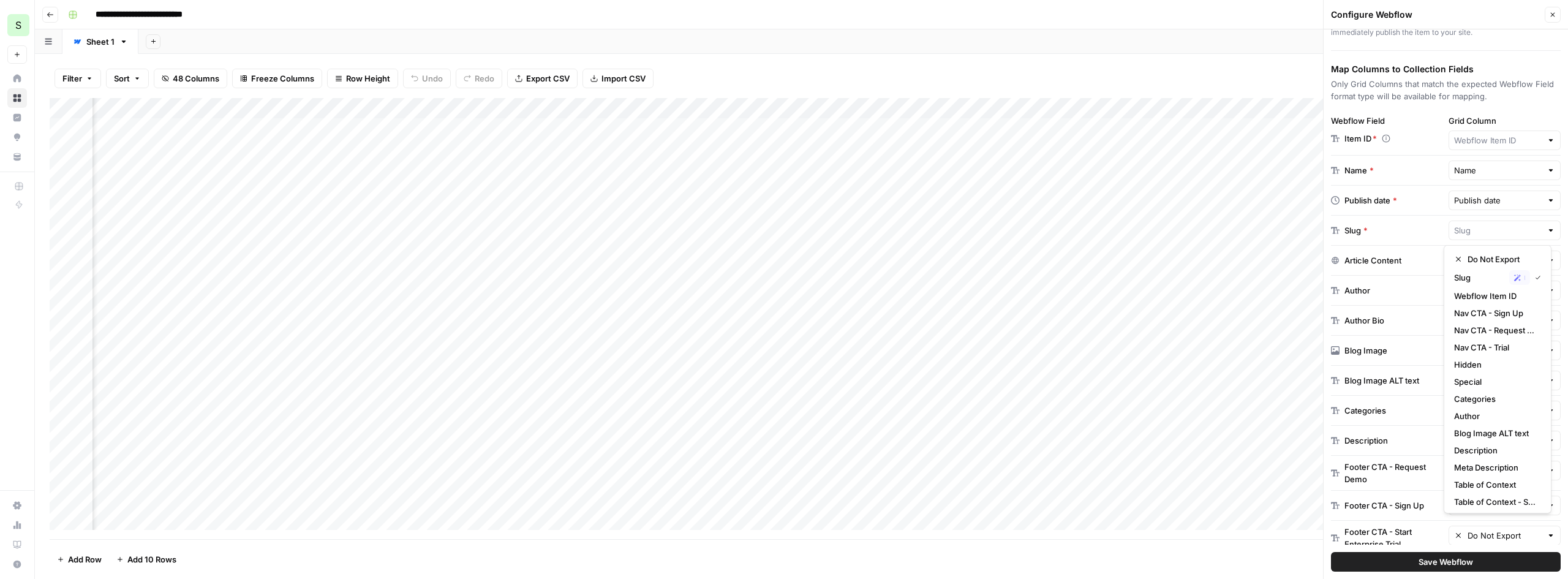
click at [1547, 233] on div at bounding box center [1551, 230] width 9 height 12
type input "Slug"
click at [793, 105] on div "Add Column" at bounding box center [802, 318] width 1504 height 441
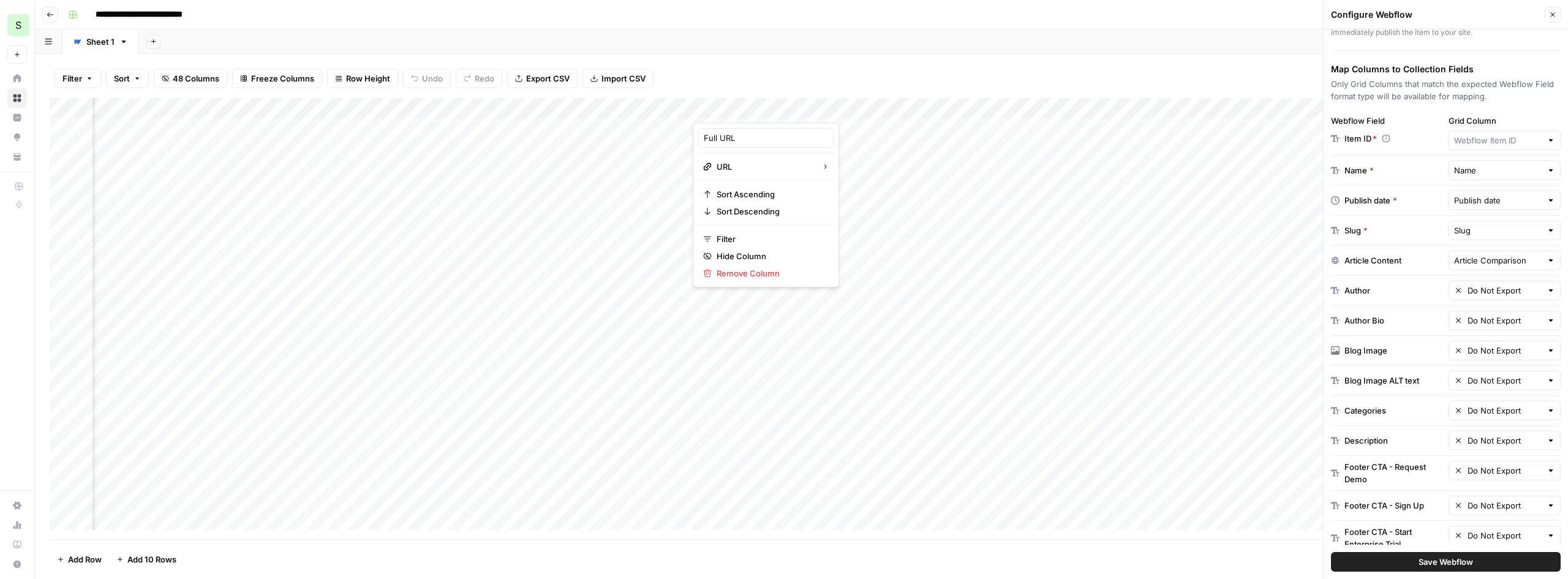
click at [743, 47] on div "Add Sheet" at bounding box center [854, 41] width 1430 height 25
click at [1547, 229] on div at bounding box center [1551, 230] width 9 height 12
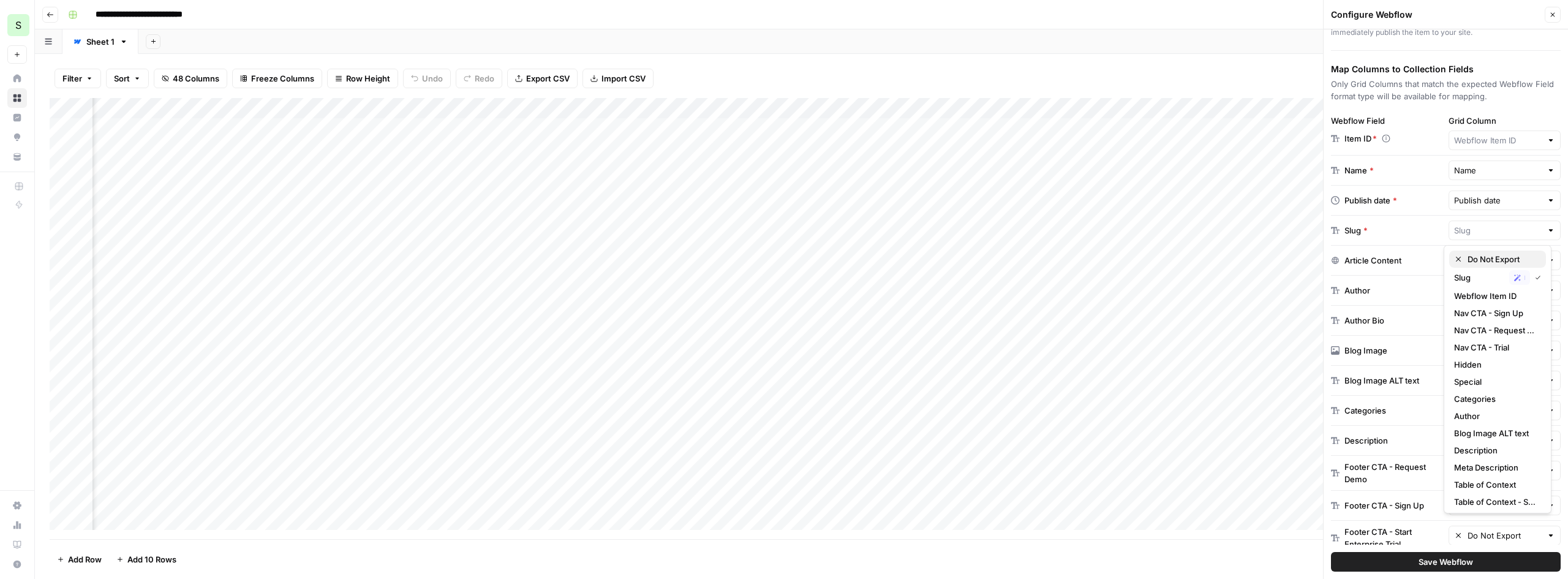
click at [1496, 261] on span "Do Not Export" at bounding box center [1502, 259] width 68 height 12
type input "Do Not Export"
click at [1472, 560] on button "Save Webflow" at bounding box center [1446, 562] width 229 height 20
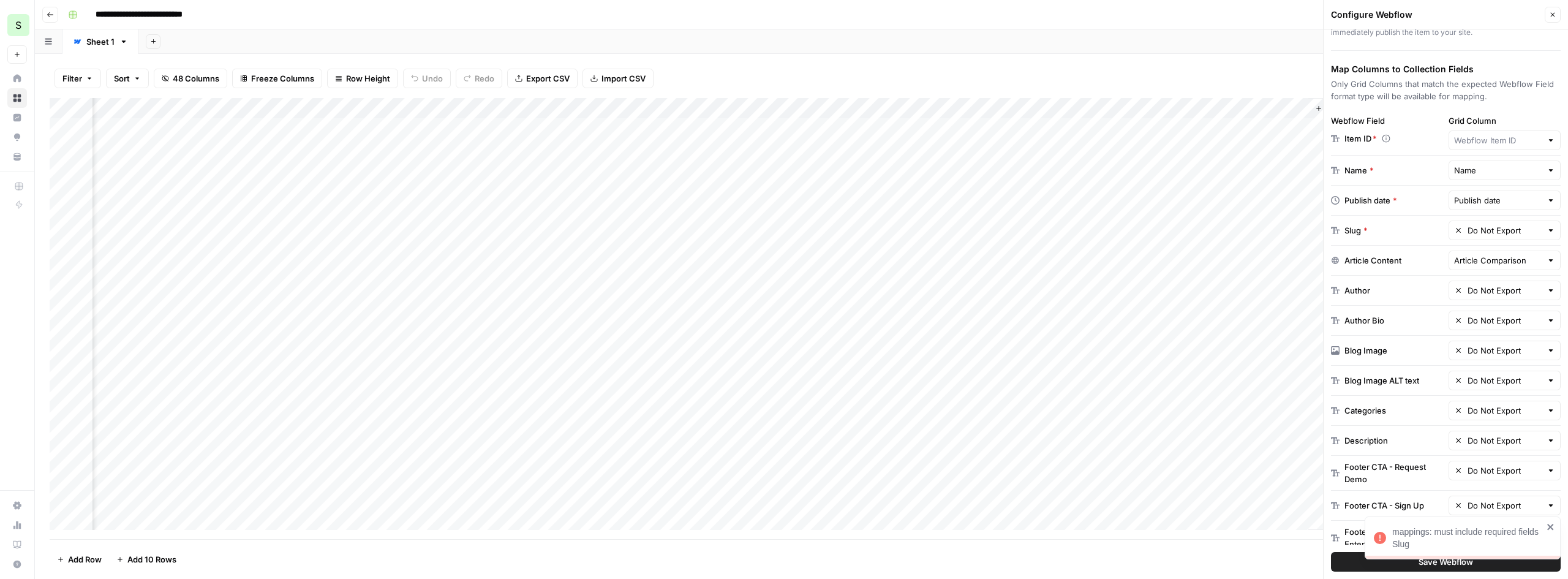
click at [1550, 527] on icon "close" at bounding box center [1550, 527] width 6 height 6
click at [1512, 229] on input "text" at bounding box center [1505, 230] width 75 height 12
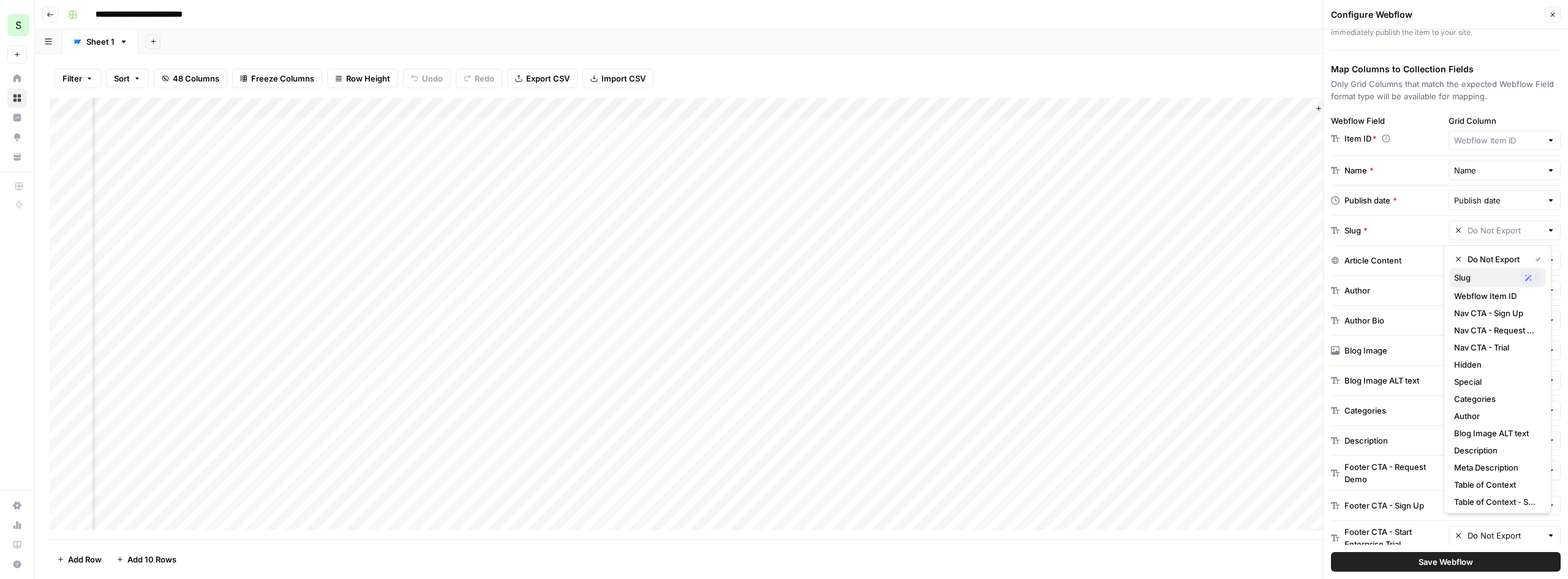
click at [1486, 278] on span "Slug" at bounding box center [1485, 277] width 61 height 12
type input "Slug"
click at [1465, 564] on span "Save Webflow" at bounding box center [1446, 562] width 54 height 12
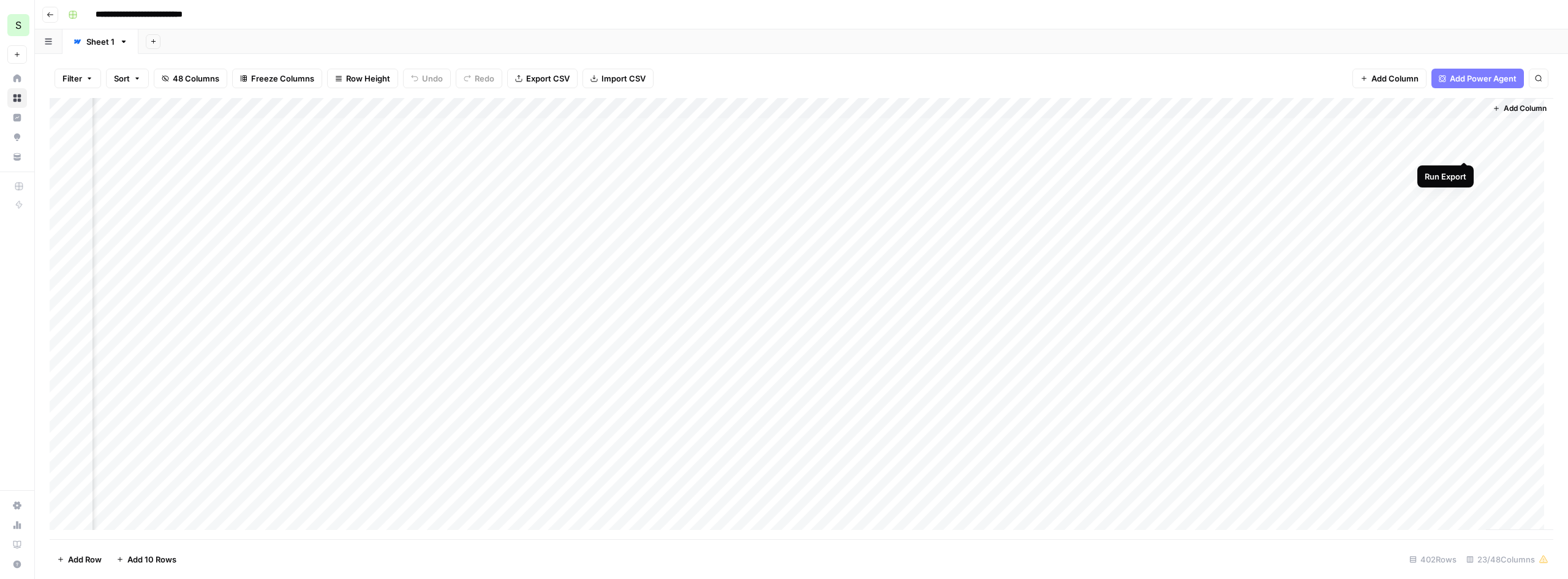
click at [1463, 149] on div "Add Column" at bounding box center [802, 318] width 1504 height 441
click at [853, 149] on div "Add Column" at bounding box center [802, 318] width 1504 height 441
click at [877, 149] on div "Add Column" at bounding box center [802, 318] width 1504 height 441
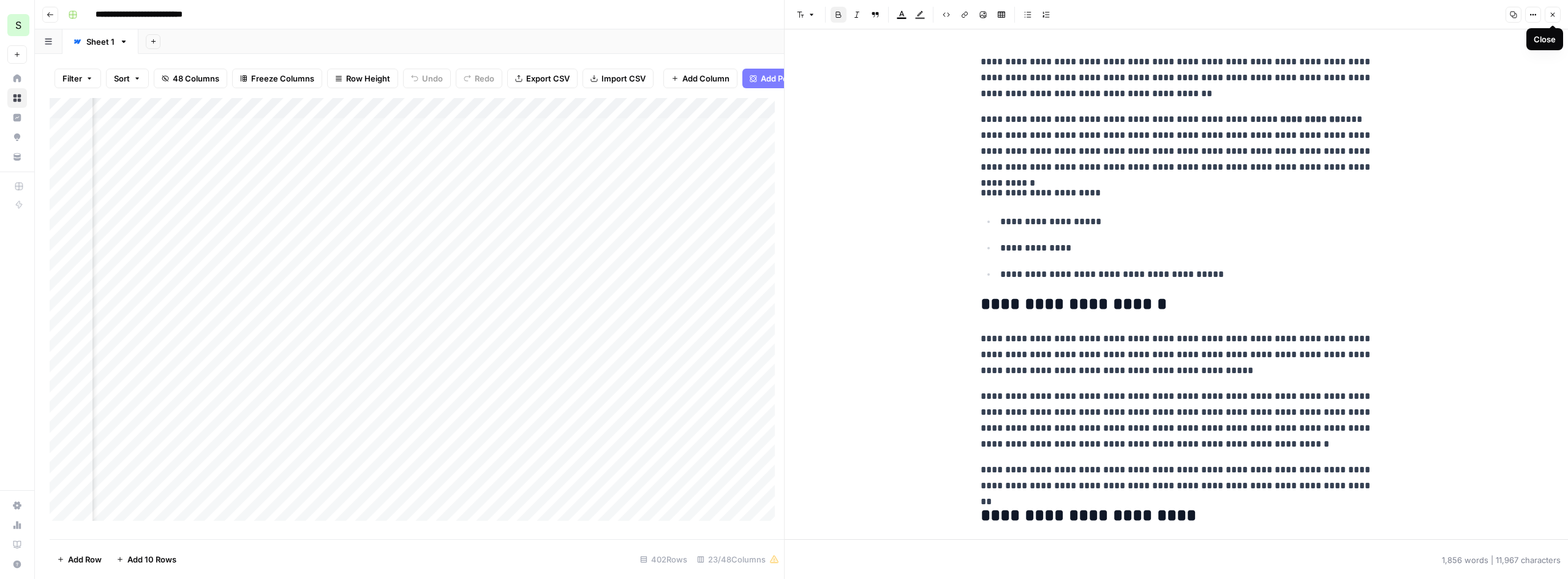
click at [1553, 15] on icon "button" at bounding box center [1553, 15] width 7 height 7
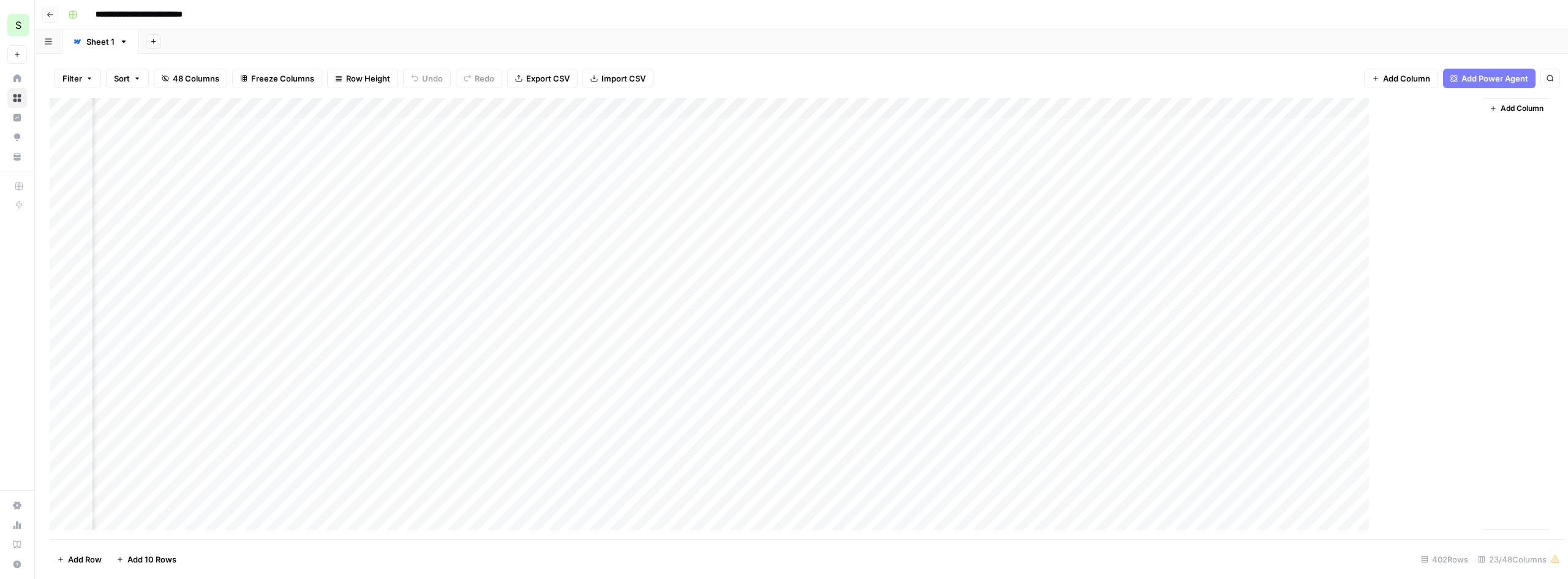
scroll to position [0, 1861]
click at [1465, 108] on div "Add Column" at bounding box center [802, 318] width 1504 height 441
click at [1438, 181] on span "Edit" at bounding box center [1458, 184] width 107 height 12
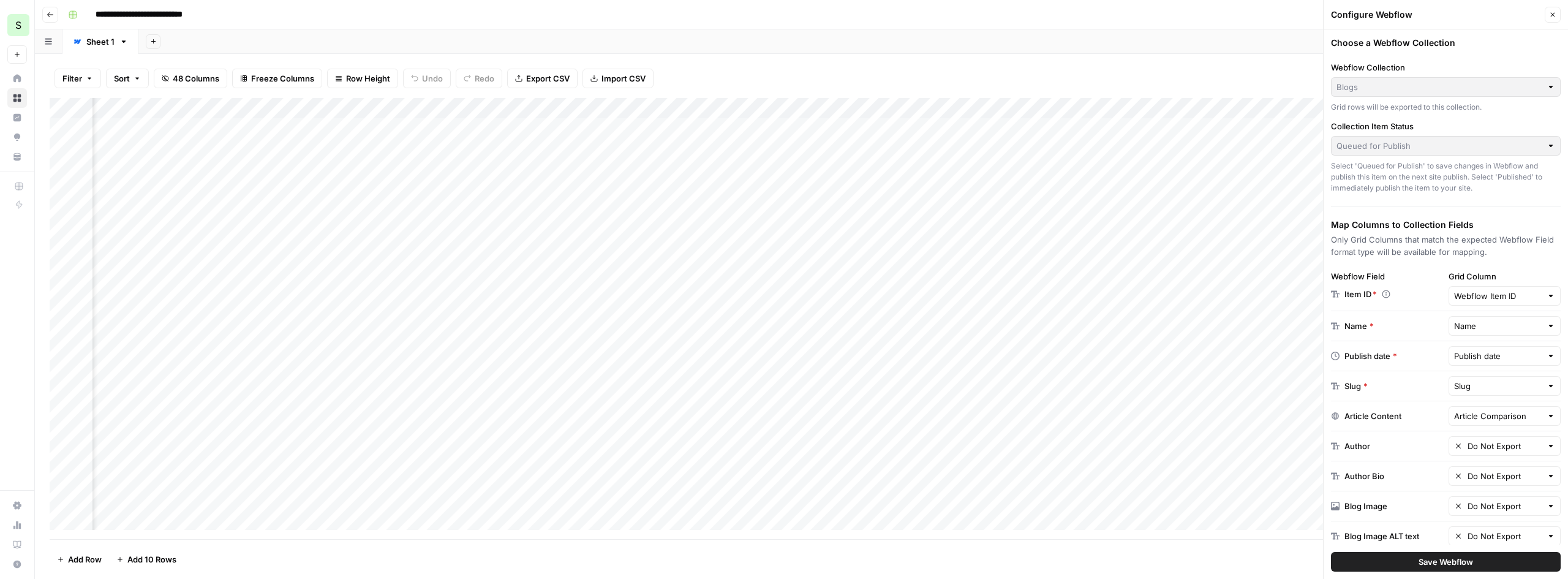
scroll to position [0, 743]
click at [1547, 357] on div at bounding box center [1551, 355] width 9 height 12
click at [1497, 437] on span "Last Updated" at bounding box center [1496, 438] width 82 height 12
type input "Last Updated"
click at [1455, 564] on span "Save Webflow" at bounding box center [1446, 562] width 54 height 12
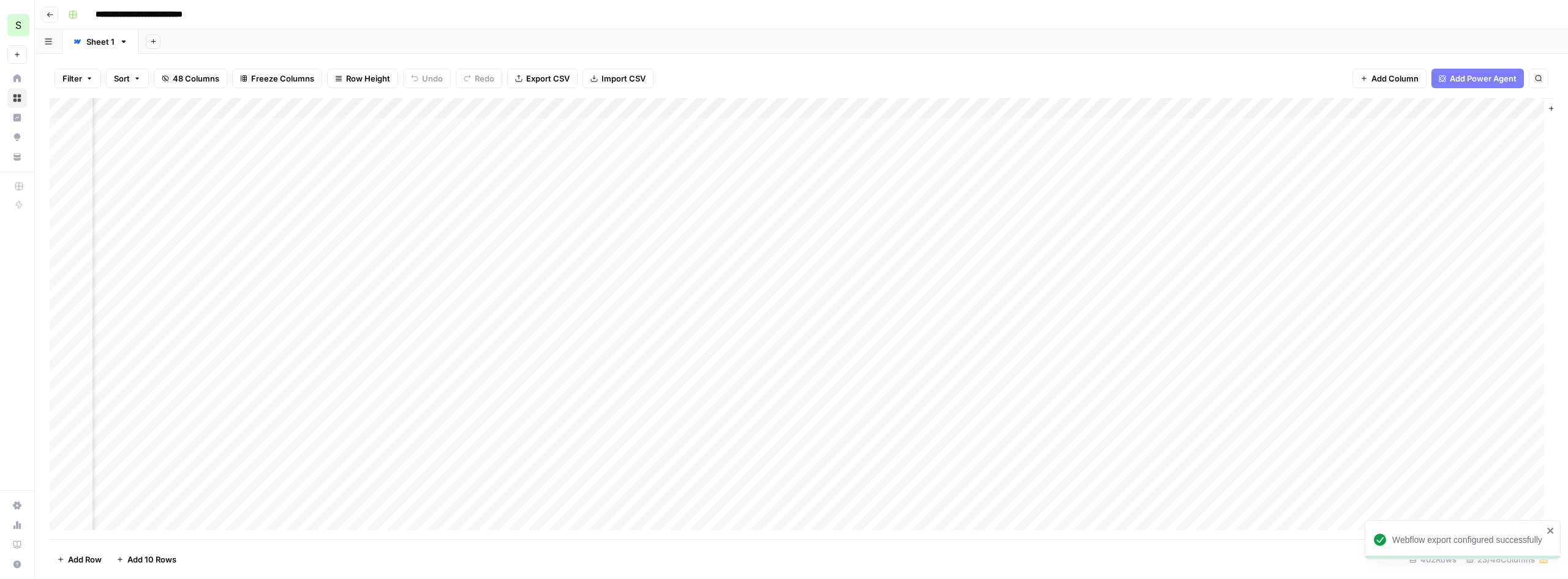
scroll to position [0, 1875]
click at [1464, 149] on div "Add Column" at bounding box center [802, 318] width 1504 height 441
click at [1434, 146] on div "Add Column" at bounding box center [802, 318] width 1504 height 441
click at [1453, 107] on div "Add Column" at bounding box center [802, 318] width 1504 height 441
click at [1407, 182] on span "Edit" at bounding box center [1443, 184] width 107 height 12
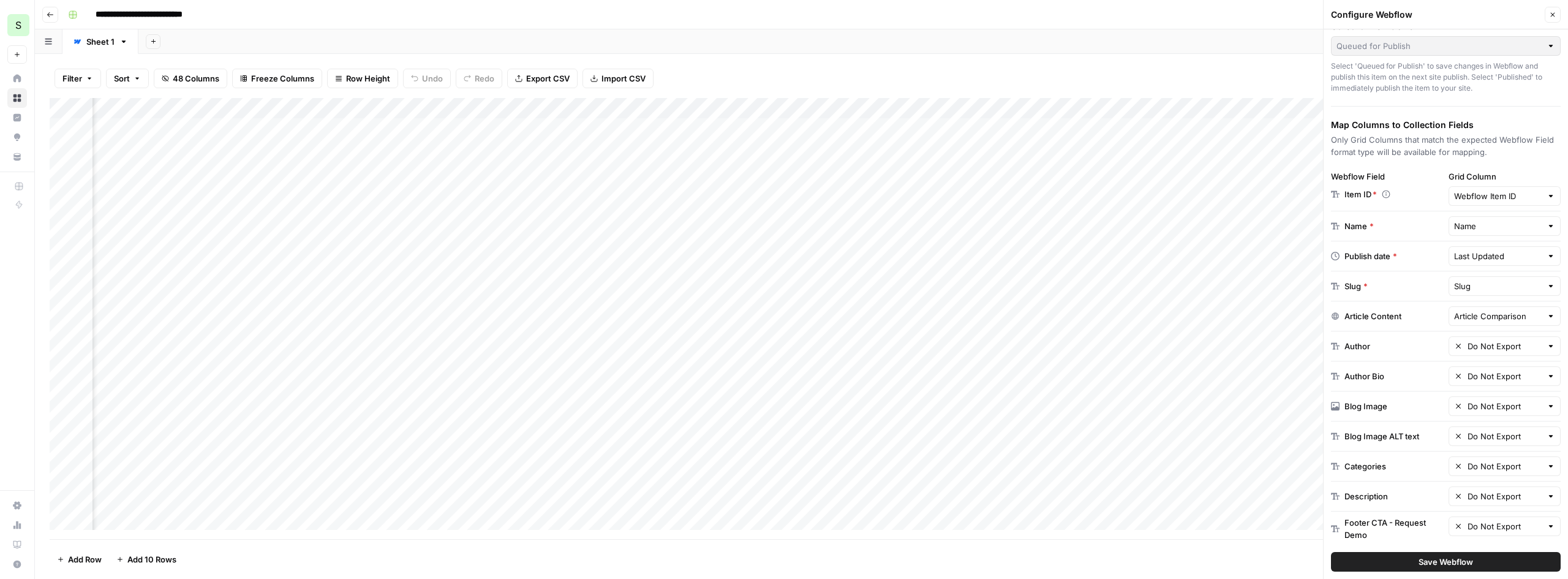
scroll to position [33, 0]
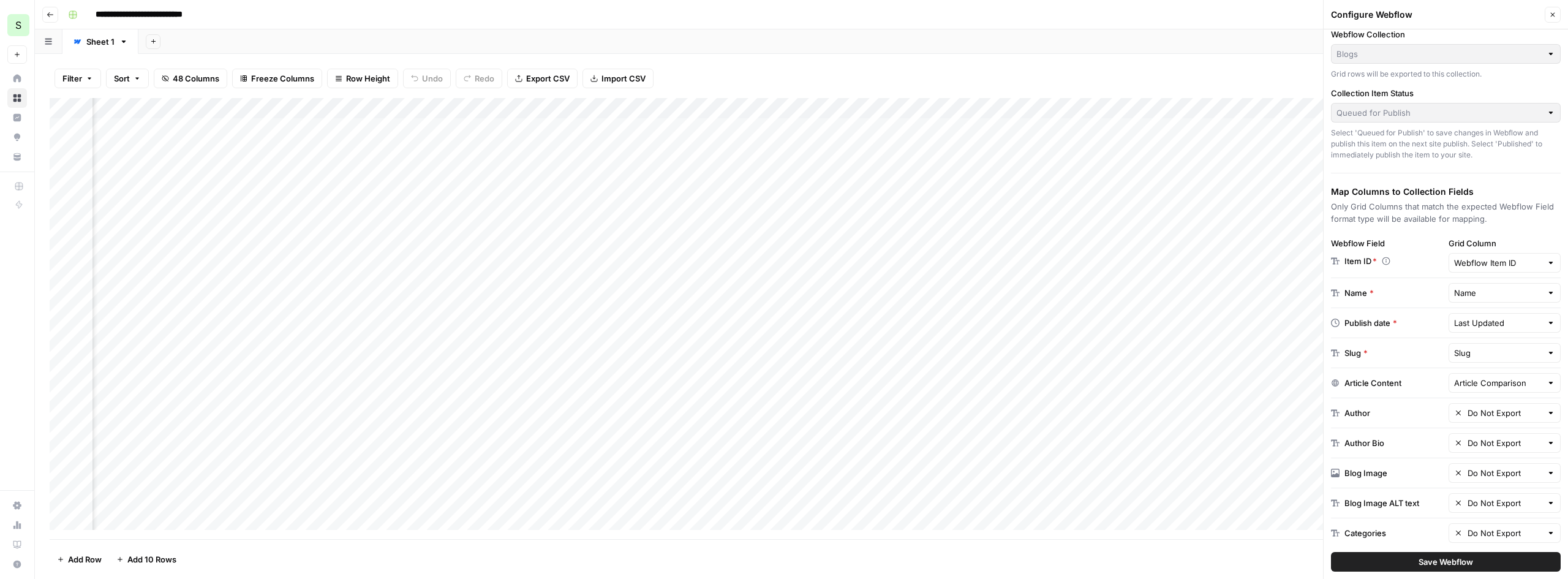
click at [1547, 322] on div at bounding box center [1551, 323] width 9 height 12
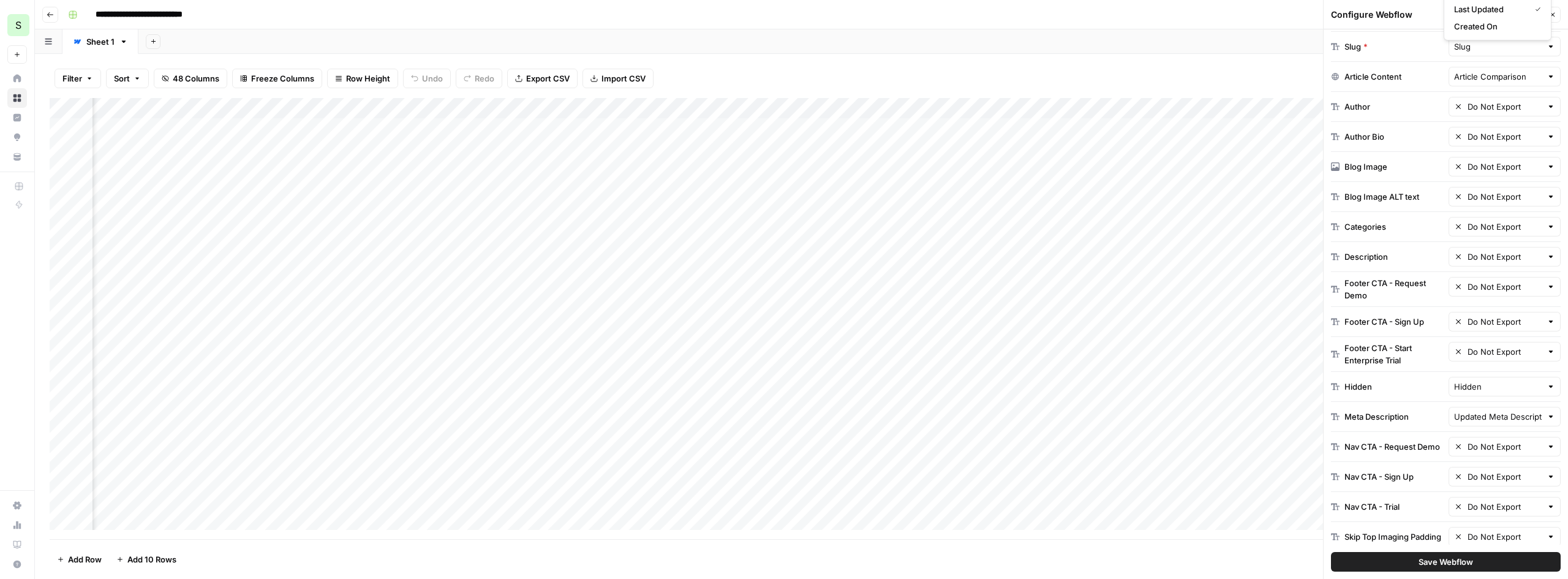
scroll to position [523, 0]
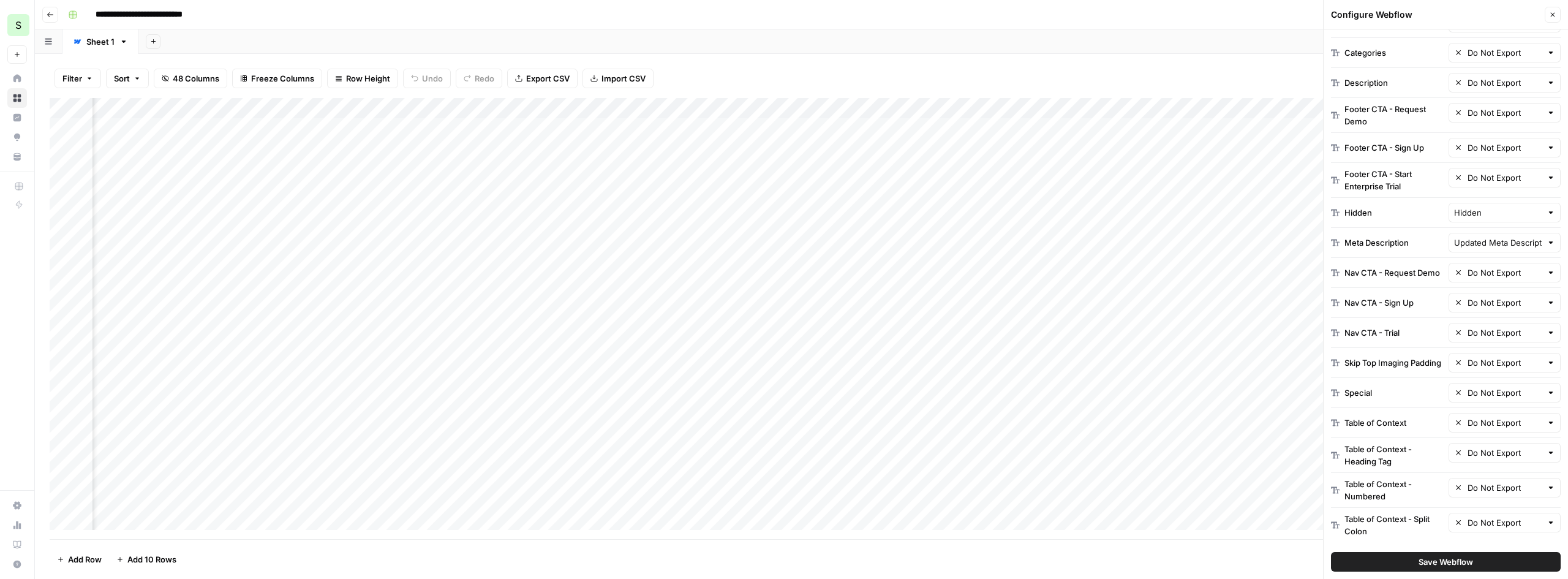
click at [1547, 13] on button "Close" at bounding box center [1553, 15] width 16 height 16
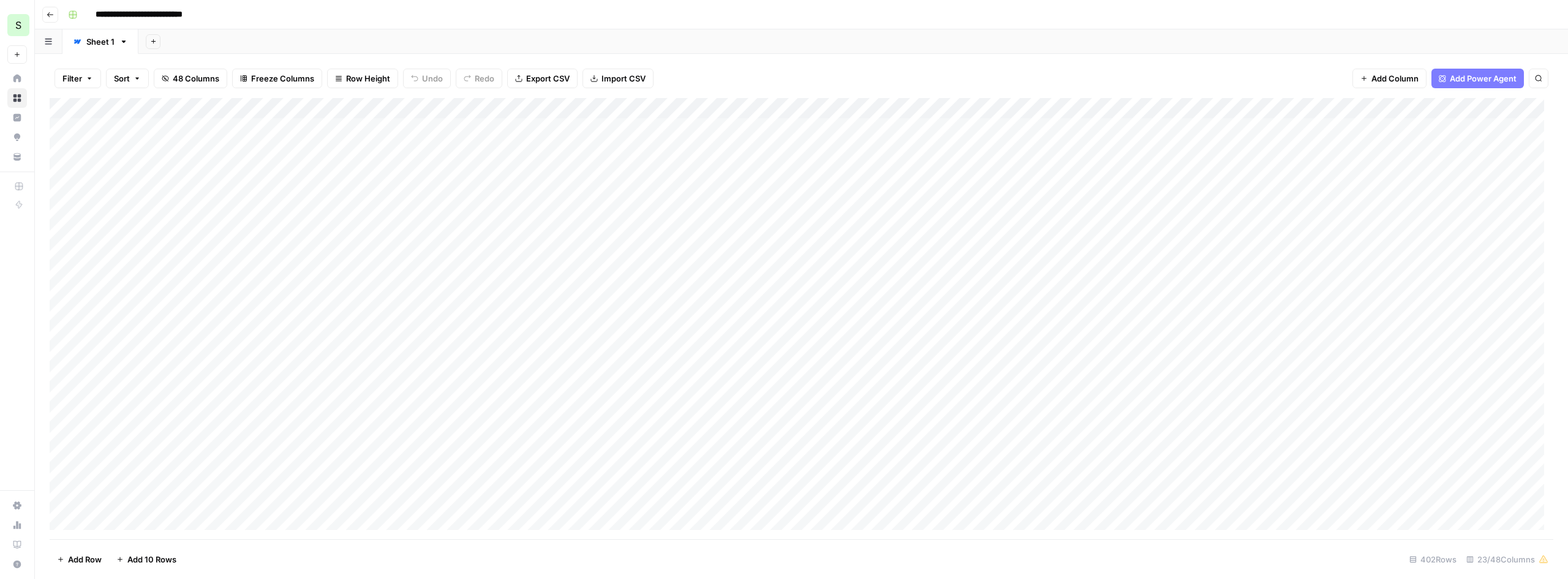
click at [137, 107] on div "Add Column" at bounding box center [802, 318] width 1504 height 441
click at [199, 105] on div at bounding box center [147, 110] width 111 height 25
click at [188, 107] on div at bounding box center [147, 110] width 111 height 25
click at [164, 141] on input "Webflow Import" at bounding box center [165, 138] width 124 height 12
click at [196, 109] on div "Add Column" at bounding box center [802, 318] width 1504 height 441
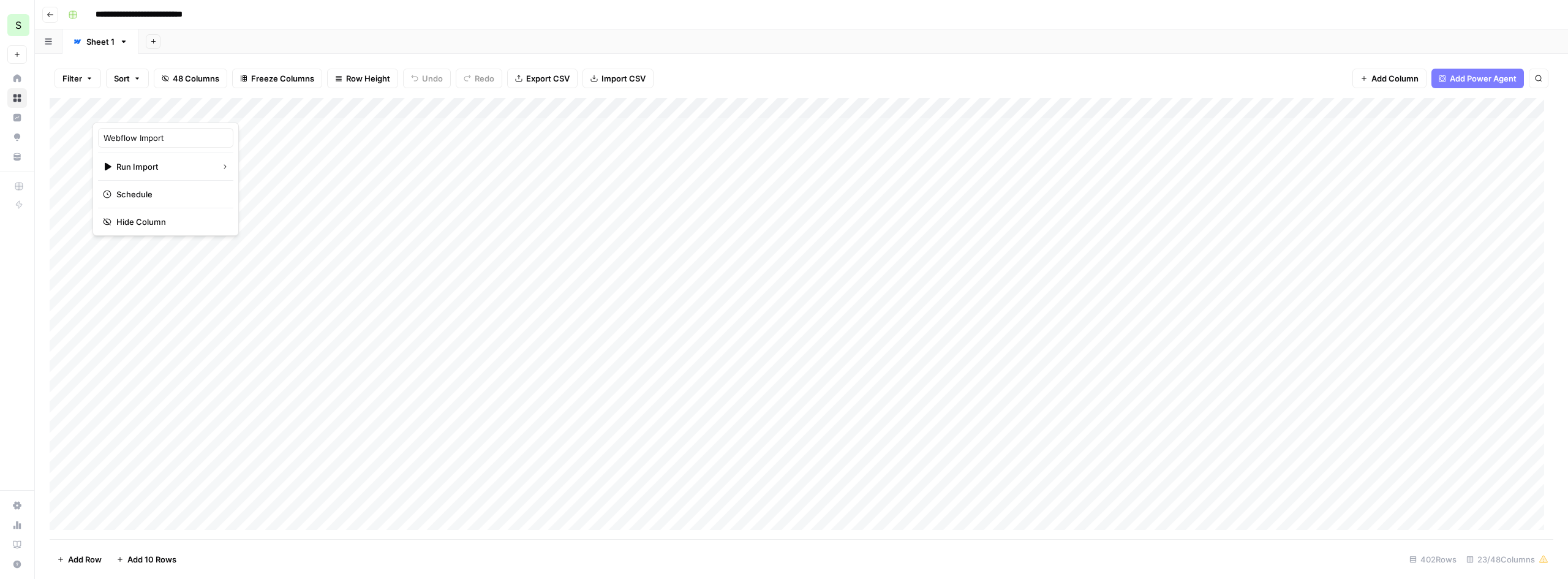
click at [88, 45] on div "Sheet 1" at bounding box center [100, 42] width 28 height 12
click at [125, 42] on icon "button" at bounding box center [123, 41] width 9 height 9
click at [46, 38] on icon "button" at bounding box center [48, 41] width 7 height 7
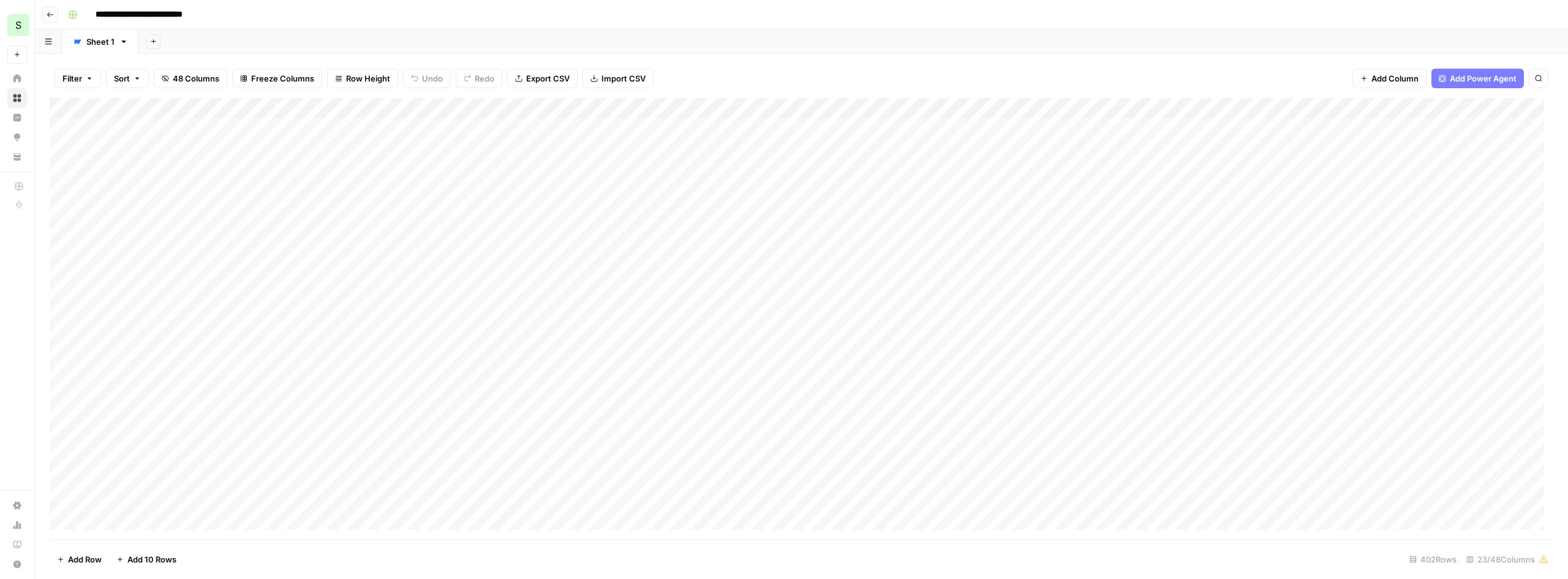
click at [211, 78] on span "48 Columns" at bounding box center [196, 78] width 46 height 12
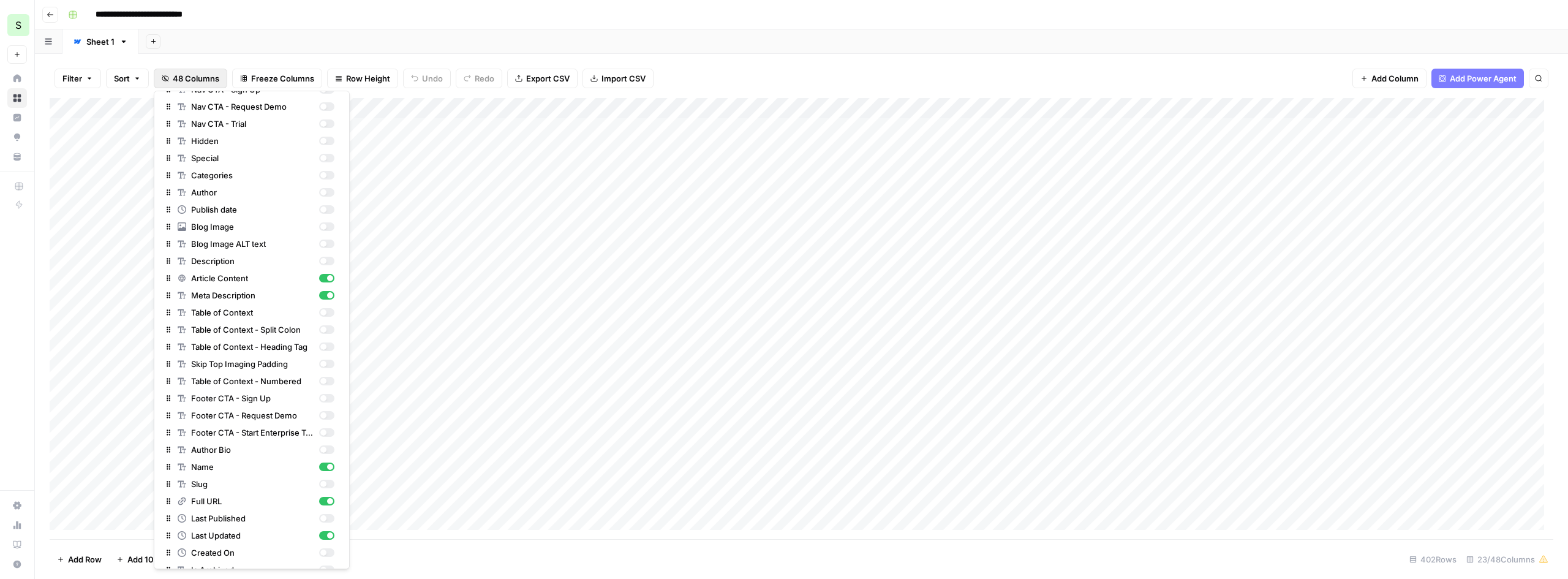
scroll to position [19, 0]
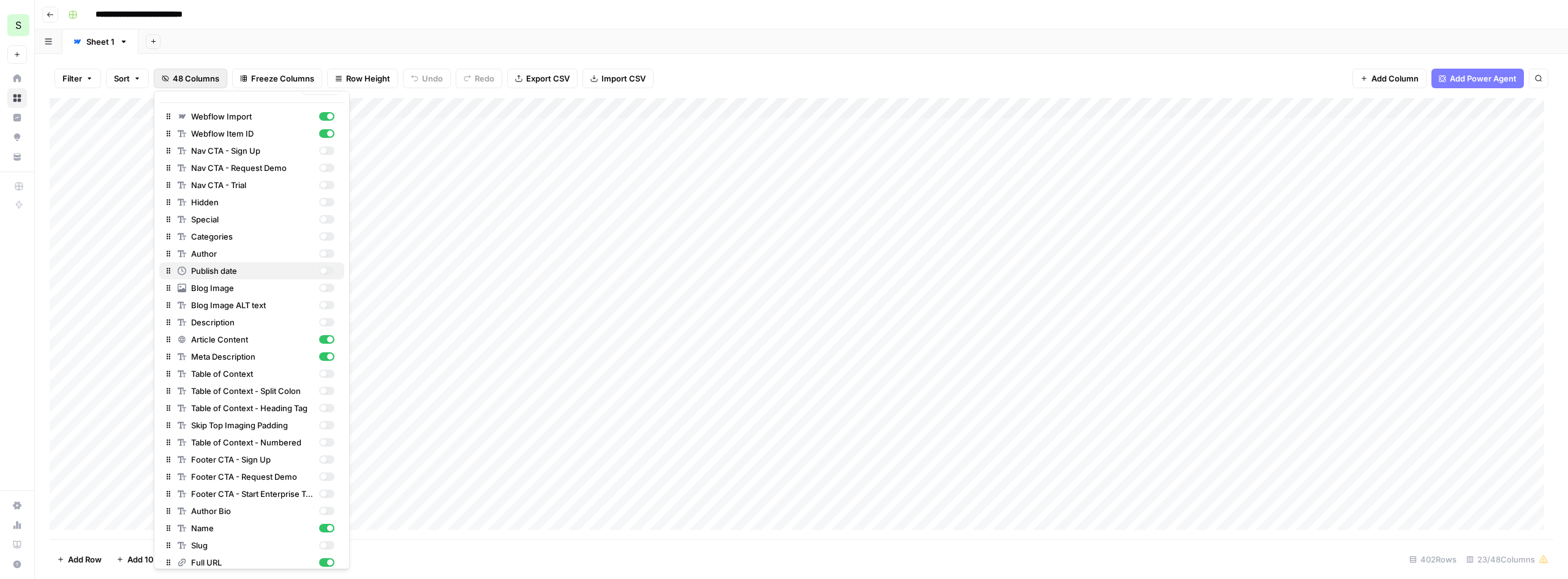
click at [320, 270] on div "button" at bounding box center [323, 271] width 6 height 6
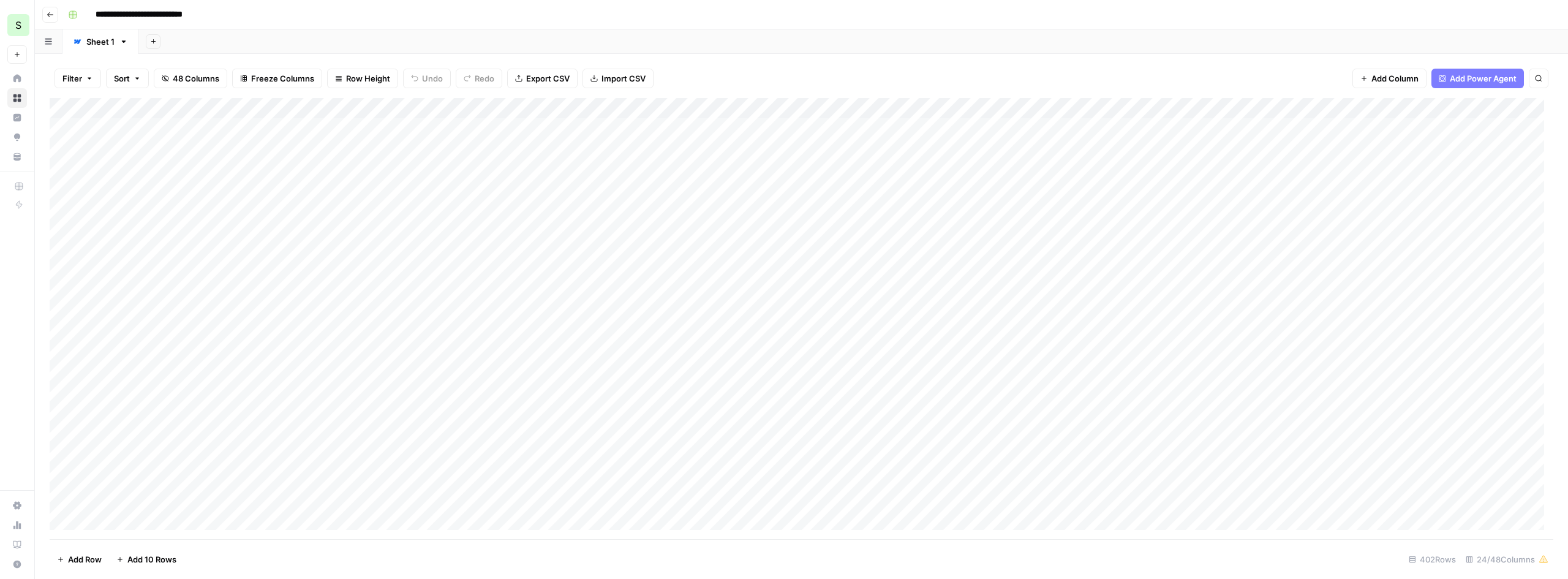
click at [720, 52] on div "Add Sheet" at bounding box center [854, 41] width 1430 height 25
click at [1453, 109] on div "Add Column" at bounding box center [802, 318] width 1504 height 441
click at [1417, 182] on span "Edit" at bounding box center [1443, 184] width 107 height 12
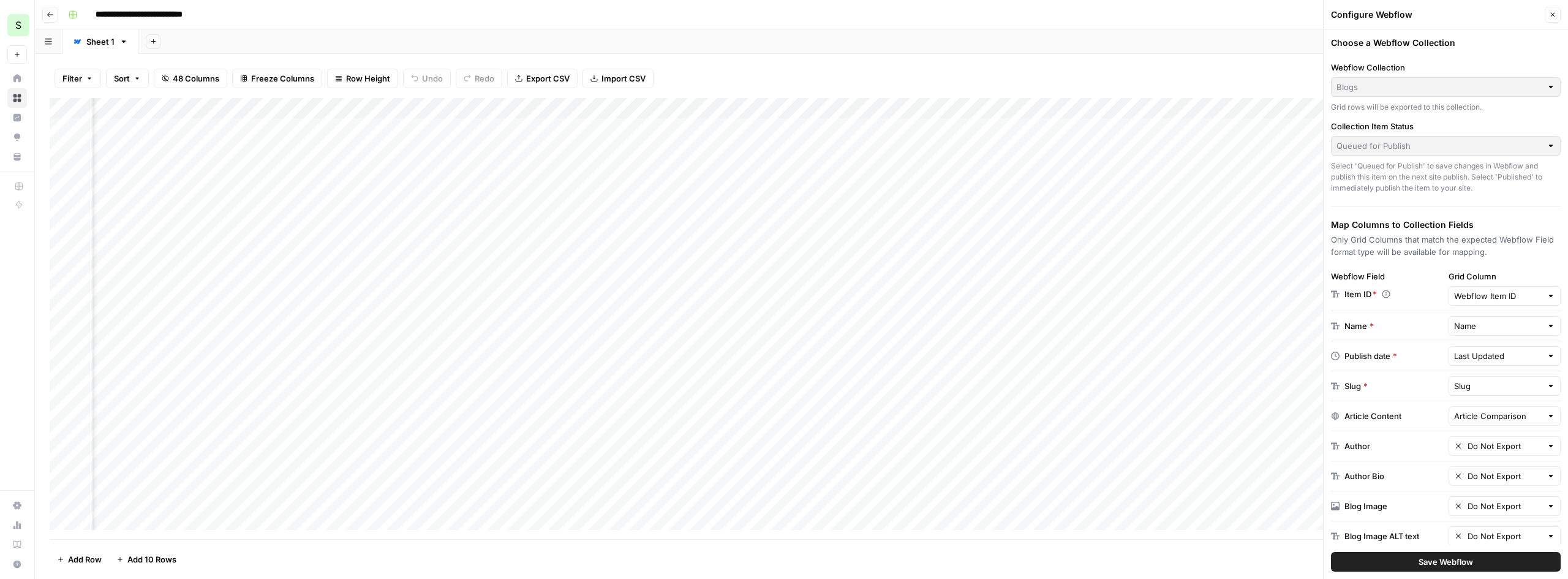
click at [1431, 566] on span "Save Webflow" at bounding box center [1446, 562] width 54 height 12
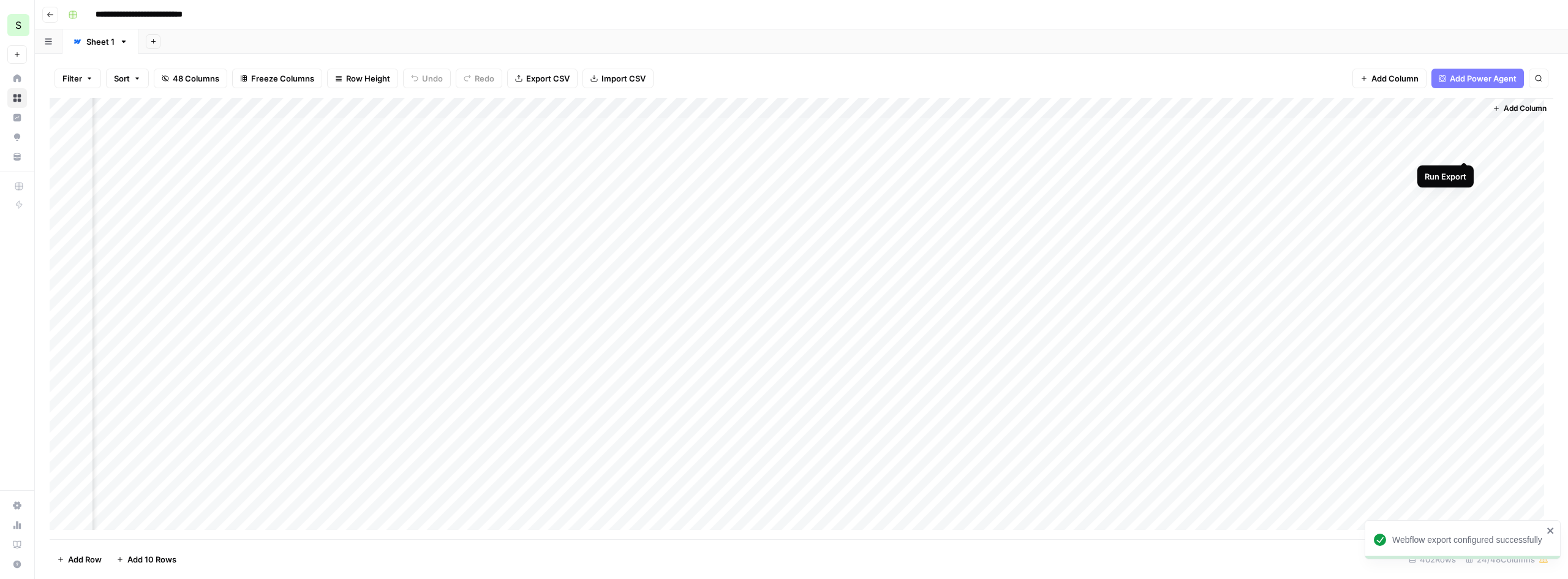
click at [1464, 148] on div "Add Column" at bounding box center [802, 318] width 1504 height 441
click at [447, 151] on div "Add Column" at bounding box center [802, 318] width 1504 height 441
click at [476, 125] on div "Add Column" at bounding box center [802, 318] width 1504 height 441
click at [1149, 151] on div "Add Column" at bounding box center [802, 318] width 1504 height 441
click at [1229, 107] on div "Add Column" at bounding box center [802, 318] width 1504 height 441
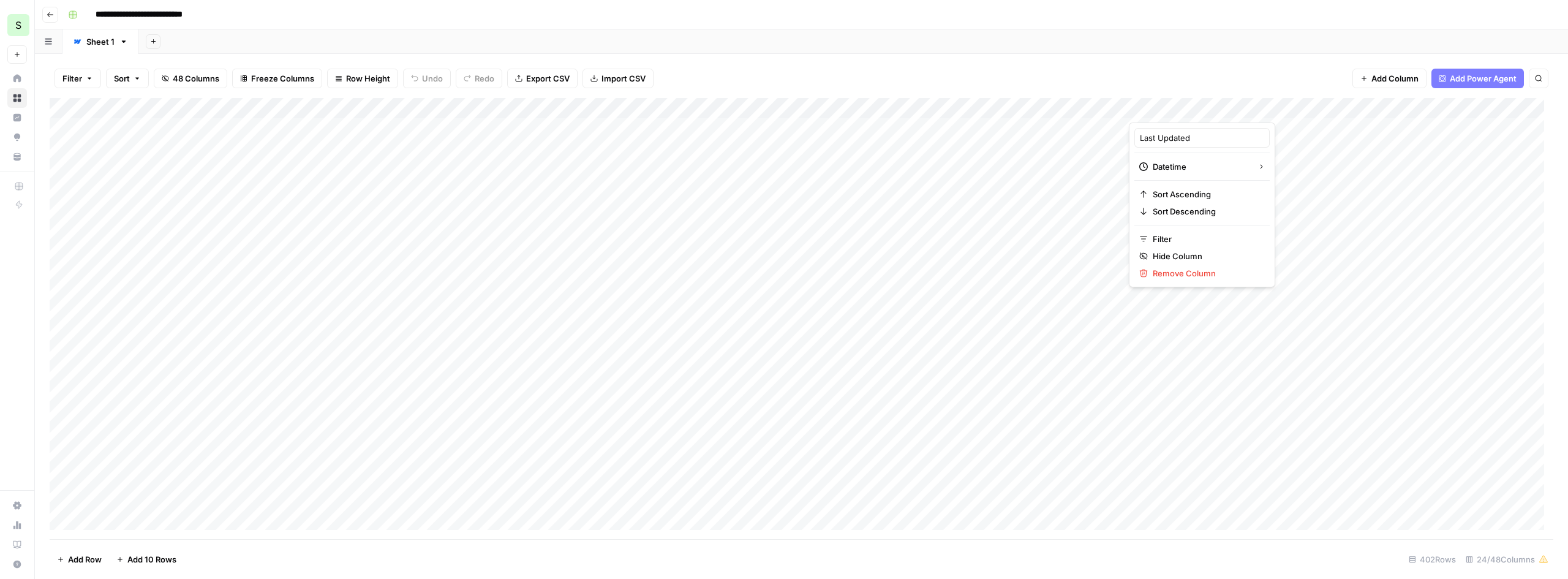
click at [1229, 107] on div at bounding box center [1184, 110] width 111 height 25
click at [1188, 103] on div at bounding box center [1184, 110] width 111 height 25
click at [1232, 168] on div "Datetime" at bounding box center [1202, 166] width 125 height 12
click at [1159, 41] on div "Add Sheet" at bounding box center [854, 41] width 1430 height 25
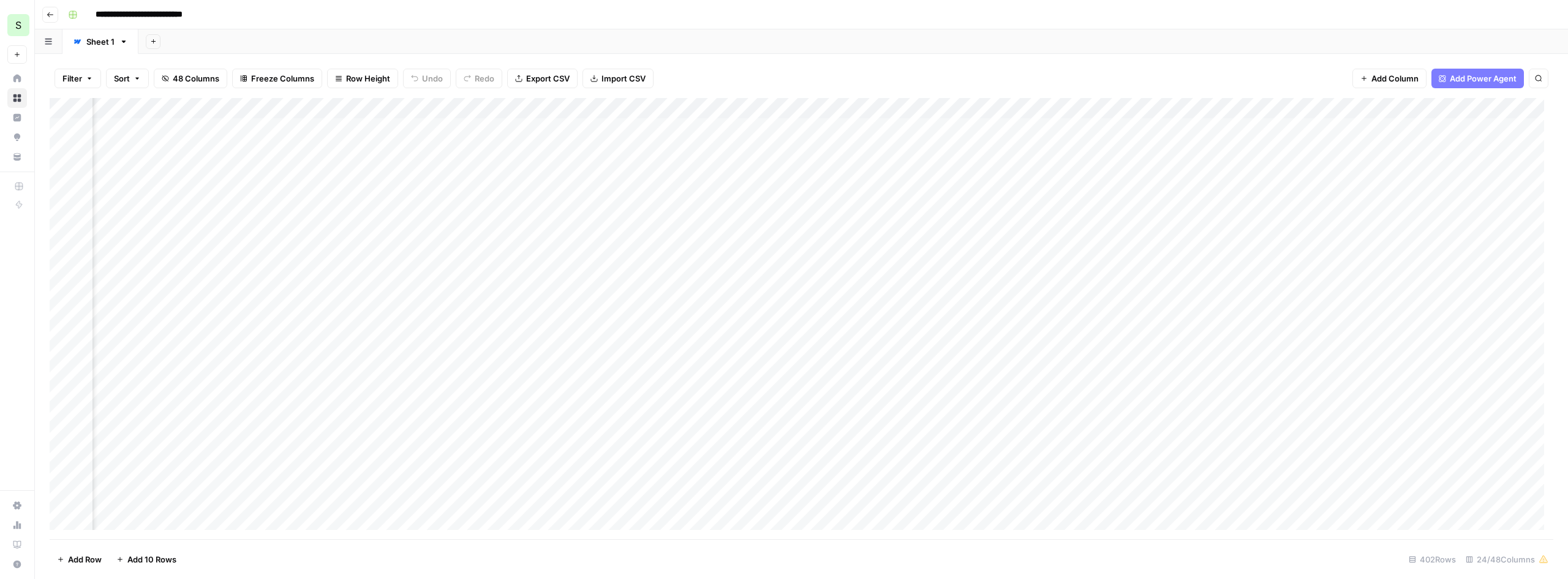
click at [828, 156] on div "Add Column" at bounding box center [802, 318] width 1504 height 441
click at [843, 111] on div "Add Column" at bounding box center [802, 318] width 1504 height 441
click at [844, 104] on div at bounding box center [796, 110] width 111 height 25
click at [834, 73] on div "Filter Sort 48 Columns Freeze Columns Row Height Undo Redo Export CSV Import CS…" at bounding box center [802, 78] width 1504 height 39
click at [1373, 80] on span "Add Column" at bounding box center [1395, 78] width 47 height 12
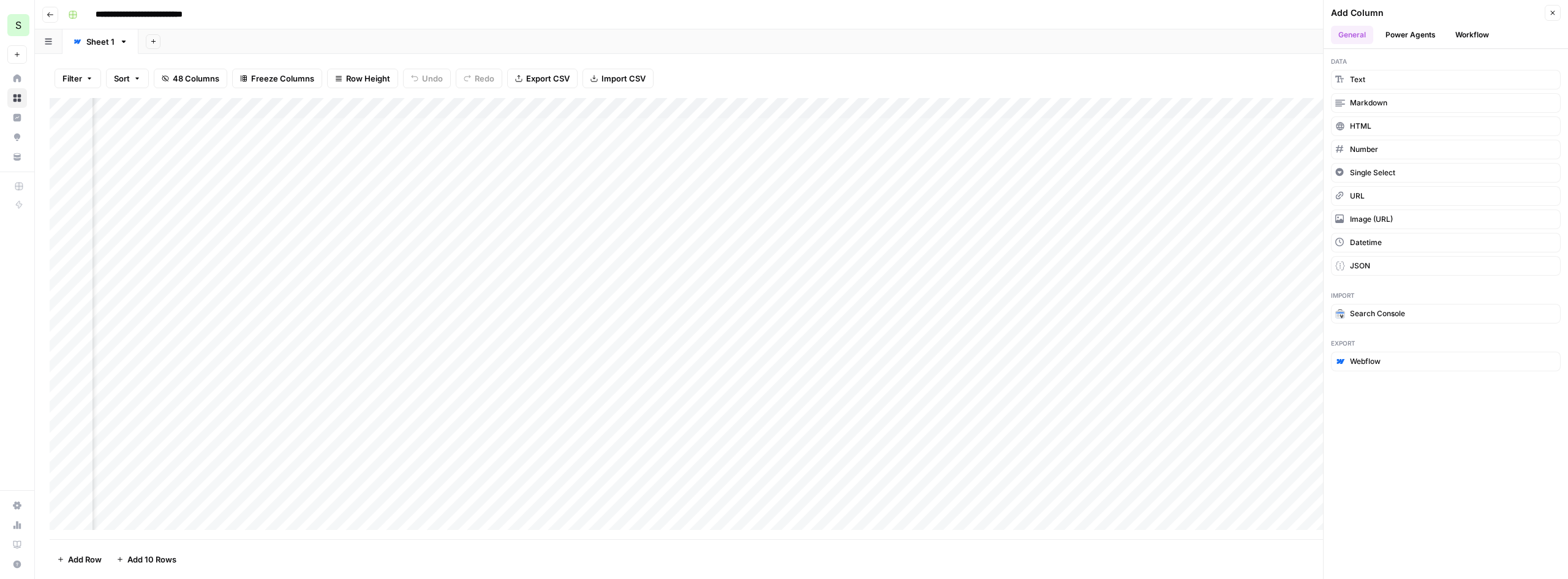
click at [1417, 40] on button "Power Agents" at bounding box center [1411, 35] width 65 height 19
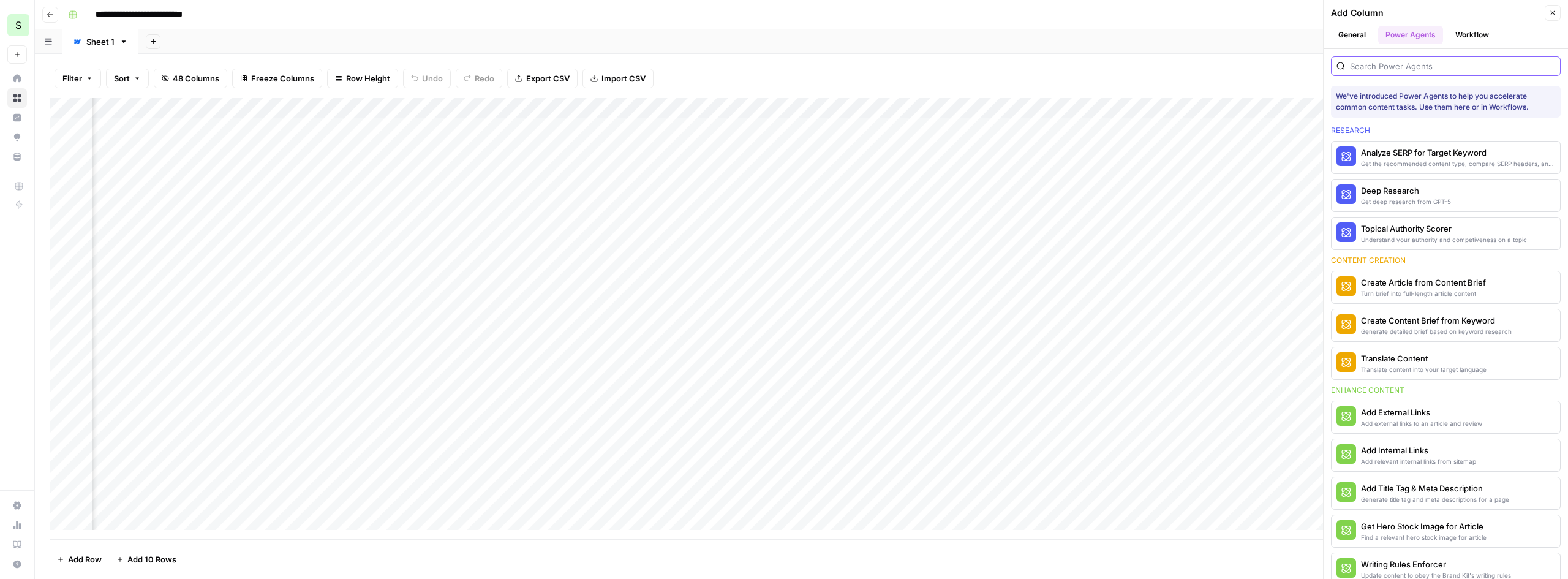
click at [1404, 70] on input "search" at bounding box center [1453, 66] width 205 height 12
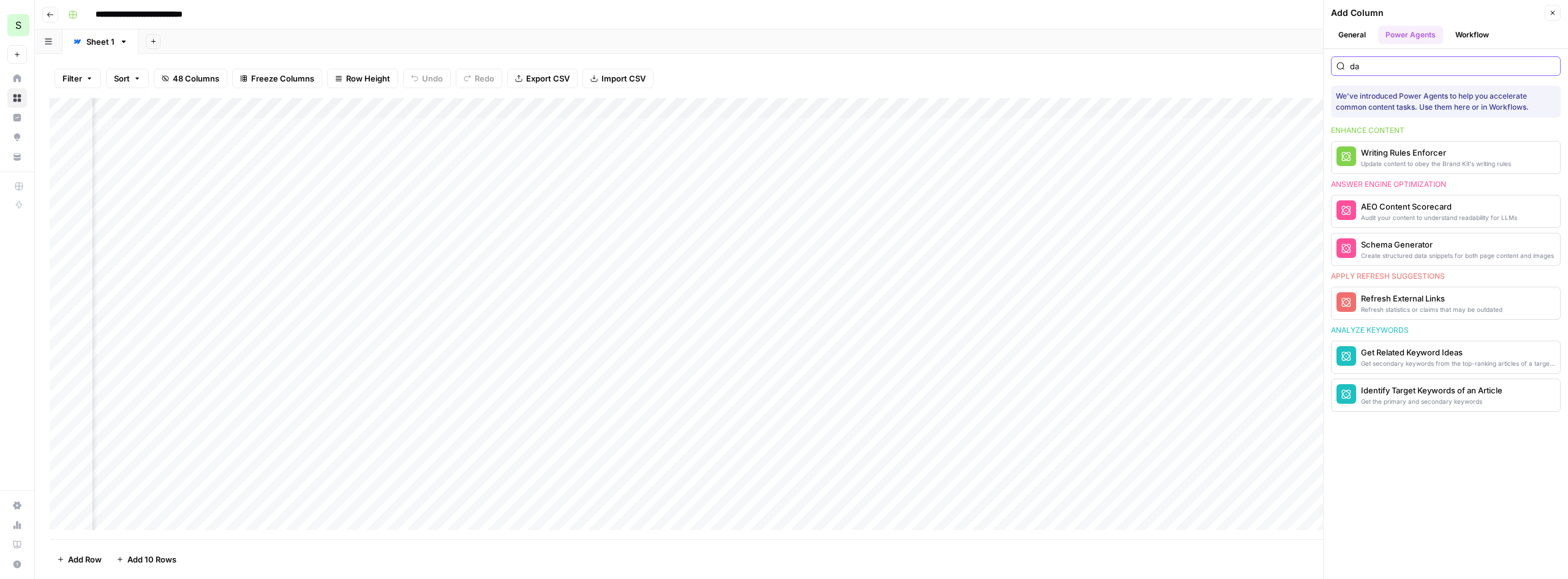
type input "d"
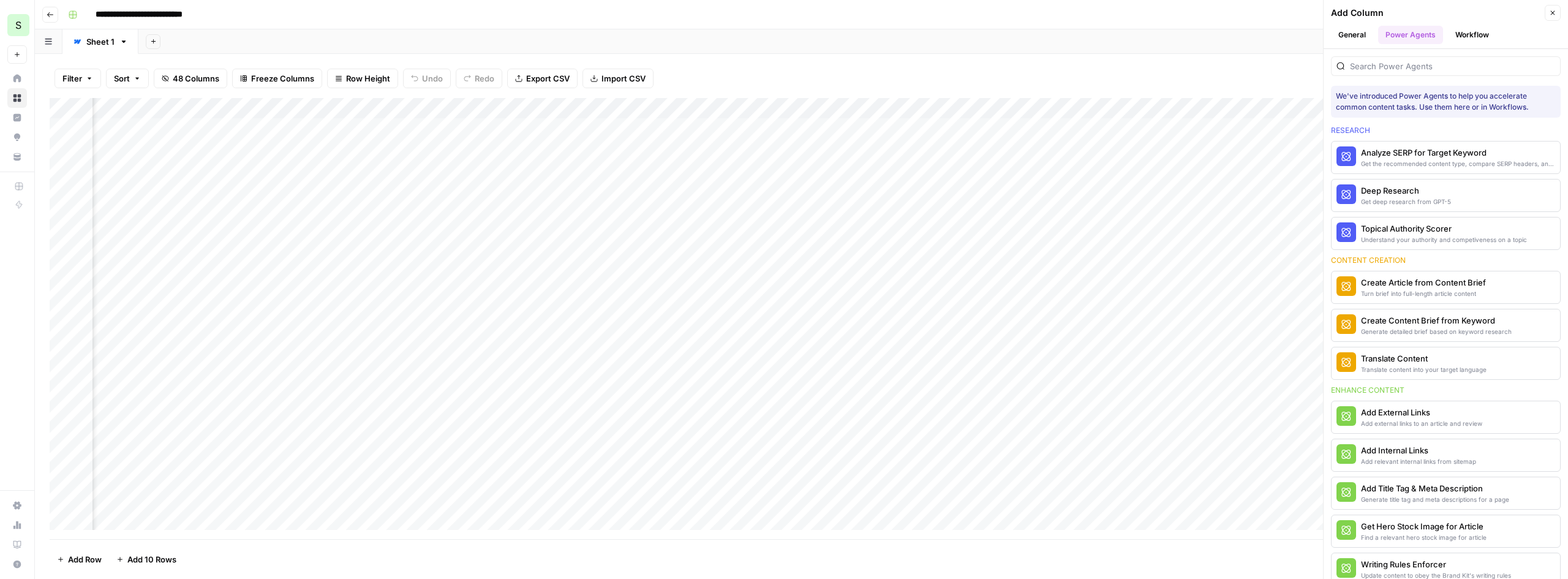
click at [1465, 36] on button "Workflow" at bounding box center [1472, 35] width 48 height 19
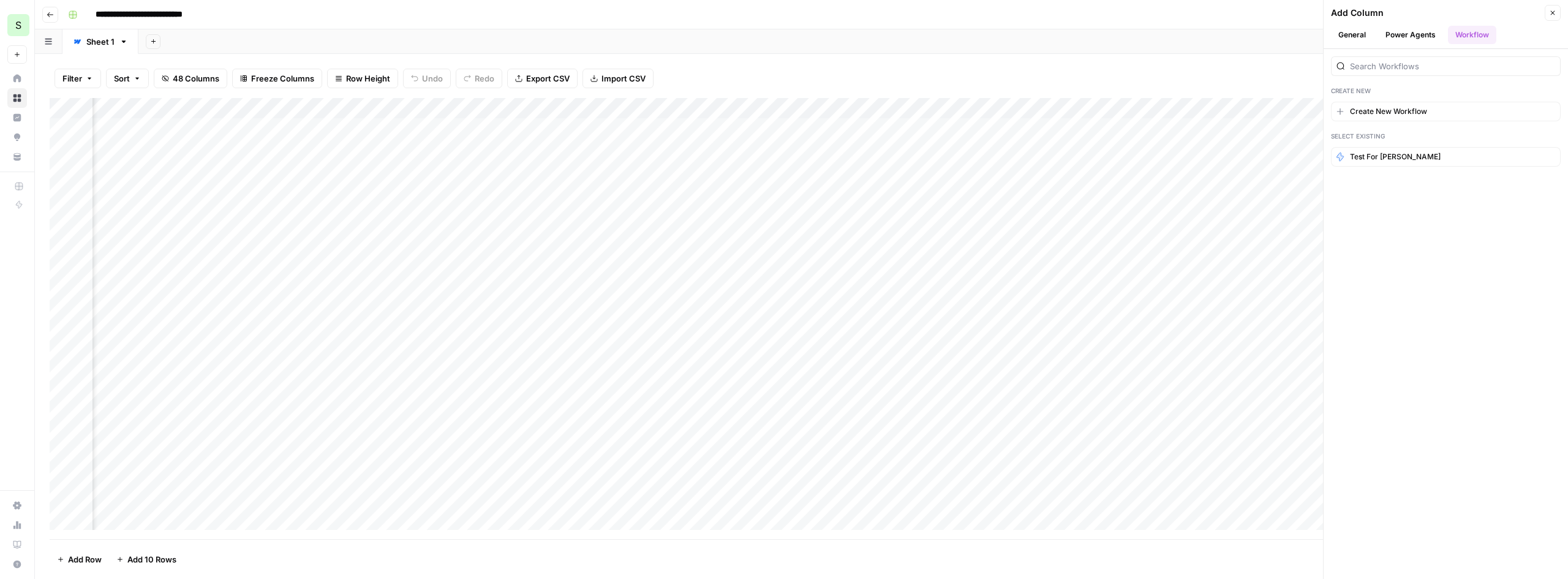
click at [1552, 9] on button "Close" at bounding box center [1553, 13] width 16 height 16
click at [797, 149] on div "Add Column" at bounding box center [802, 318] width 1504 height 441
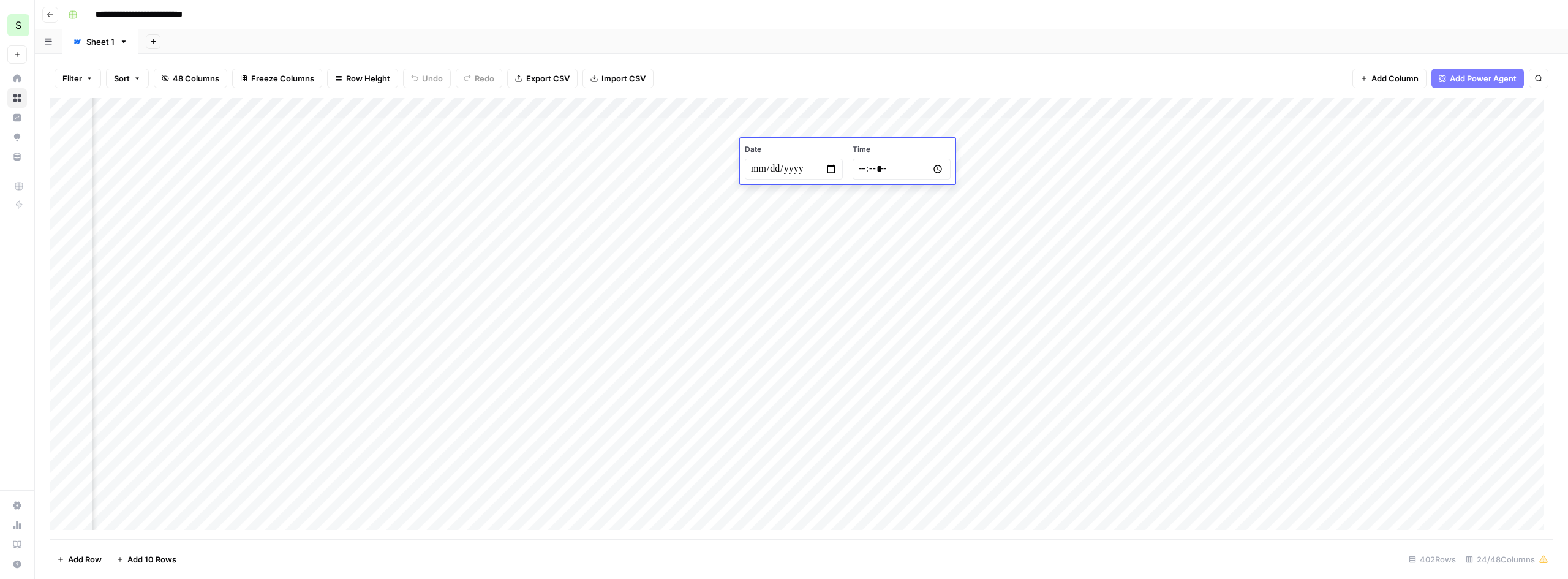
click at [830, 170] on input "**********" at bounding box center [794, 168] width 98 height 21
type input "**********"
click at [806, 57] on div "Filter Sort 48 Columns Freeze Columns Row Height Undo Redo Export CSV Import CS…" at bounding box center [802, 316] width 1534 height 525
click at [1463, 149] on div "Add Column" at bounding box center [802, 318] width 1504 height 441
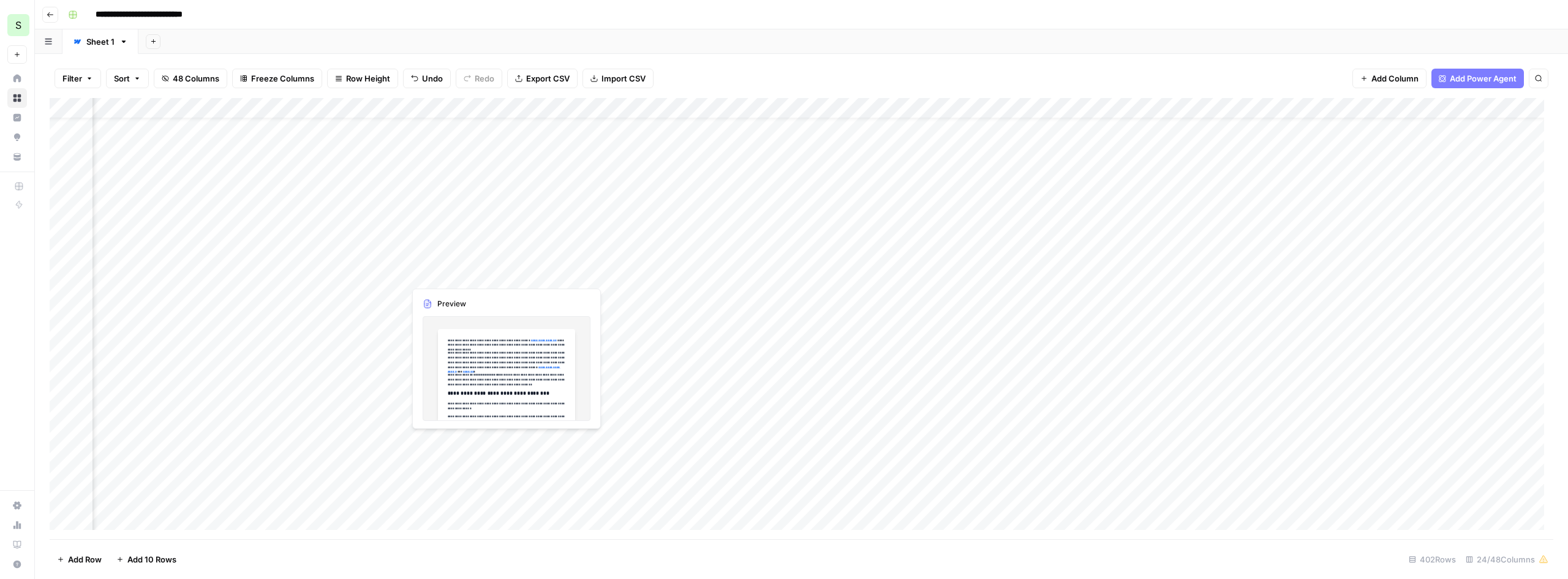
scroll to position [0, 84]
